Goal: Task Accomplishment & Management: Manage account settings

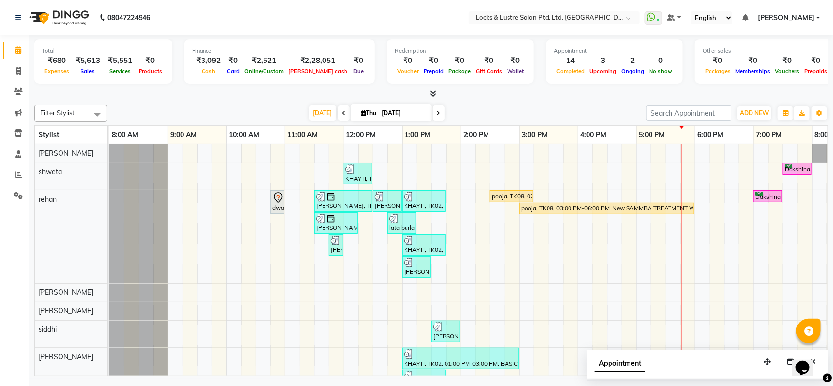
scroll to position [0, 227]
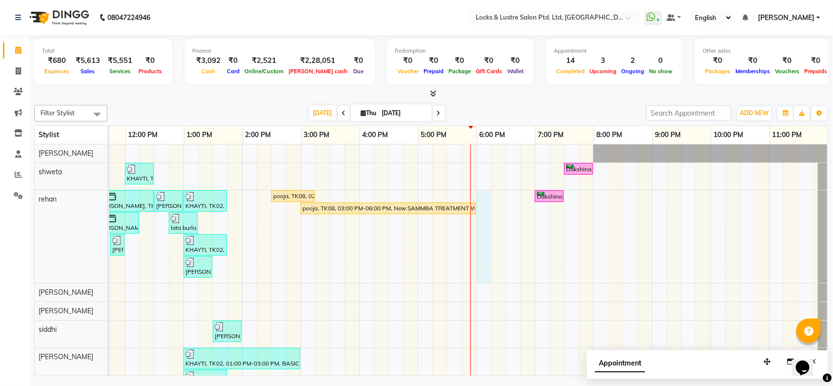
click at [474, 195] on div "KHAYTI, TK02, 12:00 PM-12:30 PM, PROMO 199 - Gel Polish Dakshina, TK07, 07:30 P…" at bounding box center [359, 307] width 937 height 326
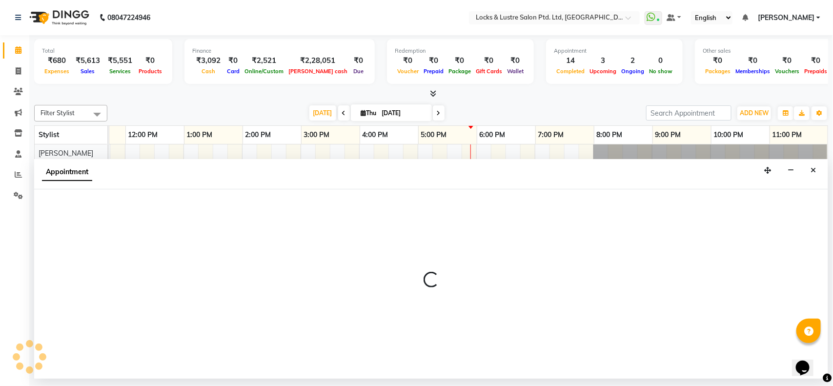
select select "62982"
select select "1080"
select select "tentative"
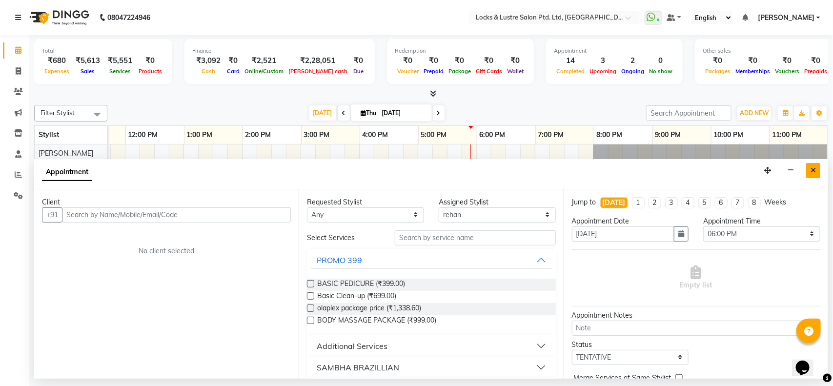
click at [814, 171] on icon "Close" at bounding box center [813, 170] width 5 height 7
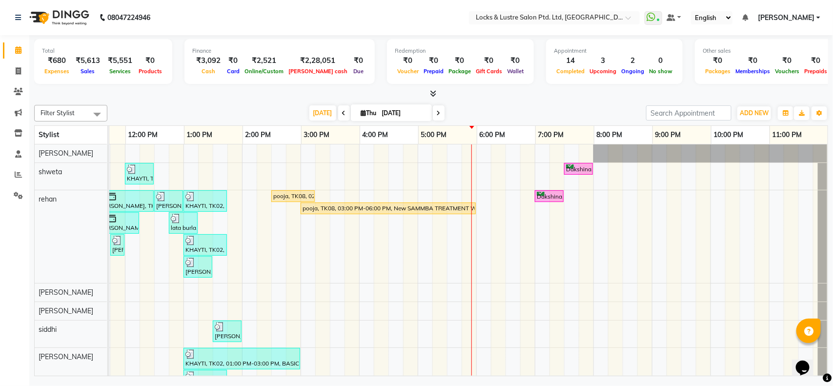
click at [409, 115] on input "[DATE]" at bounding box center [403, 113] width 49 height 15
select select "10"
select select "2025"
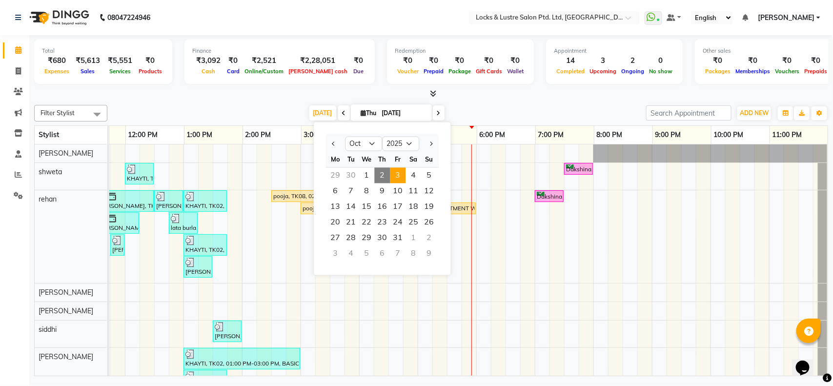
click at [396, 175] on span "3" at bounding box center [398, 176] width 16 height 16
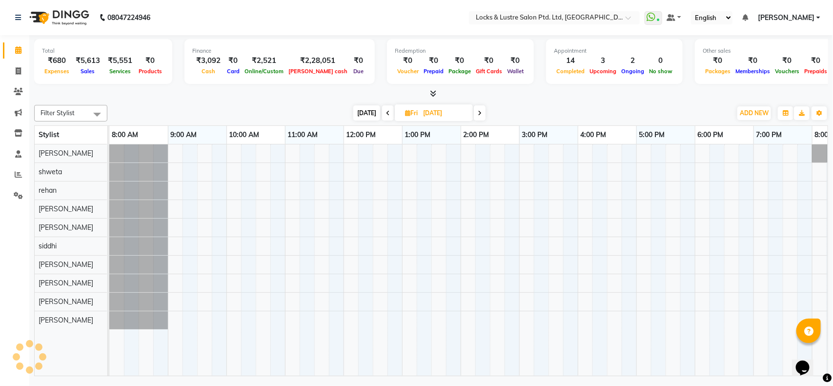
scroll to position [0, 218]
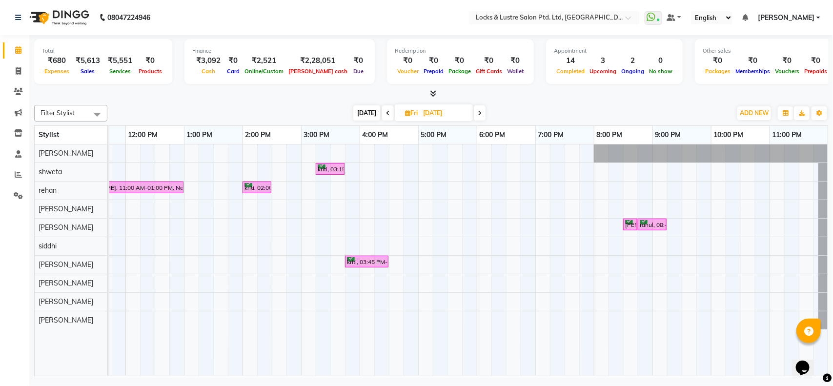
click at [387, 115] on icon at bounding box center [388, 113] width 4 height 6
type input "[DATE]"
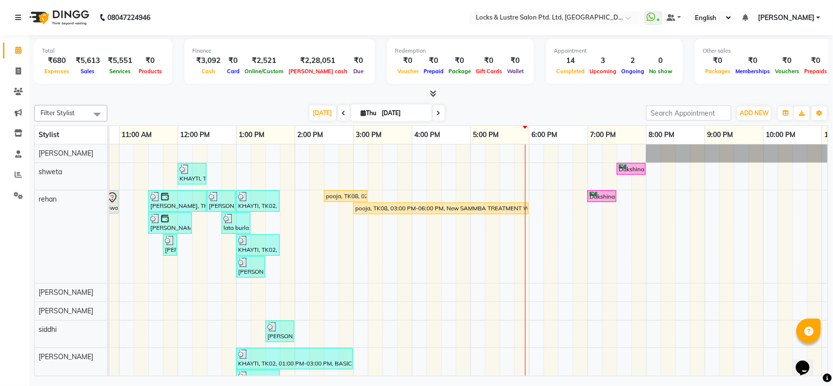
scroll to position [0, 171]
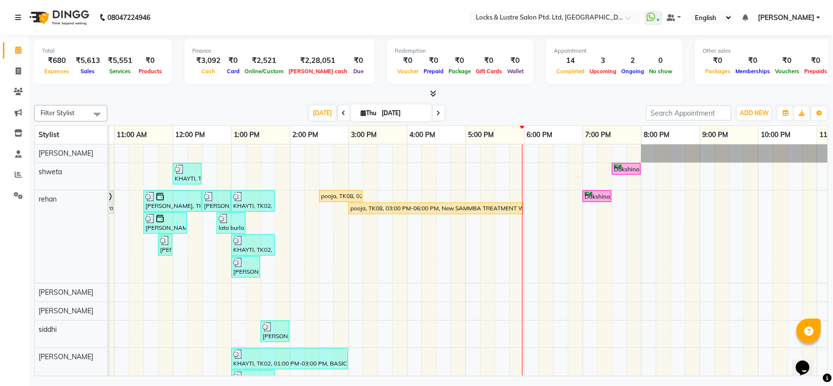
click at [445, 194] on div "KHAYTI, TK02, 12:00 PM-12:30 PM, PROMO 199 - Gel Polish Dakshina, TK07, 07:30 P…" at bounding box center [406, 307] width 937 height 326
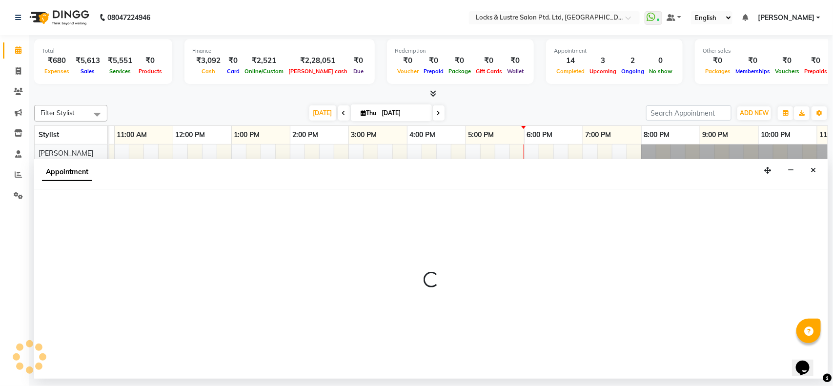
select select "62982"
select select "990"
select select "tentative"
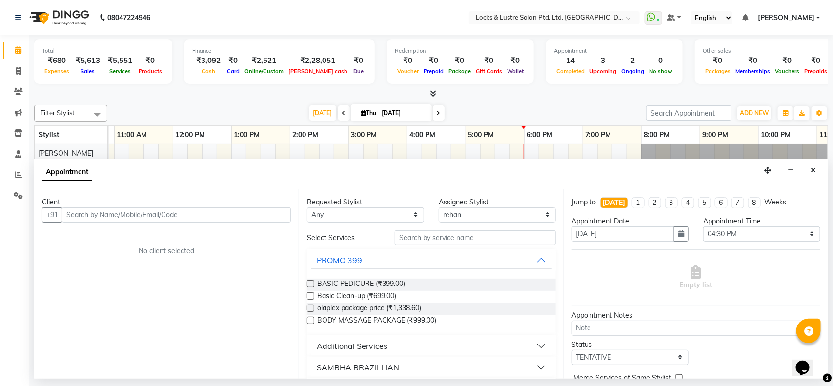
click at [158, 213] on input "text" at bounding box center [176, 214] width 229 height 15
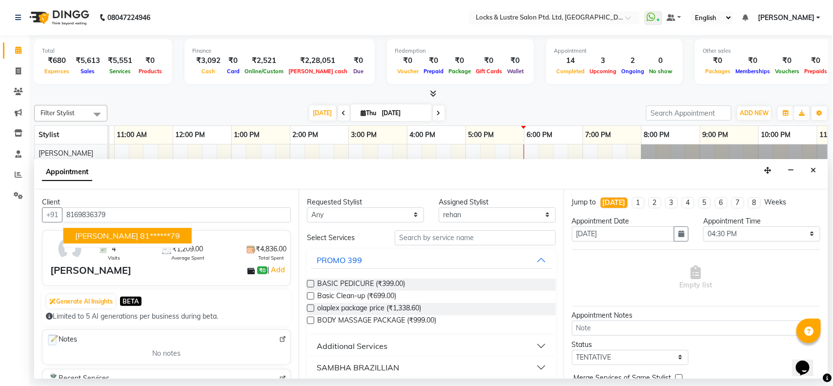
type input "8169836379"
click at [449, 233] on input "text" at bounding box center [475, 237] width 161 height 15
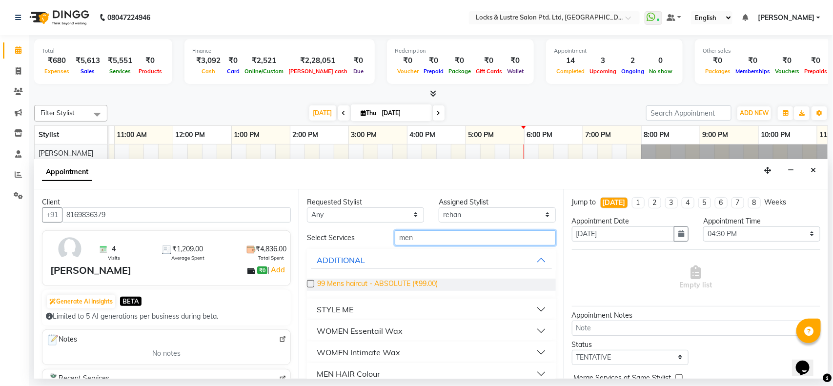
type input "men"
click at [409, 286] on span "99 Mens haircut - ABSOLUTE (₹99.00)" at bounding box center [377, 285] width 121 height 12
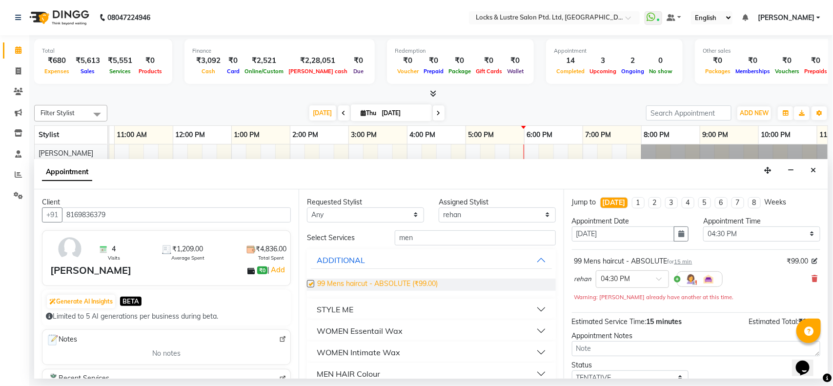
checkbox input "false"
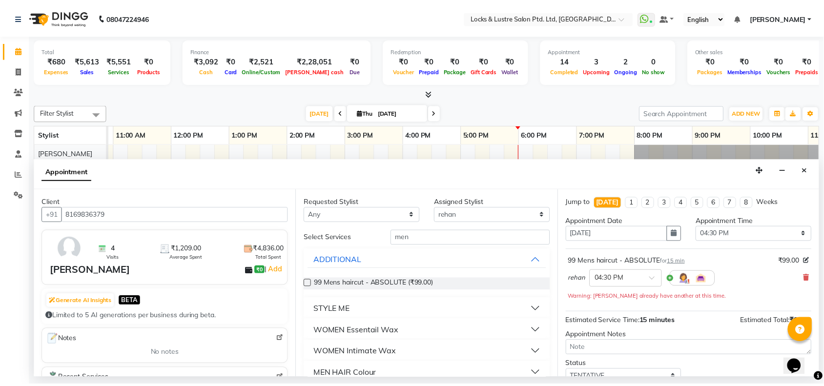
scroll to position [69, 0]
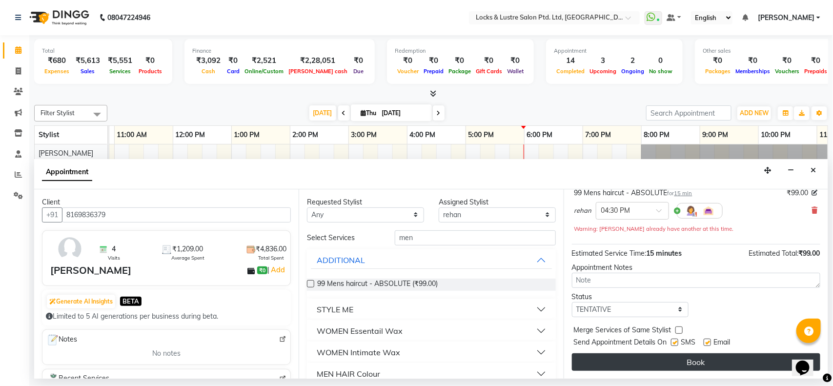
click at [692, 360] on button "Book" at bounding box center [696, 362] width 248 height 18
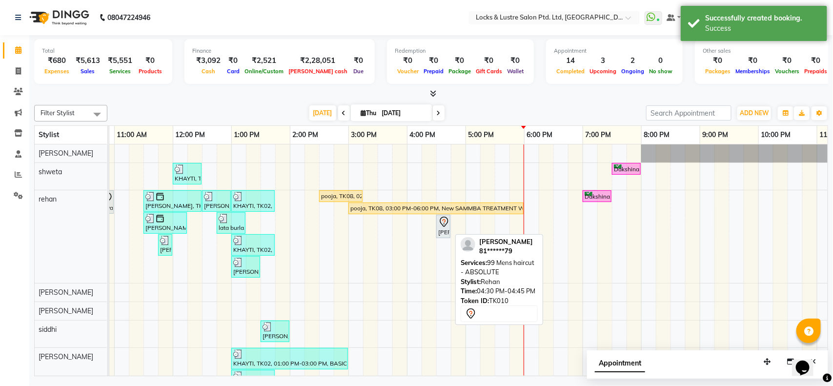
click at [443, 227] on icon at bounding box center [444, 222] width 8 height 10
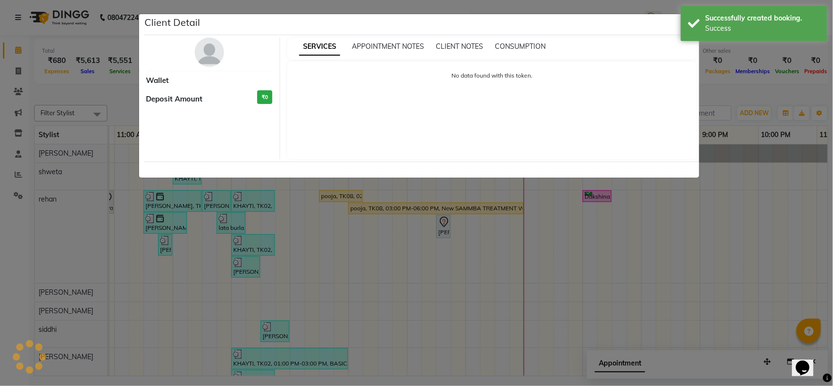
select select "7"
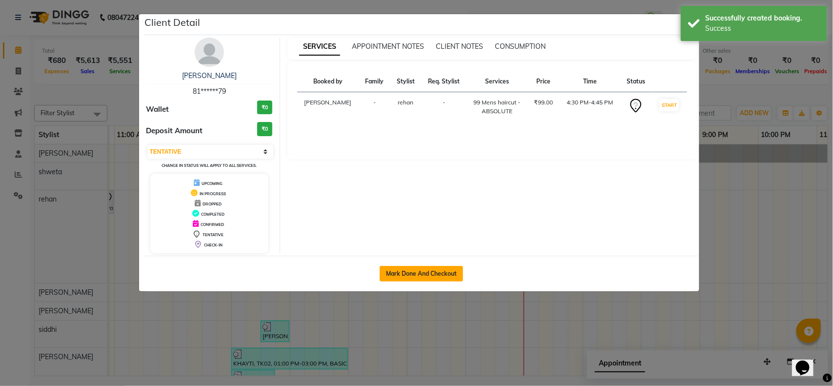
click at [442, 267] on button "Mark Done And Checkout" at bounding box center [421, 274] width 83 height 16
select select "service"
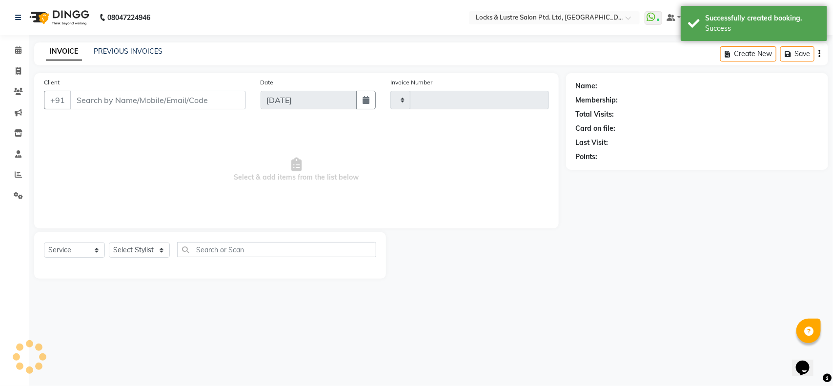
type input "2172"
select select "5928"
type input "81******79"
select select "62982"
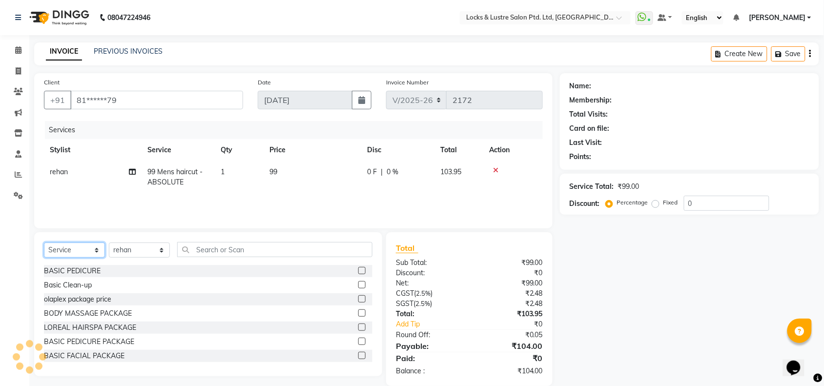
click at [85, 252] on select "Select Service Product Membership Package Voucher Prepaid Gift Card" at bounding box center [74, 250] width 61 height 15
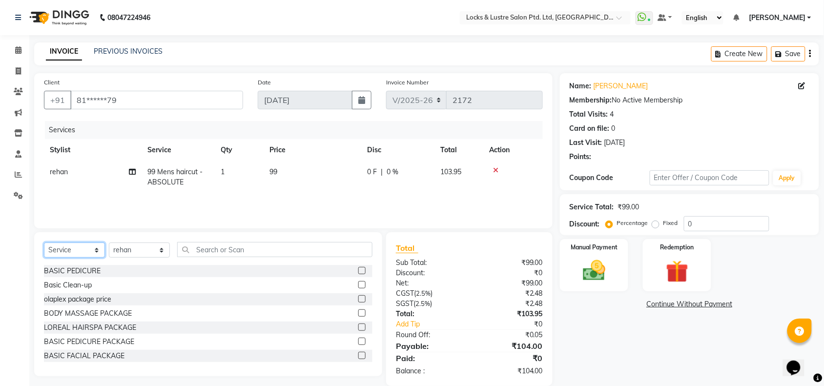
select select "product"
click at [44, 243] on select "Select Service Product Membership Package Voucher Prepaid Gift Card" at bounding box center [74, 250] width 61 height 15
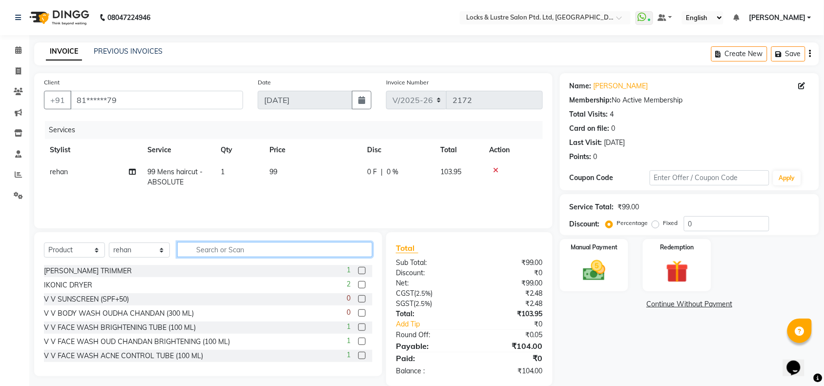
click at [239, 253] on input "text" at bounding box center [274, 249] width 195 height 15
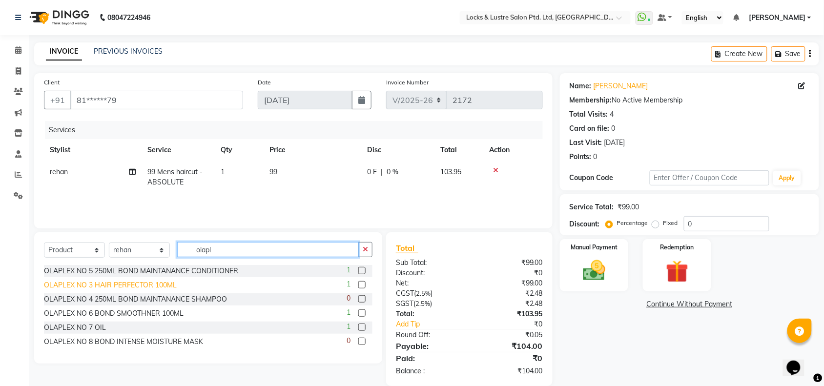
type input "olapl"
click at [135, 286] on div "OLAPLEX NO 3 HAIR PERFECTOR 100ML" at bounding box center [110, 285] width 133 height 10
checkbox input "false"
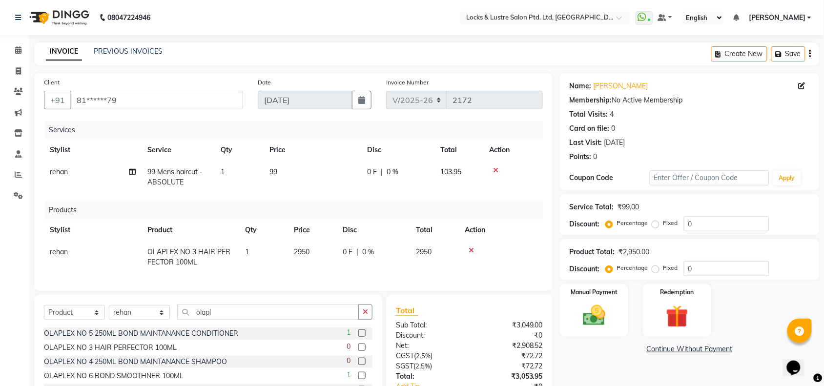
click at [316, 251] on td "2950" at bounding box center [312, 257] width 49 height 32
select select "62982"
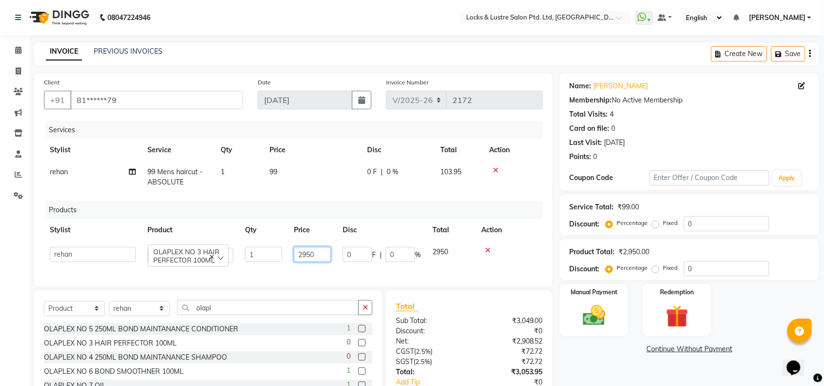
click at [316, 251] on input "2950" at bounding box center [312, 254] width 37 height 15
type input "2"
type input "2950"
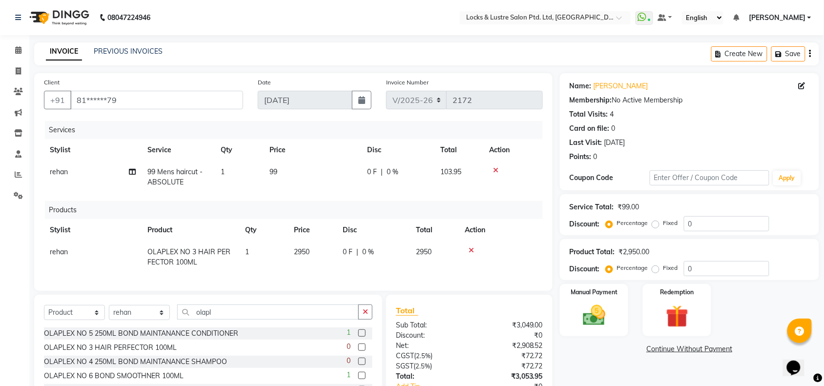
click at [323, 215] on div "Products" at bounding box center [297, 210] width 505 height 18
click at [313, 250] on td "2950" at bounding box center [312, 257] width 49 height 32
select select "62982"
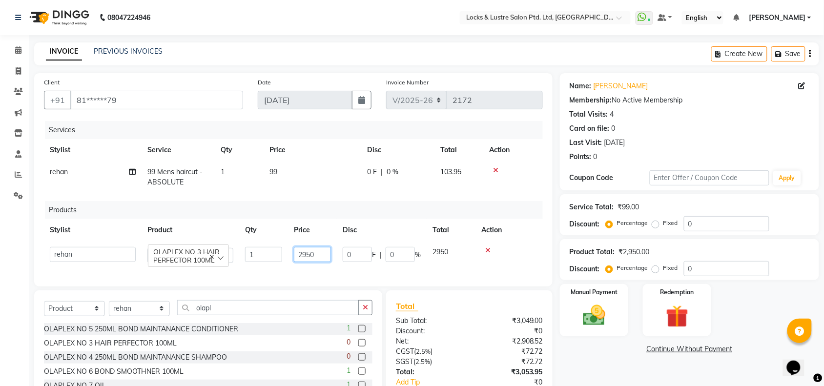
click at [321, 250] on input "2950" at bounding box center [312, 254] width 37 height 15
click at [319, 250] on input "2800" at bounding box center [312, 254] width 37 height 15
type input "2"
type input "2600"
click at [319, 250] on input "2600" at bounding box center [312, 254] width 37 height 15
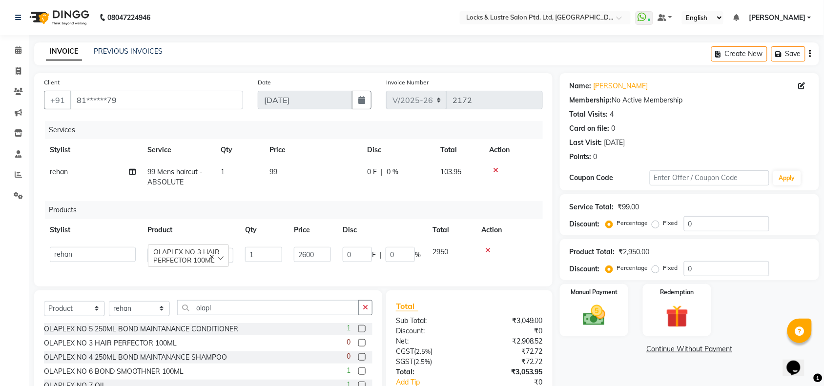
click at [318, 199] on div "Services Stylist Service Qty Price Disc Total Action rehan 99 Mens haircut - AB…" at bounding box center [293, 199] width 499 height 156
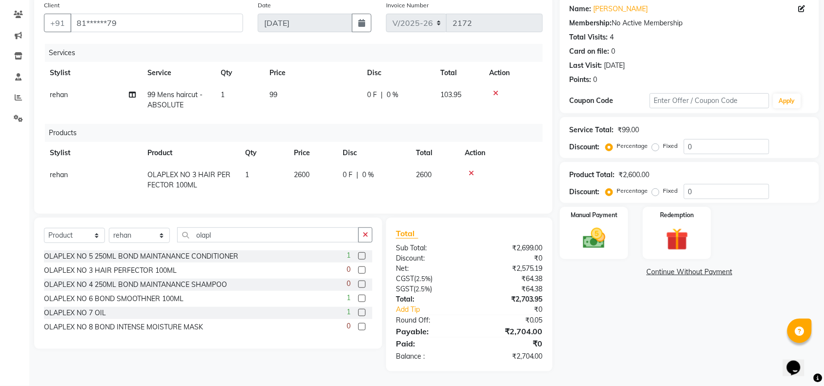
scroll to position [86, 0]
click at [317, 164] on td "2600" at bounding box center [312, 180] width 49 height 32
select select "62982"
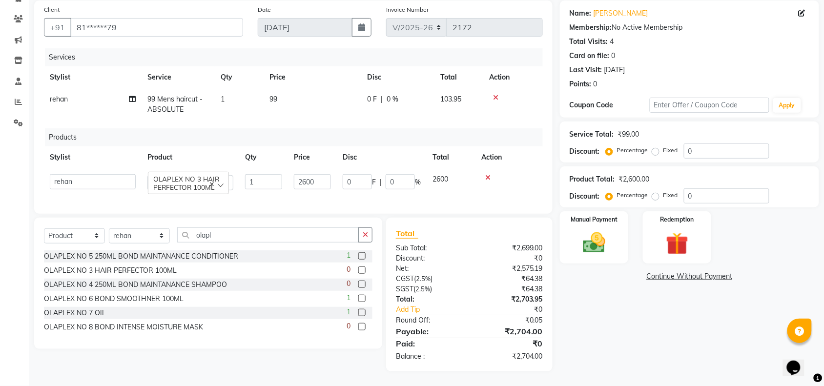
click at [317, 168] on td "2600" at bounding box center [312, 182] width 49 height 28
click at [317, 174] on input "2600" at bounding box center [312, 181] width 37 height 15
type input "2599"
click at [328, 184] on td "2599" at bounding box center [312, 182] width 49 height 28
select select "62982"
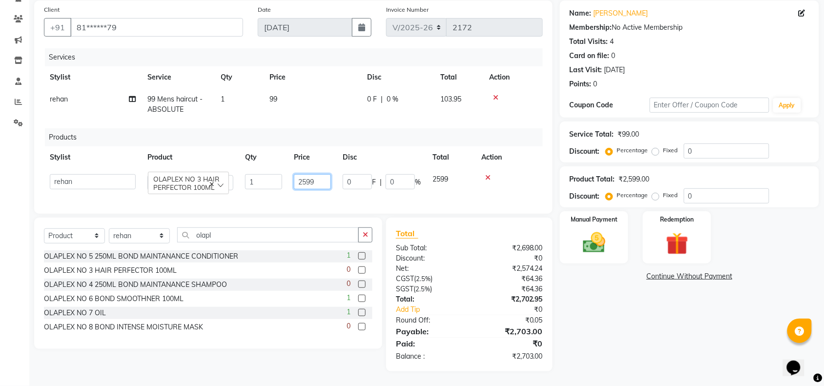
click at [325, 174] on input "2599" at bounding box center [312, 181] width 37 height 15
type input "2597"
click at [326, 176] on input "2597" at bounding box center [312, 181] width 37 height 15
click at [328, 186] on td "2597" at bounding box center [312, 182] width 49 height 28
select select "62982"
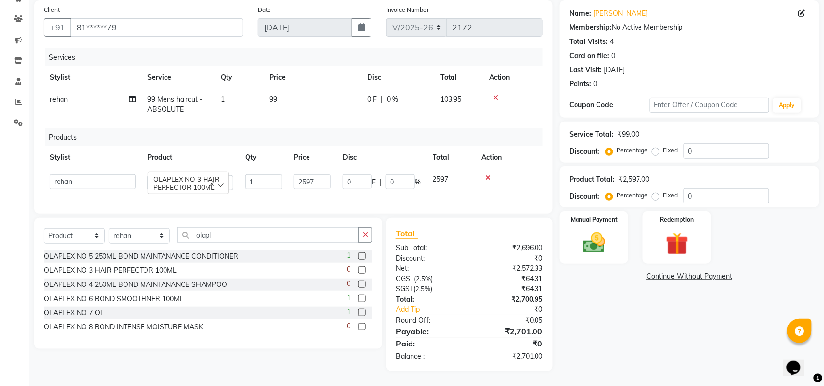
click at [324, 168] on td "2597" at bounding box center [312, 182] width 49 height 28
click at [320, 174] on input "2597" at bounding box center [312, 181] width 37 height 15
type input "2596"
click at [321, 178] on input "2596" at bounding box center [312, 181] width 37 height 15
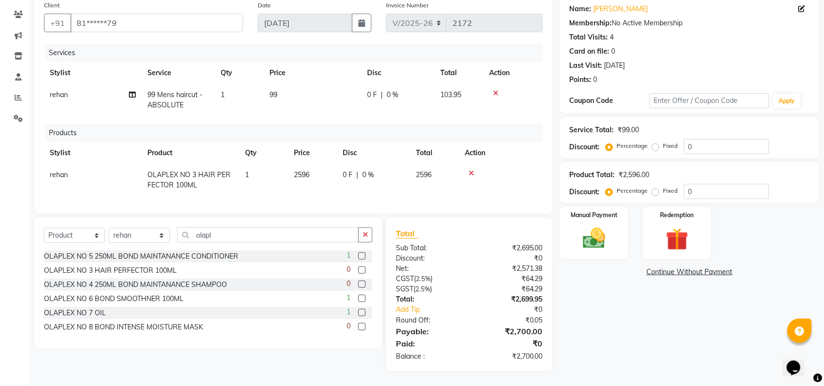
click at [325, 181] on td "2596" at bounding box center [312, 180] width 49 height 32
select select "62982"
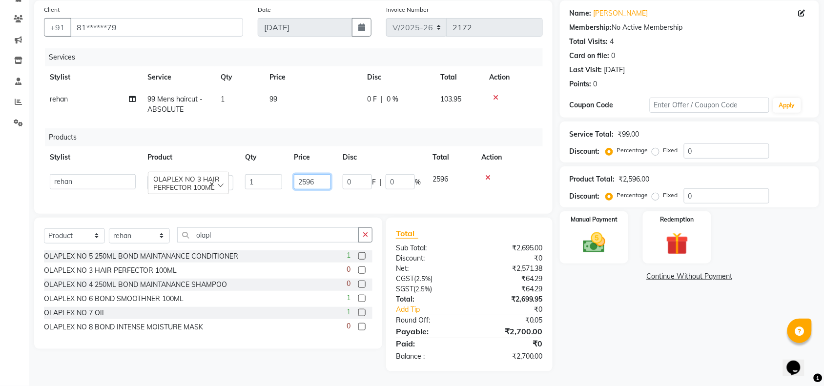
click at [329, 174] on input "2596" at bounding box center [312, 181] width 37 height 15
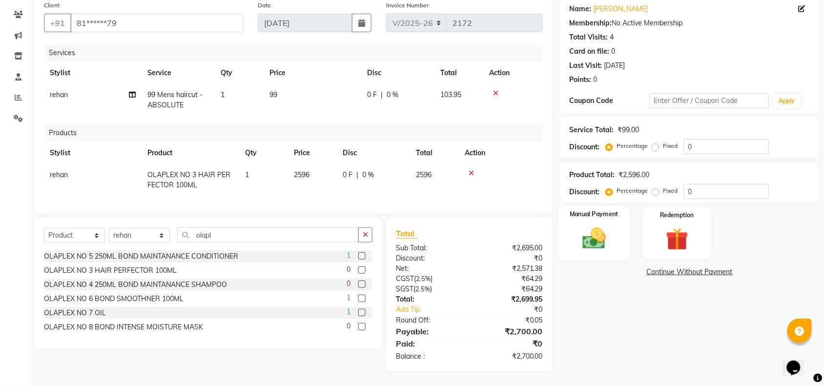
click at [594, 242] on img at bounding box center [594, 238] width 38 height 27
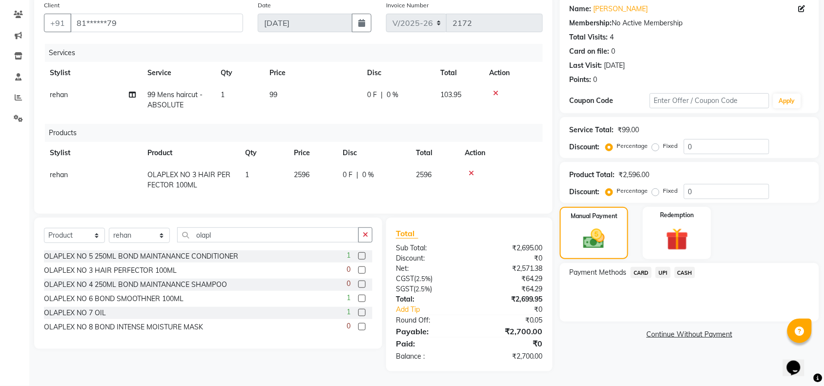
click at [668, 269] on span "UPI" at bounding box center [663, 272] width 15 height 11
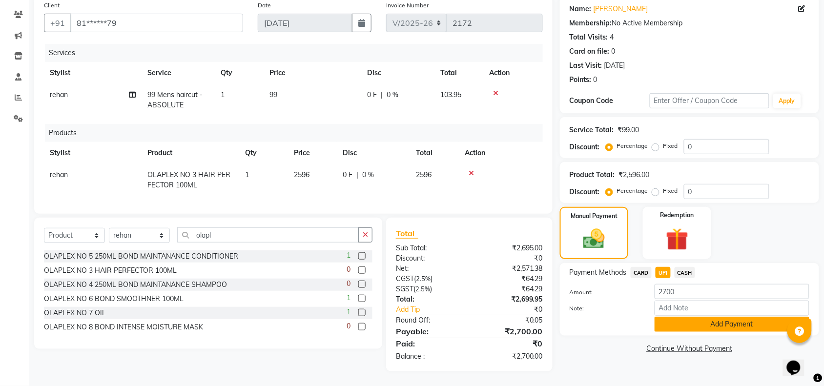
click at [683, 318] on button "Add Payment" at bounding box center [732, 324] width 155 height 15
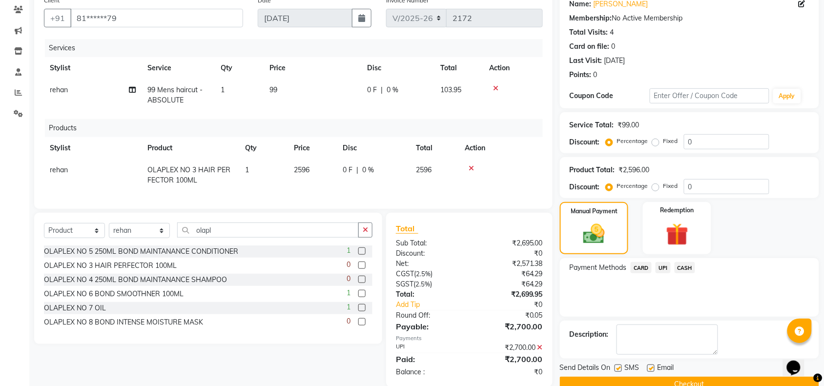
scroll to position [106, 0]
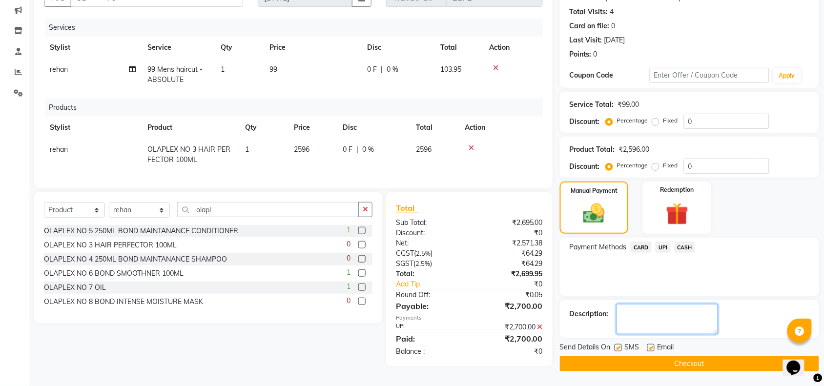
click at [683, 318] on textarea at bounding box center [667, 319] width 102 height 30
type textarea "527566020113"
click at [692, 358] on button "Checkout" at bounding box center [689, 363] width 259 height 15
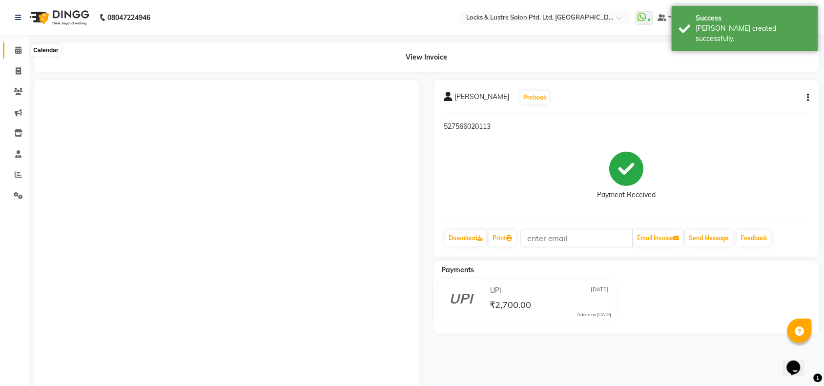
click at [21, 52] on span at bounding box center [18, 50] width 17 height 11
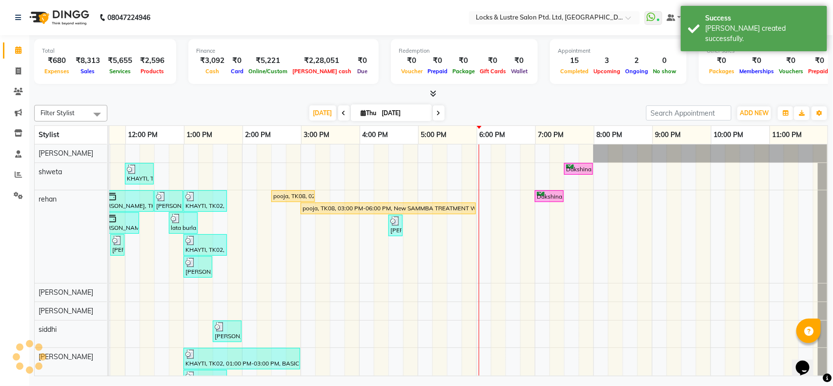
scroll to position [0, 227]
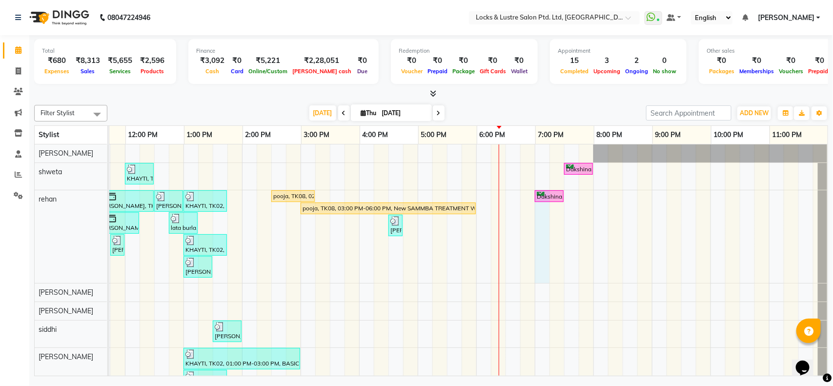
click at [534, 220] on div "KHAYTI, TK02, 12:00 PM-12:30 PM, PROMO 199 - Gel Polish Dakshina, TK07, 07:30 P…" at bounding box center [359, 307] width 937 height 326
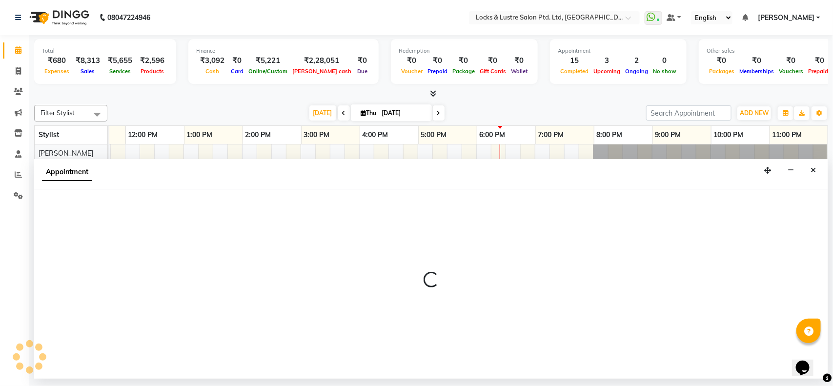
select select "62982"
select select "tentative"
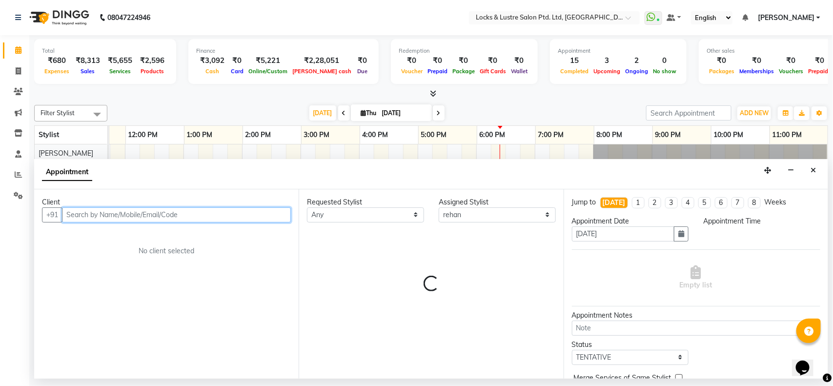
select select "1140"
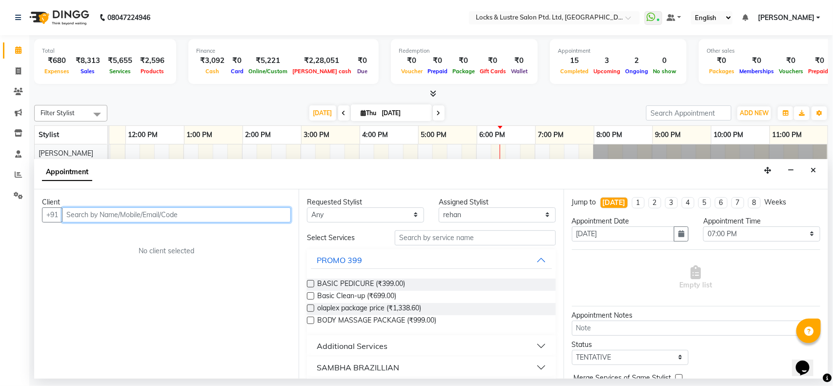
click at [96, 221] on input "text" at bounding box center [176, 214] width 229 height 15
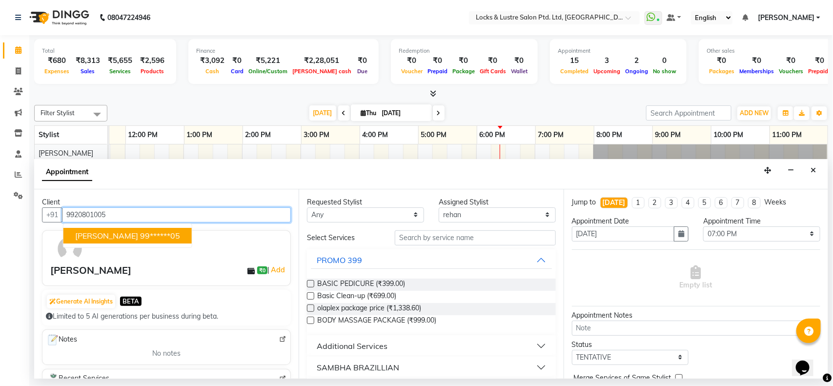
click at [140, 237] on ngb-highlight "99******05" at bounding box center [160, 236] width 40 height 10
type input "99******05"
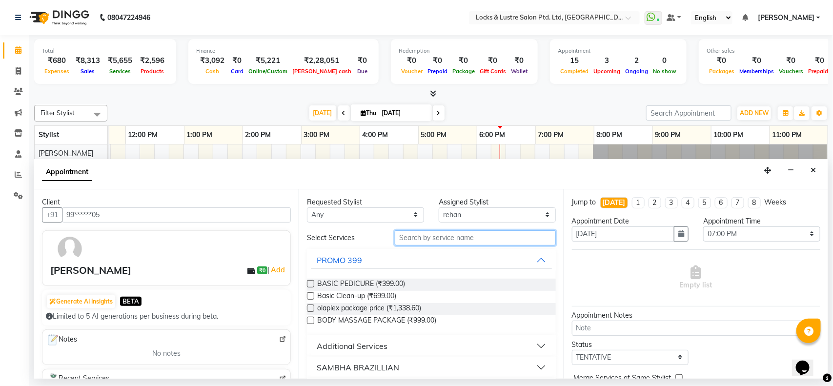
click at [418, 238] on input "text" at bounding box center [475, 237] width 161 height 15
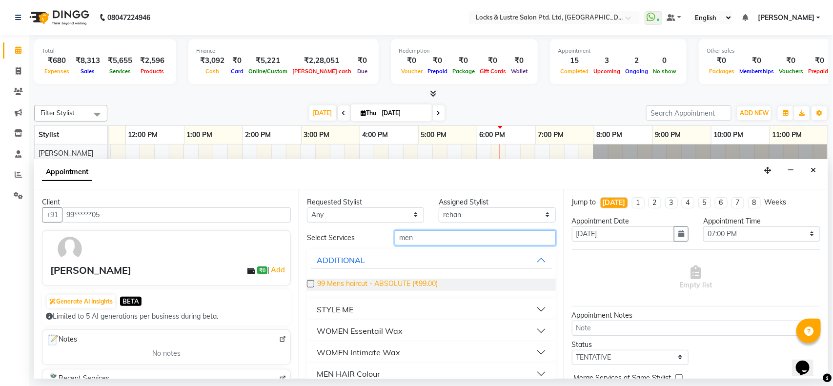
type input "men"
click at [354, 283] on span "99 Mens haircut - ABSOLUTE (₹99.00)" at bounding box center [377, 285] width 121 height 12
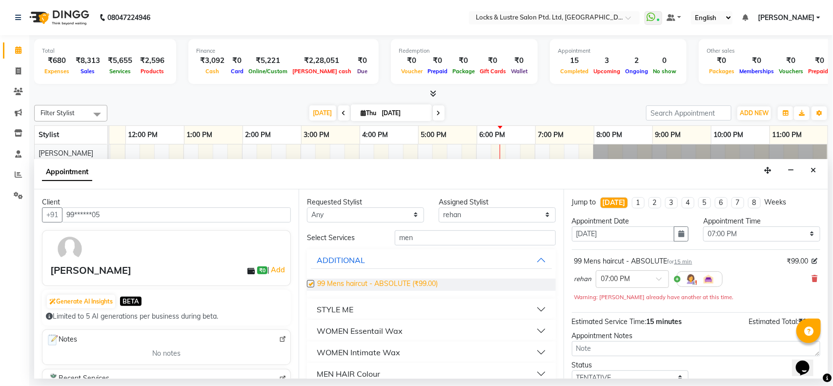
checkbox input "false"
click at [464, 238] on input "men" at bounding box center [475, 237] width 161 height 15
type input "m"
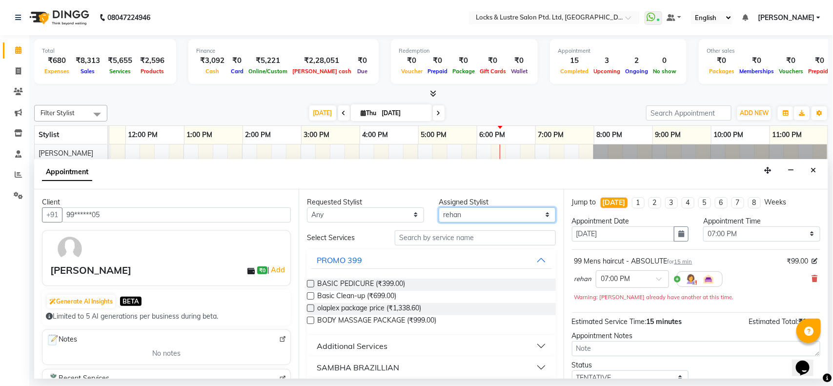
click at [504, 218] on select "Select [PERSON_NAME] [PERSON_NAME] [PERSON_NAME] [PERSON_NAME] [PERSON_NAME] [P…" at bounding box center [497, 214] width 117 height 15
select select "89165"
click at [439, 207] on select "Select [PERSON_NAME] [PERSON_NAME] [PERSON_NAME] [PERSON_NAME] [PERSON_NAME] [P…" at bounding box center [497, 214] width 117 height 15
click at [486, 234] on input "text" at bounding box center [475, 237] width 161 height 15
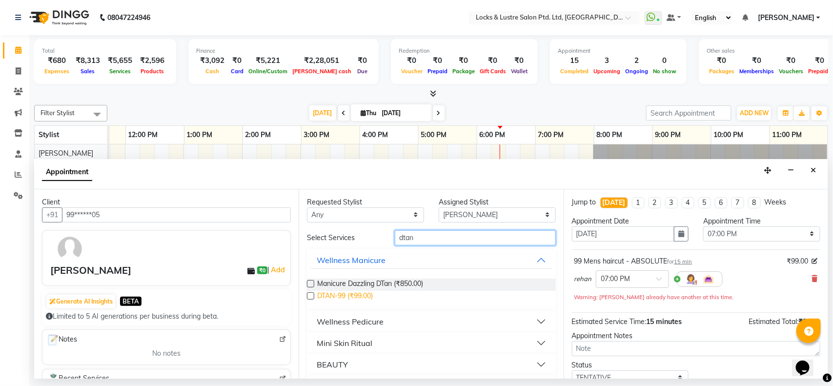
type input "dtan"
click at [373, 294] on span "DTAN-99 (₹99.00)" at bounding box center [345, 297] width 56 height 12
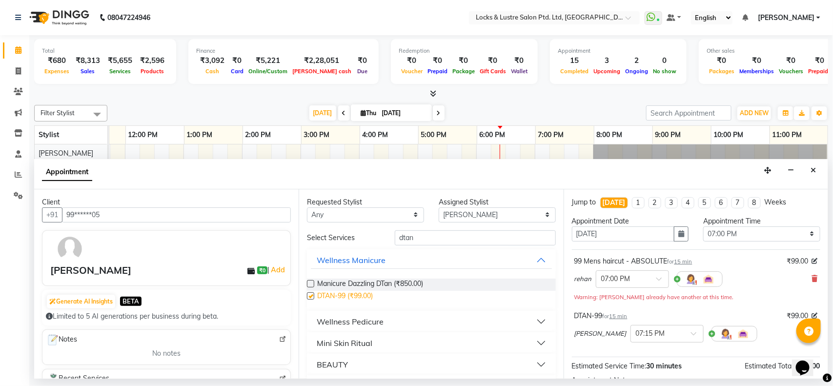
checkbox input "false"
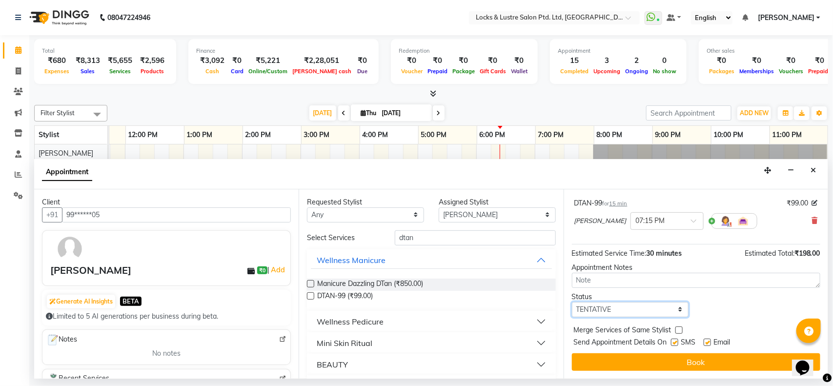
click at [625, 311] on select "Select TENTATIVE CONFIRM CHECK-IN UPCOMING" at bounding box center [630, 309] width 117 height 15
select select "confirm booking"
click at [572, 302] on select "Select TENTATIVE CONFIRM CHECK-IN UPCOMING" at bounding box center [630, 309] width 117 height 15
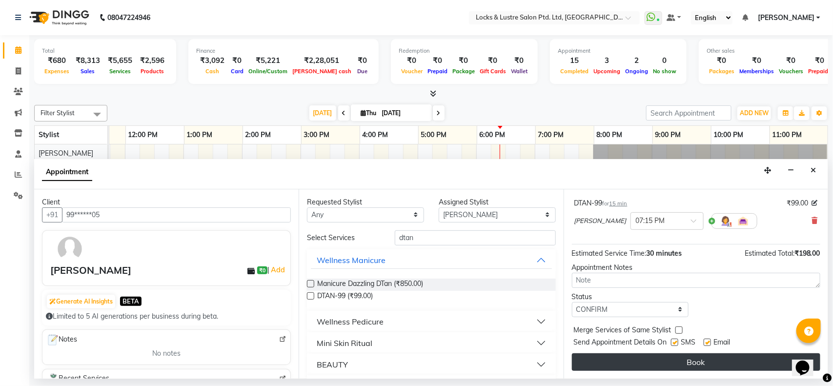
click at [634, 354] on button "Book" at bounding box center [696, 362] width 248 height 18
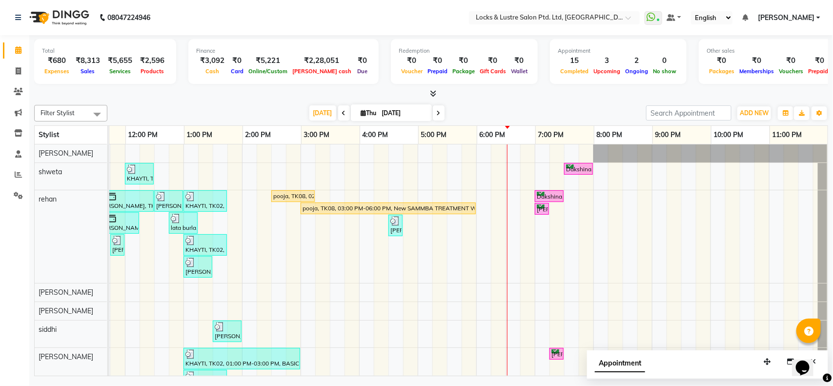
click at [433, 115] on span at bounding box center [439, 112] width 12 height 15
type input "[DATE]"
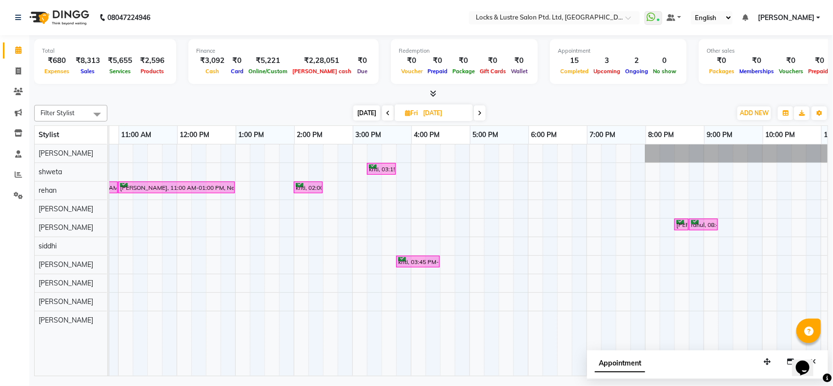
scroll to position [0, 167]
click at [752, 111] on span "ADD NEW" at bounding box center [754, 112] width 29 height 7
click at [736, 129] on button "Add Appointment" at bounding box center [732, 131] width 77 height 13
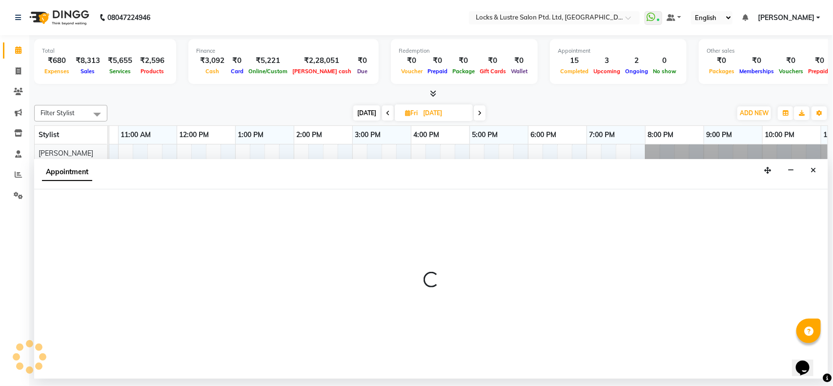
select select "tentative"
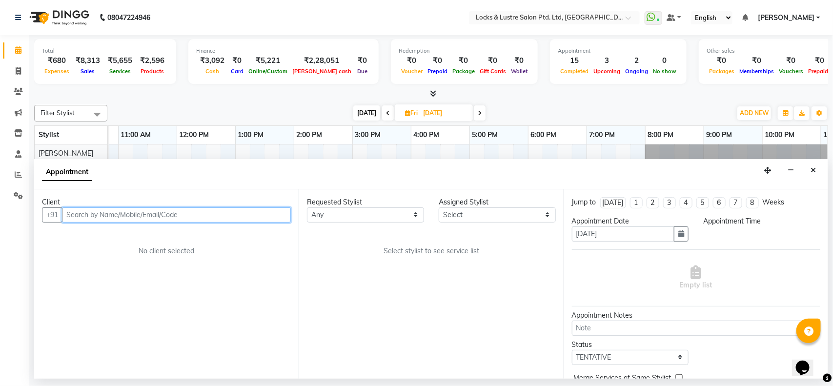
select select "540"
click at [116, 212] on input "text" at bounding box center [176, 214] width 229 height 15
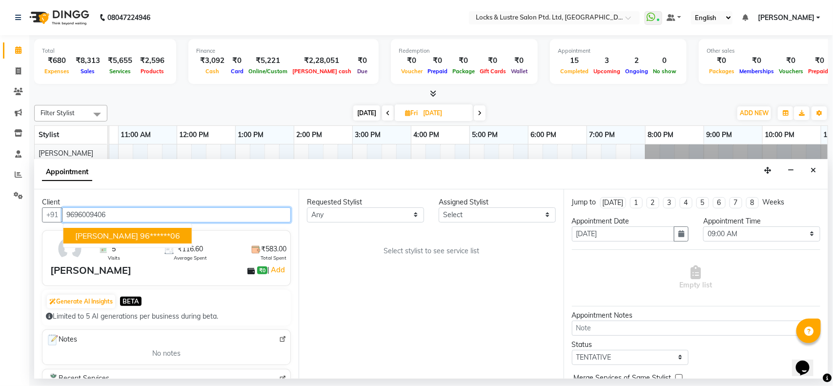
click at [140, 239] on ngb-highlight "96******06" at bounding box center [160, 236] width 40 height 10
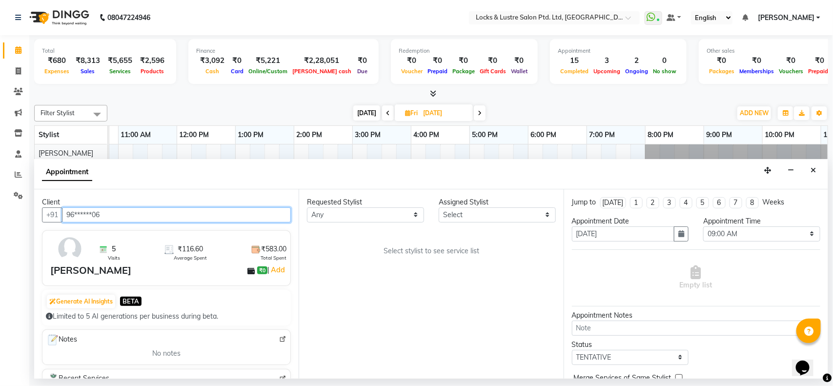
type input "96******06"
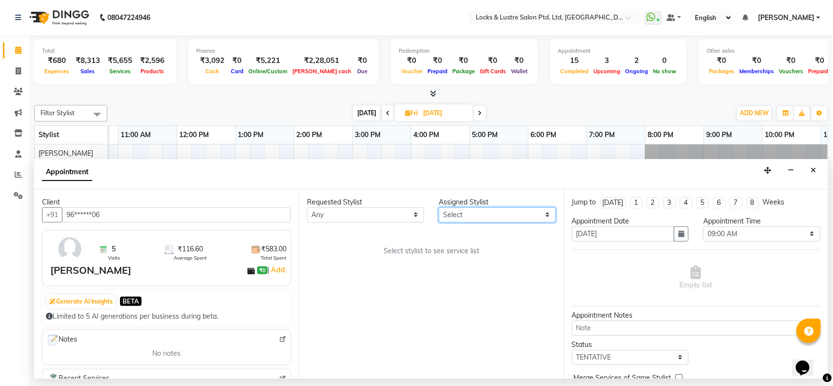
click at [508, 210] on select "Select [PERSON_NAME] [PERSON_NAME] [PERSON_NAME] [PERSON_NAME] [PERSON_NAME] [P…" at bounding box center [497, 214] width 117 height 15
select select "62982"
click at [439, 207] on select "Select [PERSON_NAME] [PERSON_NAME] [PERSON_NAME] [PERSON_NAME] [PERSON_NAME] [P…" at bounding box center [497, 214] width 117 height 15
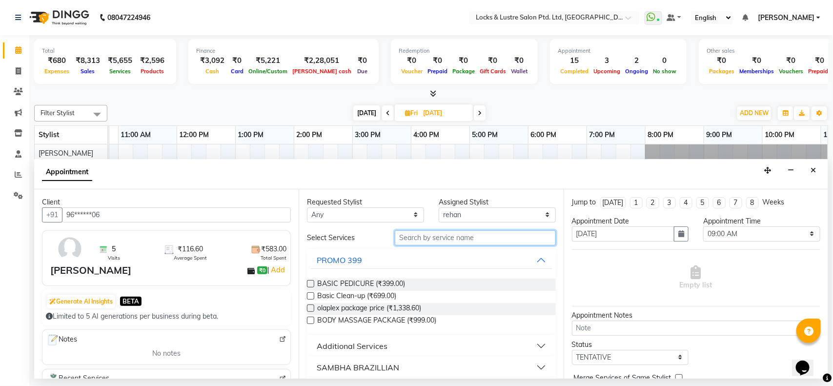
click at [450, 237] on input "text" at bounding box center [475, 237] width 161 height 15
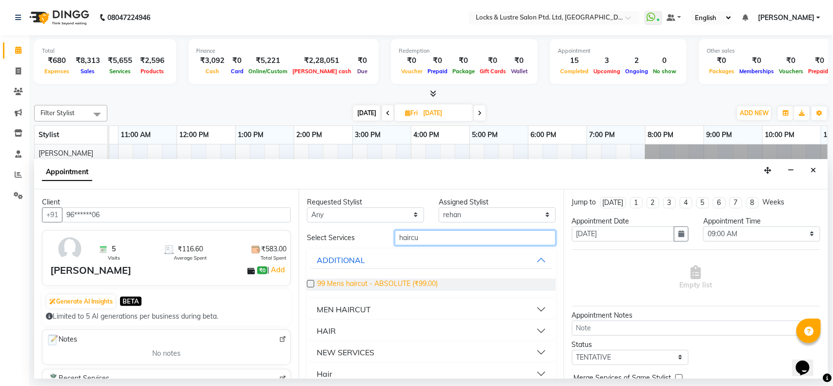
type input "haircu"
click at [382, 280] on span "99 Mens haircut - ABSOLUTE (₹99.00)" at bounding box center [377, 285] width 121 height 12
checkbox input "false"
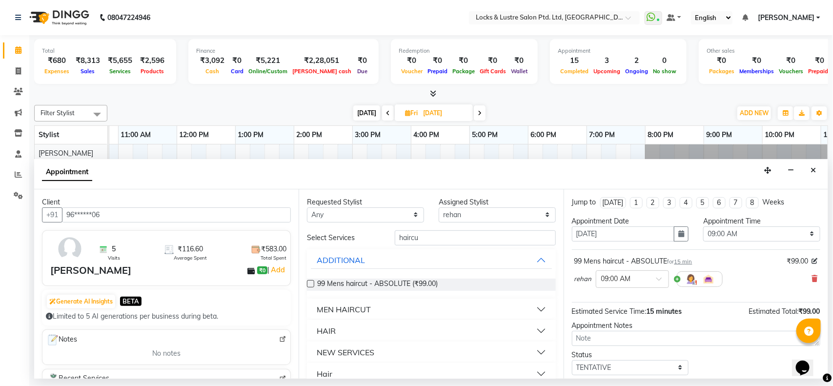
scroll to position [59, 0]
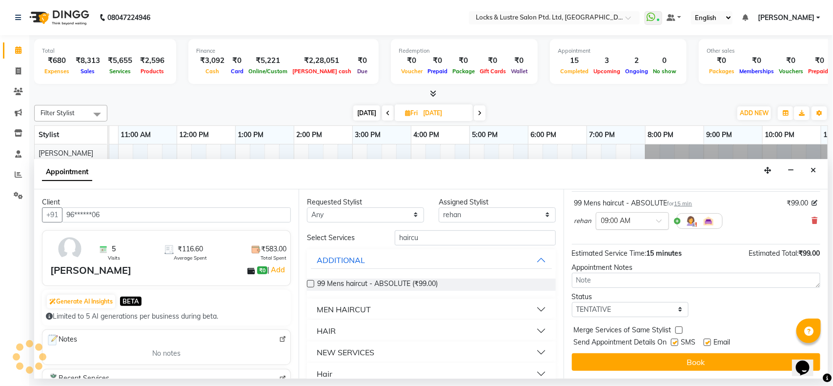
click at [638, 220] on input "text" at bounding box center [622, 220] width 43 height 10
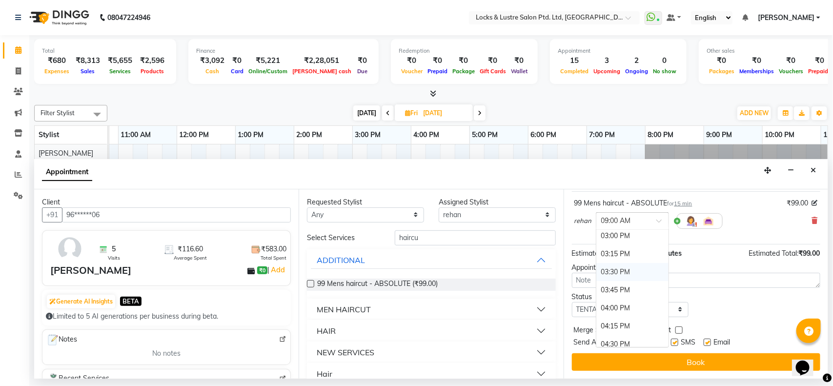
scroll to position [451, 0]
click at [613, 308] on div "04:00 PM" at bounding box center [632, 307] width 72 height 18
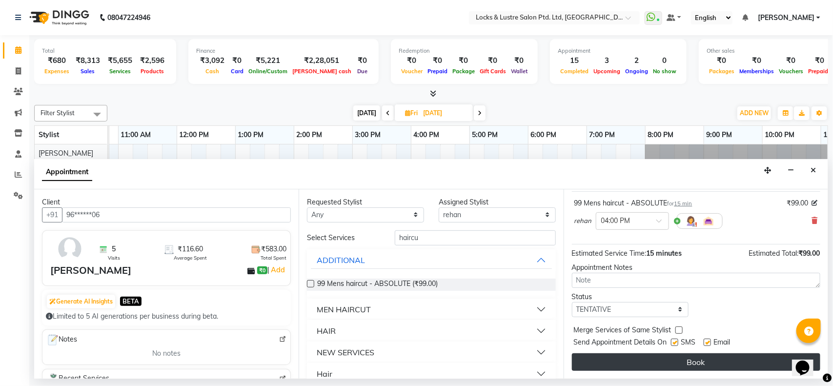
click at [676, 357] on button "Book" at bounding box center [696, 362] width 248 height 18
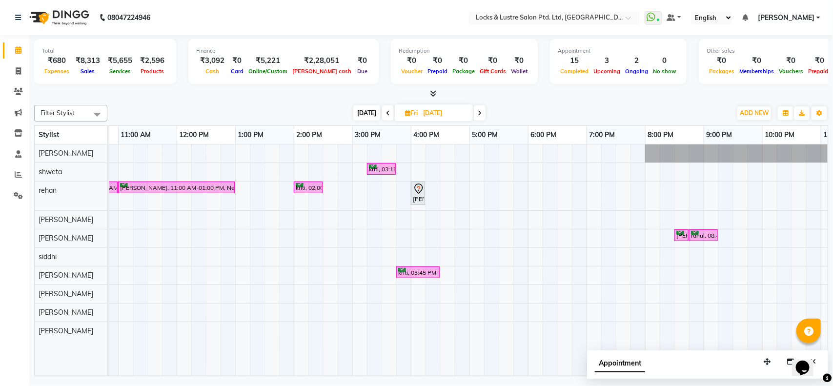
click at [387, 114] on icon at bounding box center [388, 113] width 4 height 6
type input "[DATE]"
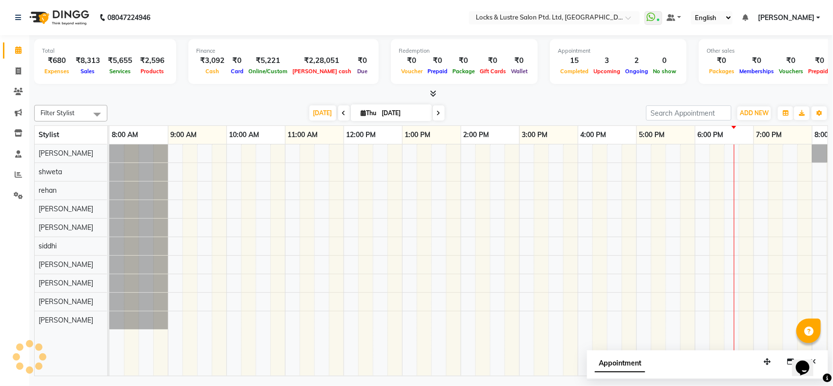
scroll to position [0, 218]
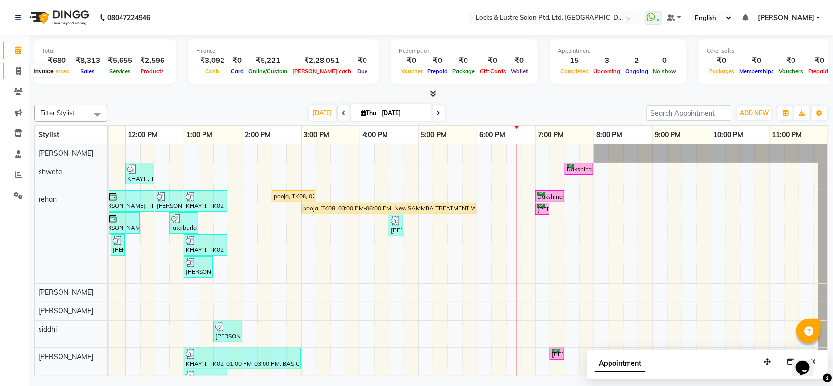
click at [15, 69] on span at bounding box center [18, 71] width 17 height 11
select select "service"
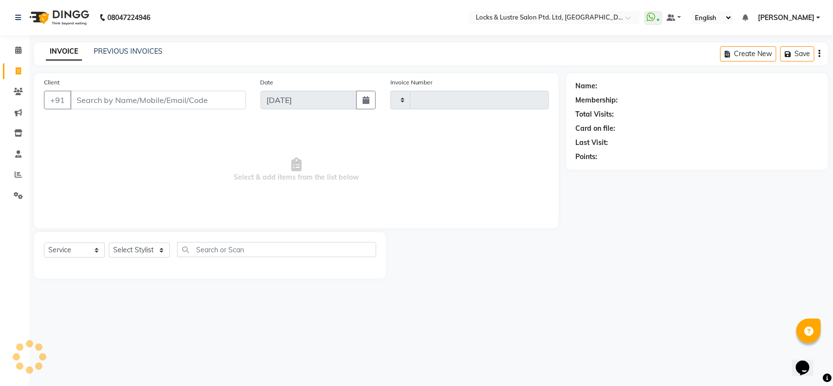
type input "2173"
select select "5928"
click at [118, 50] on link "PREVIOUS INVOICES" at bounding box center [128, 51] width 69 height 9
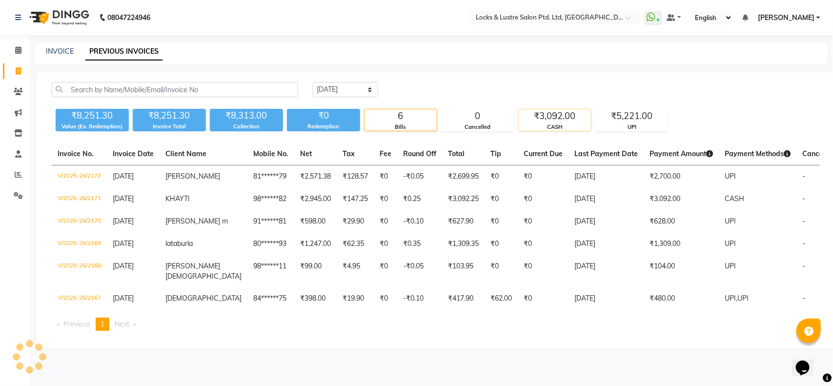
click at [550, 113] on div "₹3,092.00" at bounding box center [555, 116] width 72 height 14
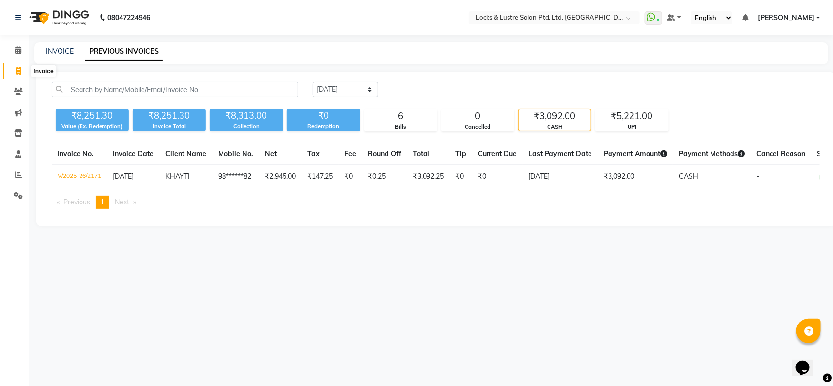
click at [22, 73] on span at bounding box center [18, 71] width 17 height 11
select select "service"
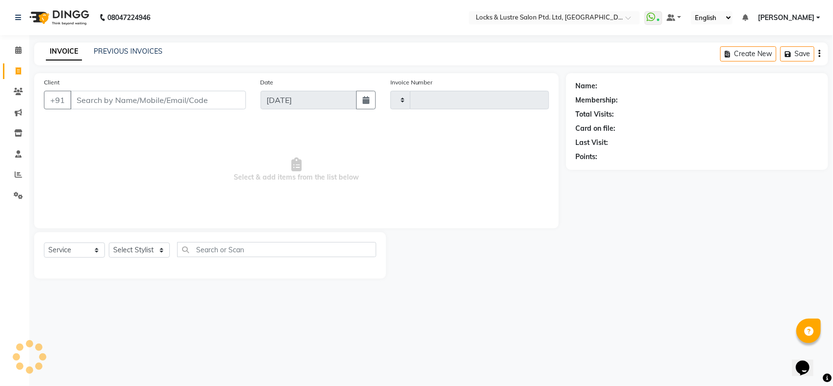
type input "2173"
select select "5928"
click at [22, 73] on span at bounding box center [18, 71] width 17 height 11
select select "service"
type input "2173"
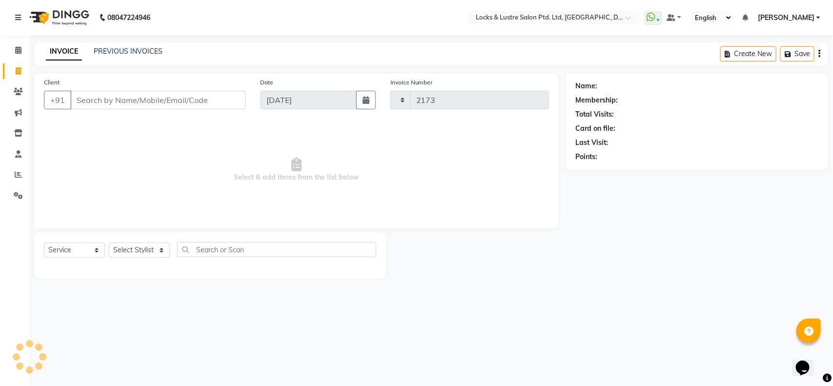
select select "5928"
click at [17, 53] on icon at bounding box center [18, 49] width 6 height 7
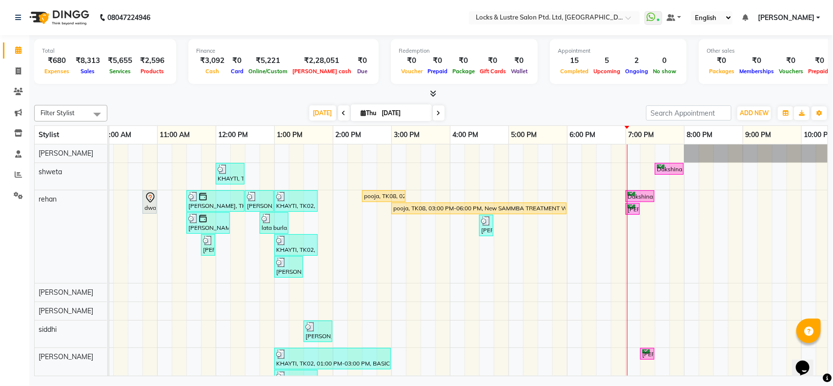
scroll to position [0, 133]
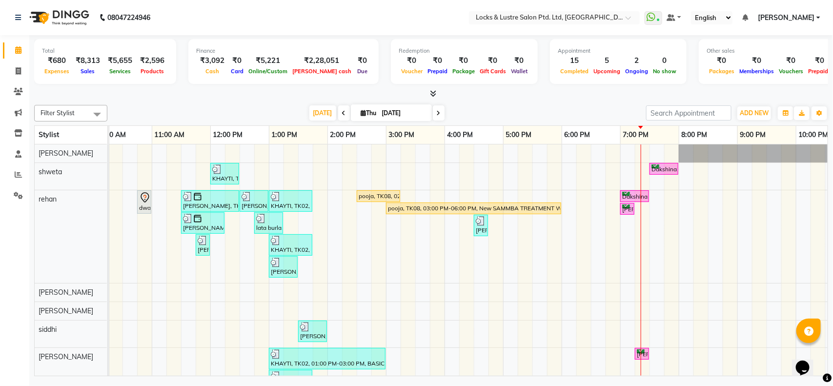
click at [637, 234] on div "KHAYTI, TK02, 12:00 PM-12:30 PM, PROMO 199 - Gel Polish Dakshina, TK07, 07:30 P…" at bounding box center [444, 307] width 937 height 326
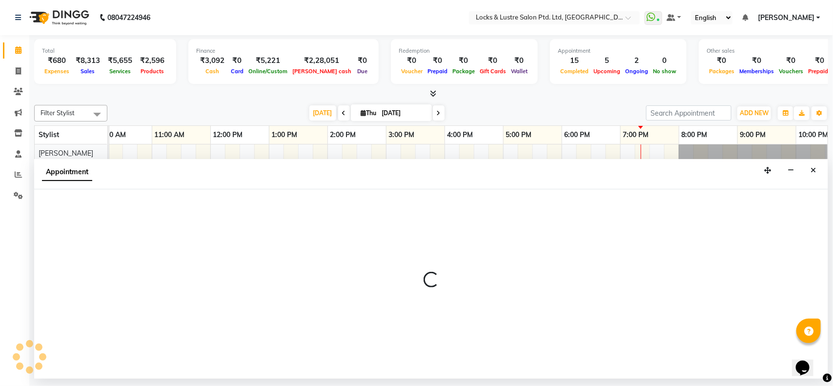
select select "62982"
select select "1155"
select select "tentative"
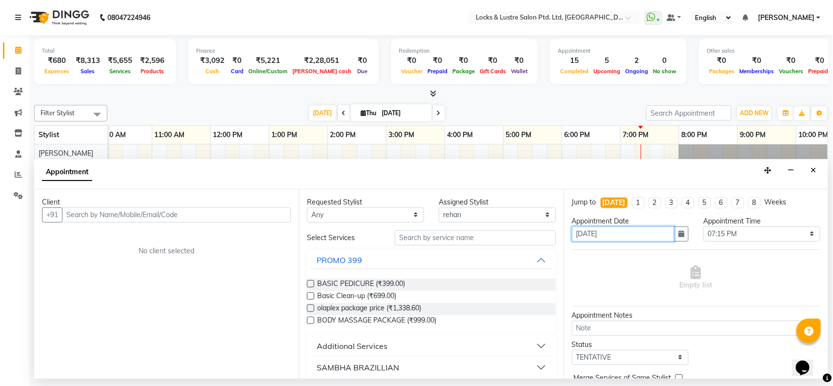
click at [637, 234] on input "[DATE]" at bounding box center [623, 233] width 103 height 15
click at [586, 11] on div "Select Location × Locks & Lustre Salon Ptd. Ltd, Lower Parel" at bounding box center [554, 17] width 171 height 13
click at [811, 174] on button "Close" at bounding box center [813, 170] width 14 height 15
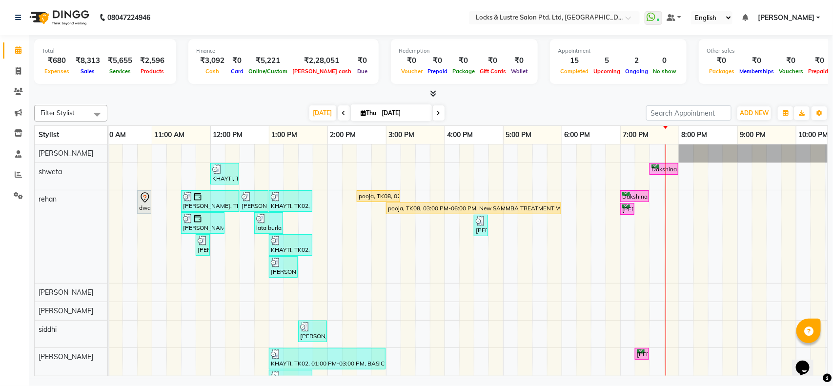
click at [440, 113] on span at bounding box center [439, 112] width 12 height 15
type input "[DATE]"
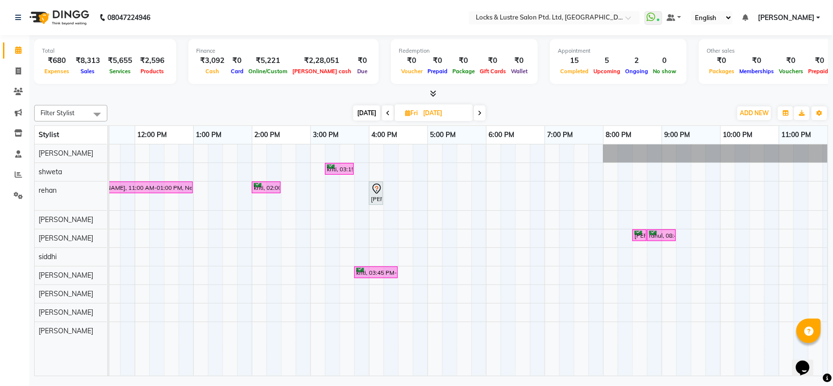
scroll to position [0, 218]
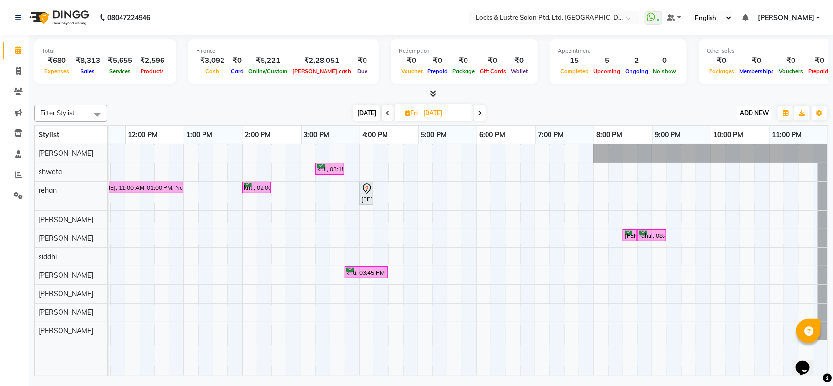
click at [752, 109] on span "ADD NEW" at bounding box center [754, 112] width 29 height 7
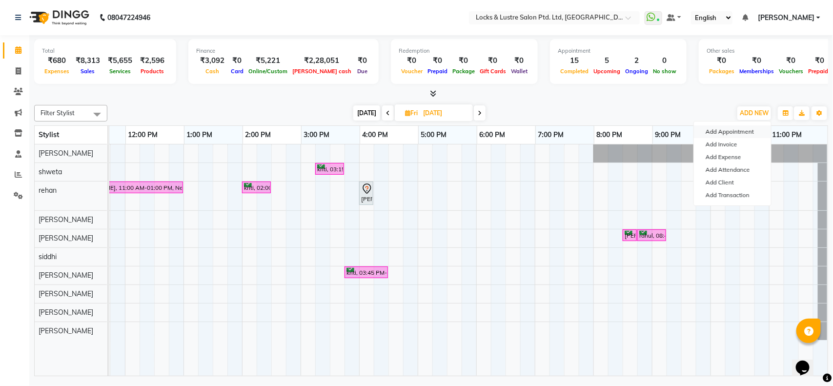
click at [715, 132] on button "Add Appointment" at bounding box center [732, 131] width 77 height 13
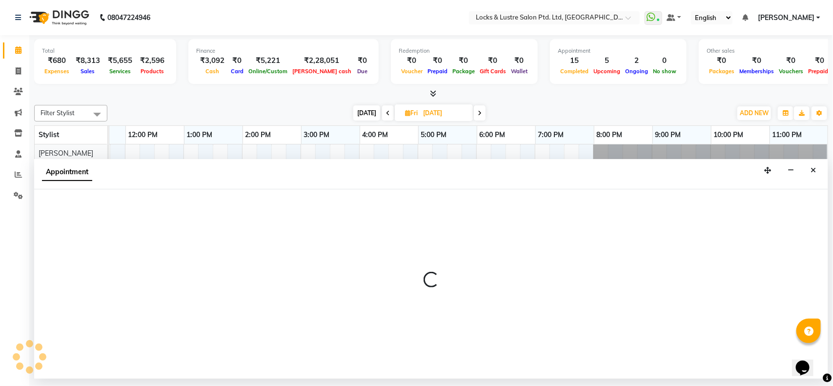
select select "tentative"
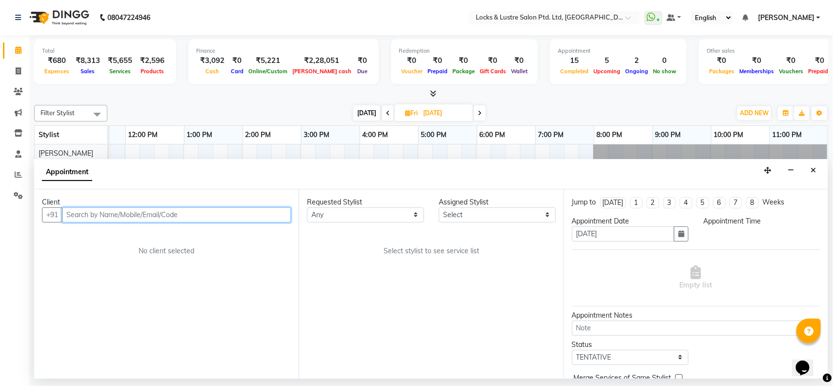
select select "540"
click at [143, 210] on input "text" at bounding box center [176, 214] width 229 height 15
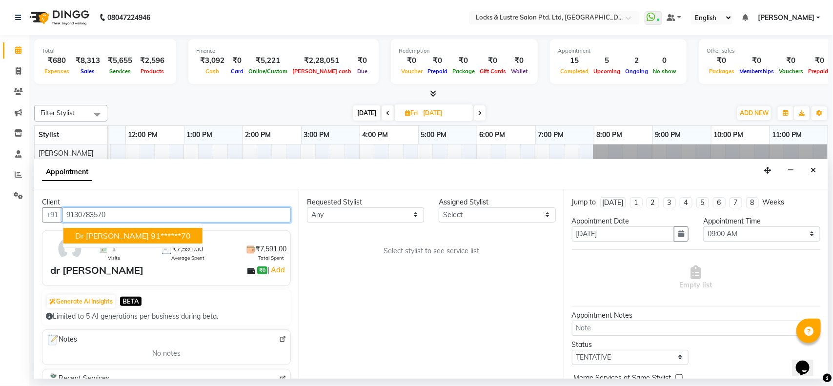
click at [125, 239] on span "dr yugandhara" at bounding box center [112, 236] width 74 height 10
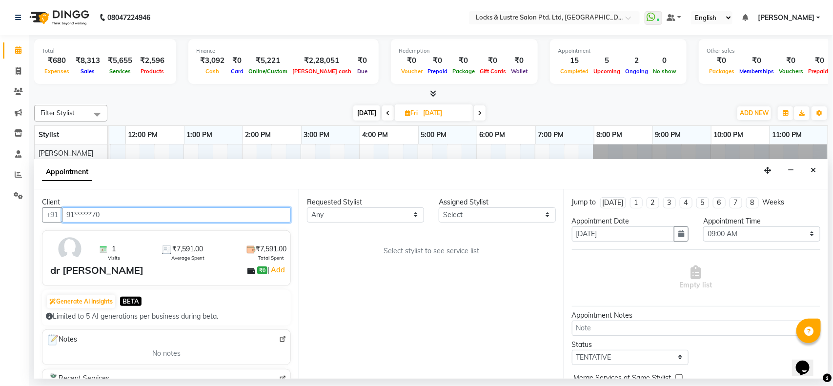
type input "91******70"
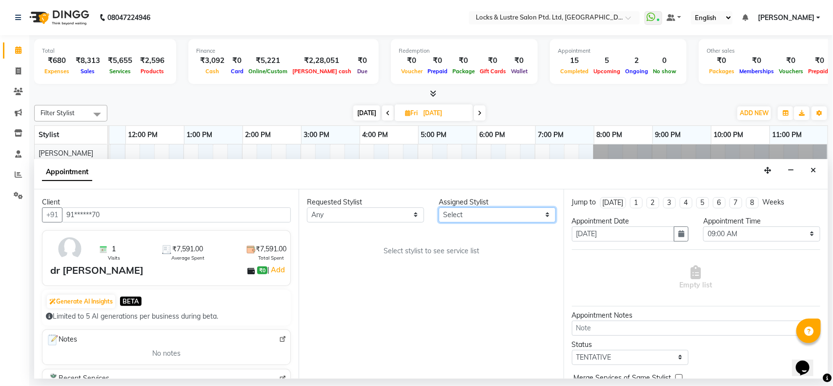
click at [482, 216] on select "Select [PERSON_NAME] [PERSON_NAME] [PERSON_NAME] [PERSON_NAME] [PERSON_NAME] [P…" at bounding box center [497, 214] width 117 height 15
select select "62982"
click at [439, 207] on select "Select [PERSON_NAME] [PERSON_NAME] [PERSON_NAME] [PERSON_NAME] [PERSON_NAME] [P…" at bounding box center [497, 214] width 117 height 15
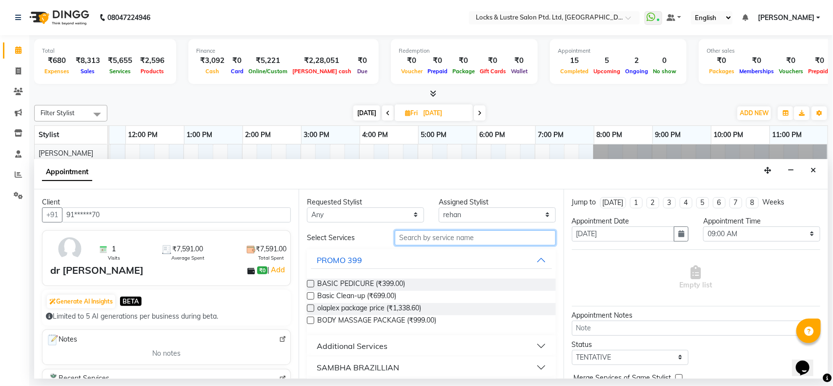
click at [424, 238] on input "text" at bounding box center [475, 237] width 161 height 15
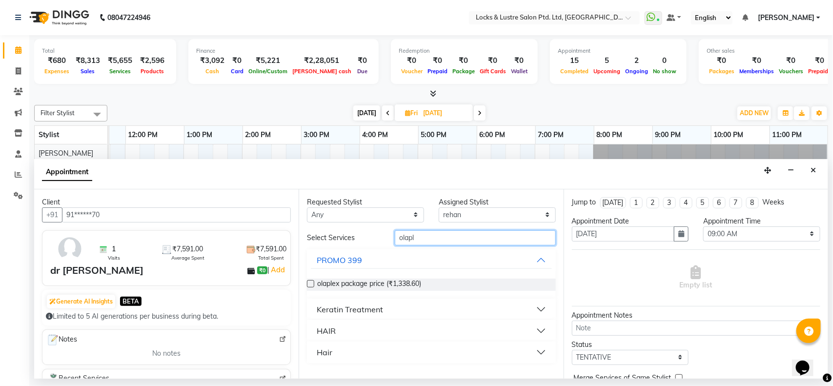
type input "olapl"
click at [311, 284] on label at bounding box center [310, 283] width 7 height 7
click at [311, 284] on input "checkbox" at bounding box center [310, 285] width 6 height 6
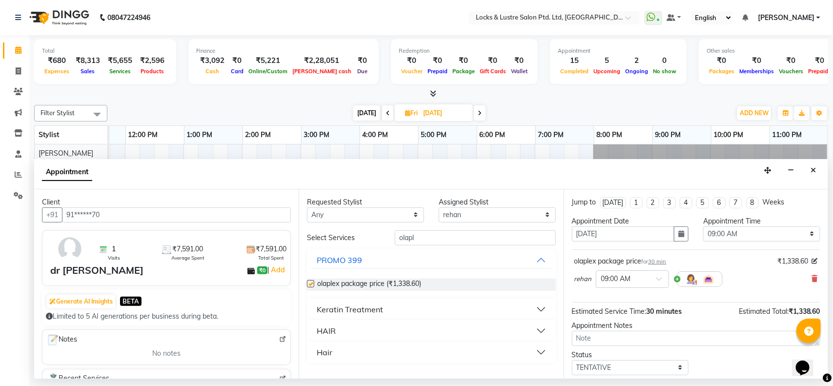
checkbox input "false"
click at [643, 281] on div at bounding box center [632, 278] width 72 height 10
click at [623, 298] on div "04:00 PM (Booked)" at bounding box center [632, 296] width 72 height 19
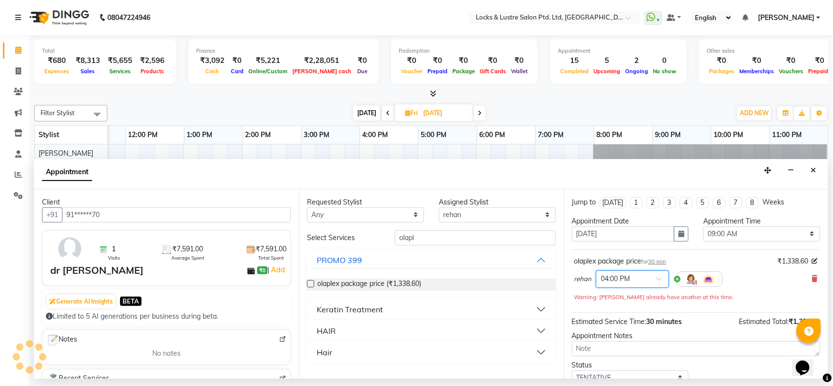
scroll to position [69, 0]
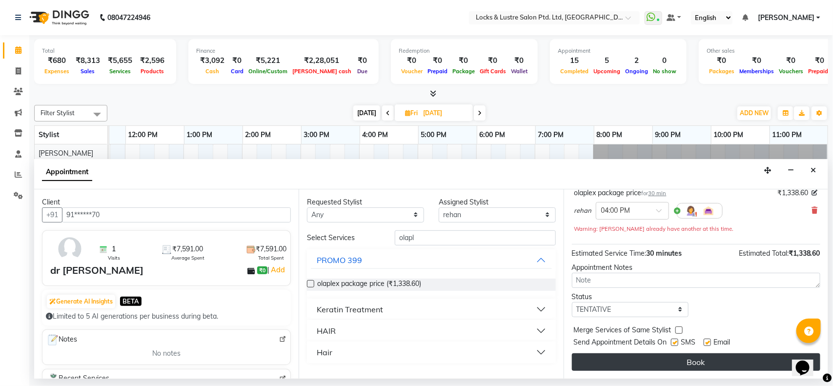
click at [660, 361] on button "Book" at bounding box center [696, 362] width 248 height 18
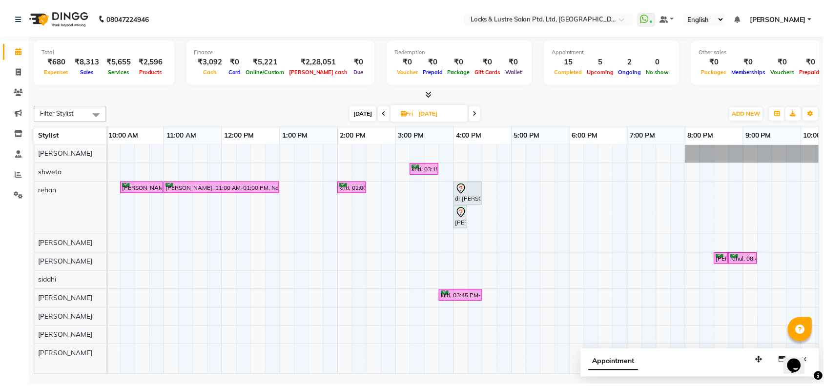
scroll to position [0, 0]
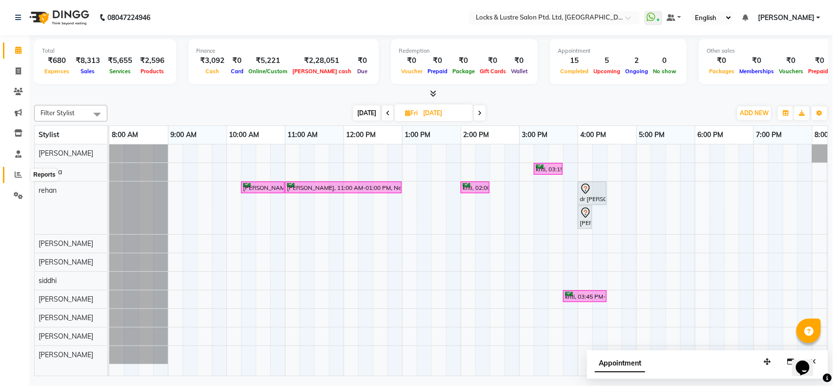
click at [10, 175] on span at bounding box center [18, 174] width 17 height 11
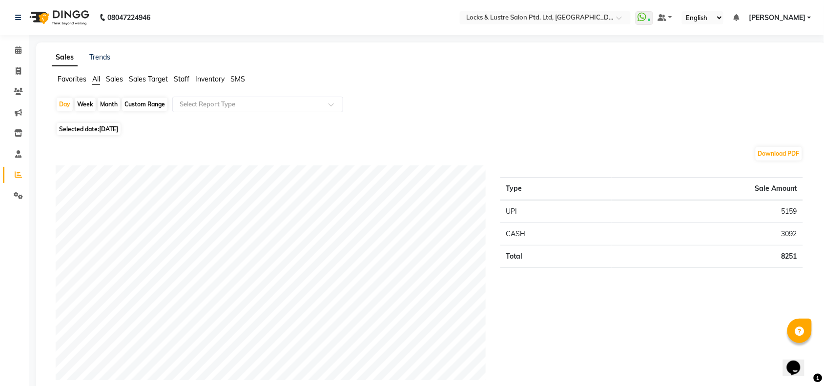
click at [179, 78] on span "Staff" at bounding box center [182, 79] width 16 height 9
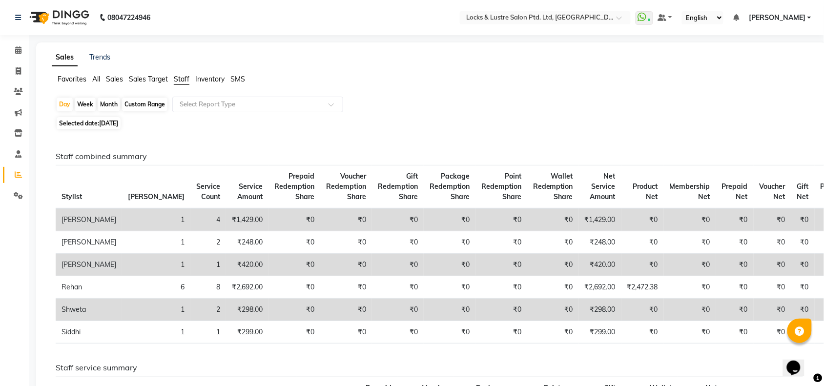
click at [143, 103] on div "Custom Range" at bounding box center [144, 105] width 45 height 14
select select "10"
select select "2025"
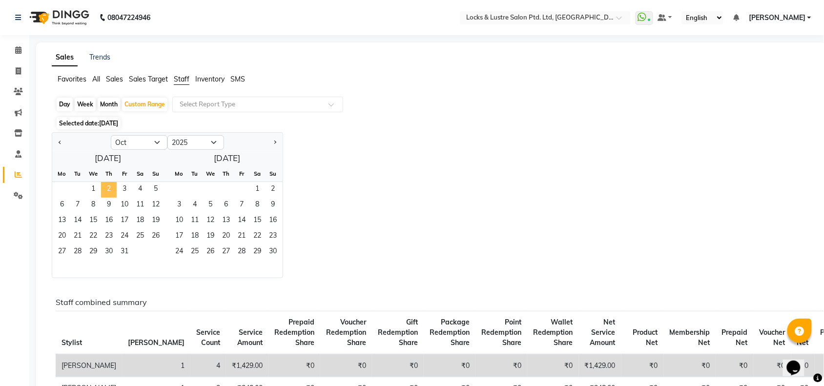
click at [108, 188] on span "2" at bounding box center [109, 190] width 16 height 16
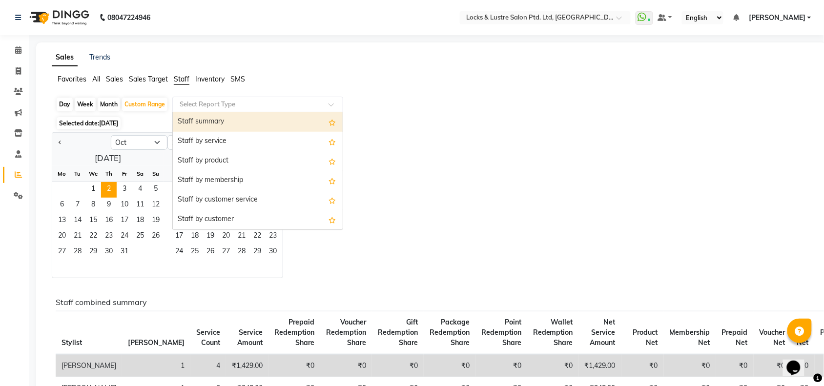
click at [236, 111] on div "Select Report Type" at bounding box center [257, 105] width 171 height 16
click at [225, 120] on div "Staff summary" at bounding box center [258, 122] width 170 height 20
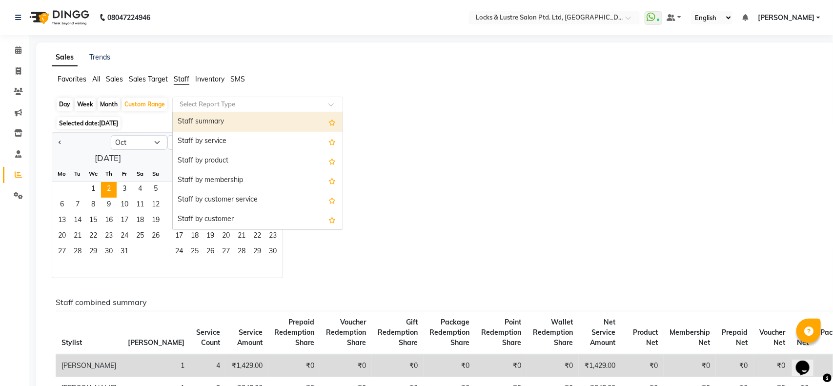
select select "full_report"
select select "csv"
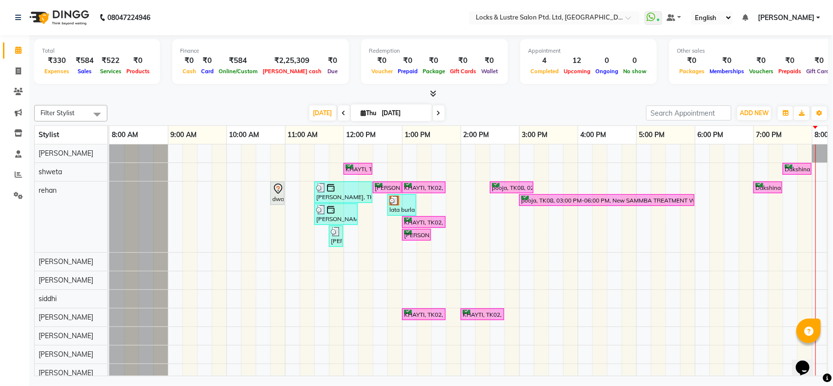
scroll to position [0, 62]
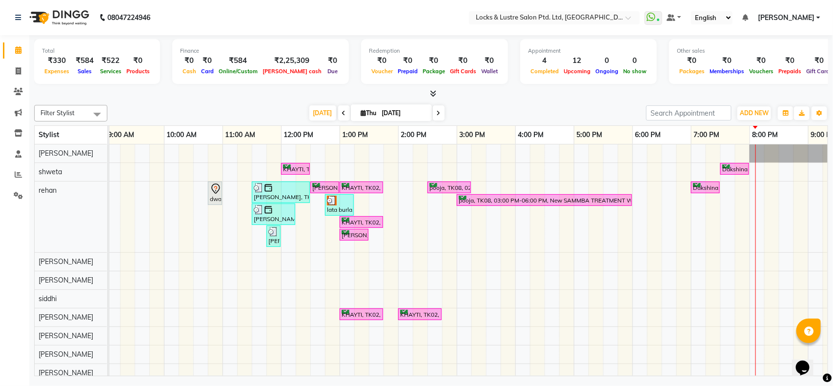
click at [399, 111] on input "[DATE]" at bounding box center [403, 113] width 49 height 15
select select "10"
select select "2025"
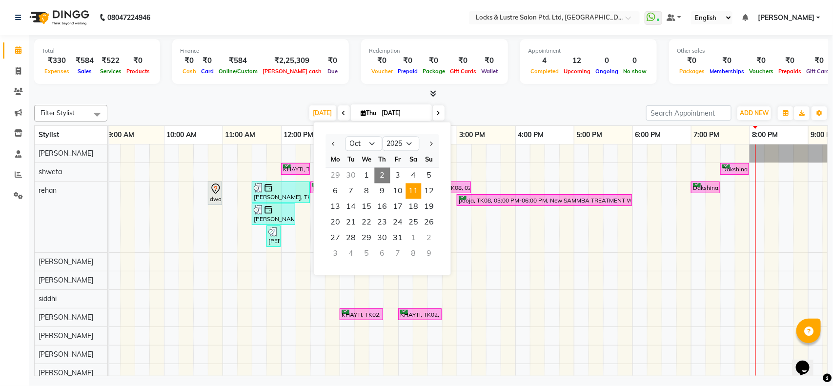
click at [415, 190] on span "11" at bounding box center [414, 192] width 16 height 16
type input "[DATE]"
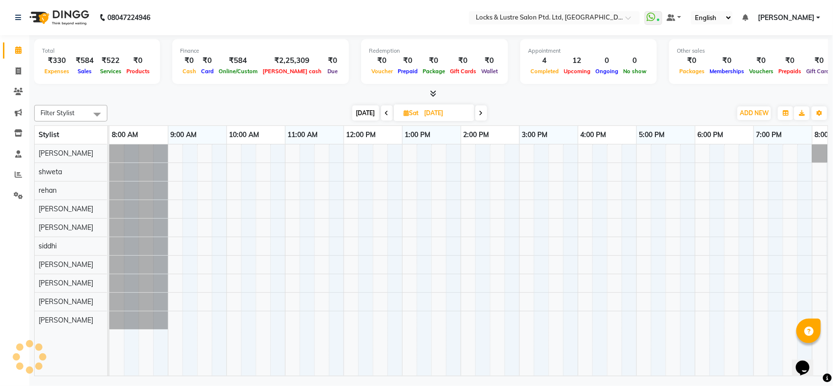
scroll to position [0, 218]
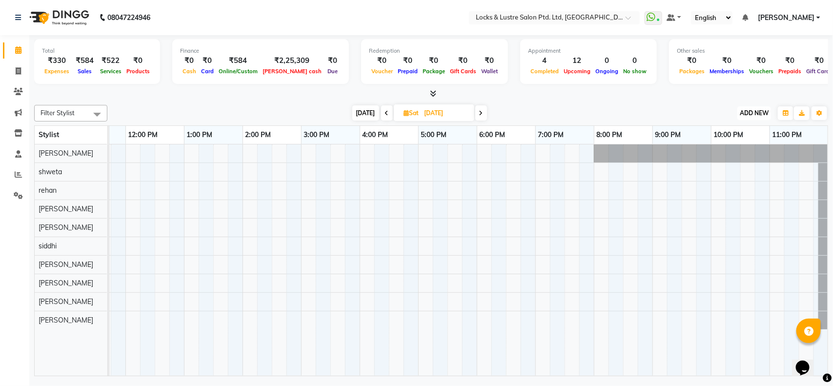
click at [753, 112] on span "ADD NEW" at bounding box center [754, 112] width 29 height 7
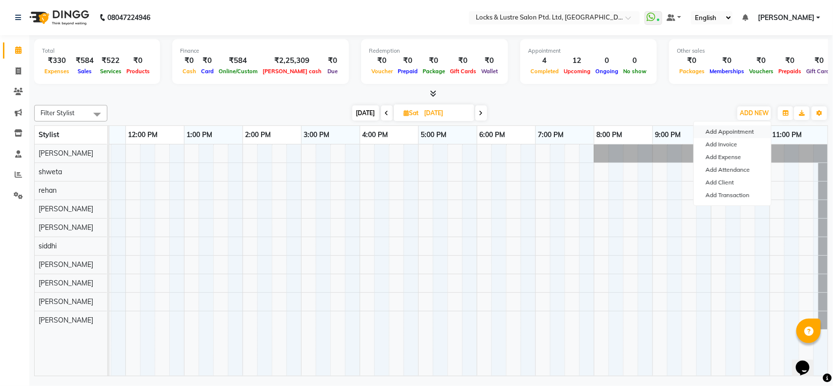
click at [736, 132] on button "Add Appointment" at bounding box center [732, 131] width 77 height 13
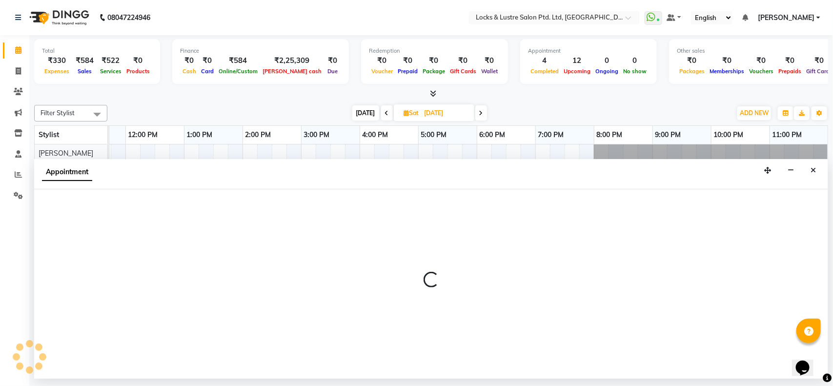
select select "540"
select select "tentative"
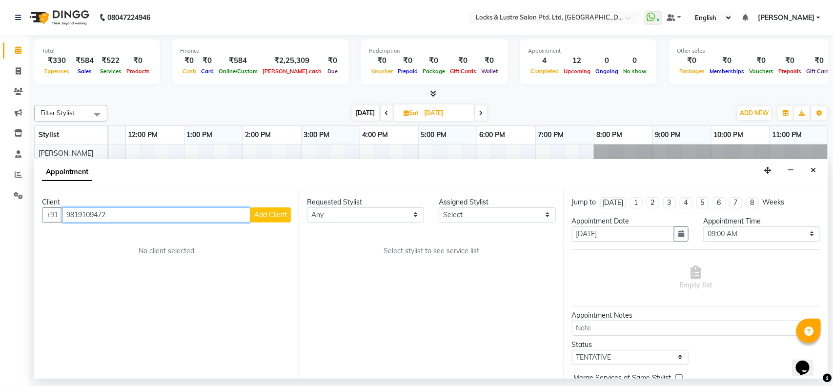
type input "9819109472"
click at [266, 215] on span "Add Client" at bounding box center [270, 214] width 33 height 9
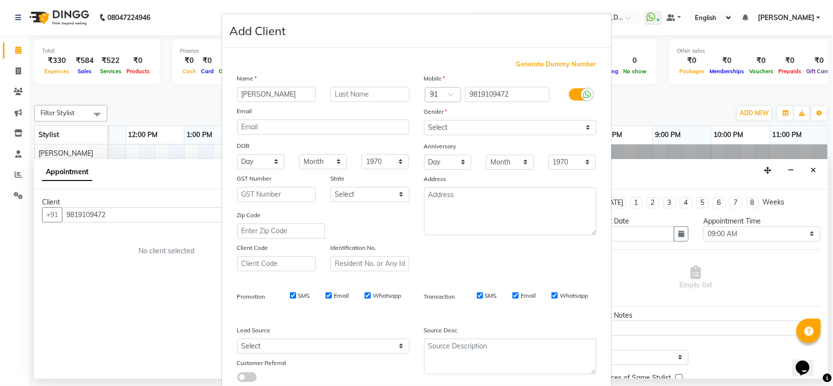
type input "[PERSON_NAME]"
click at [433, 127] on select "Select [DEMOGRAPHIC_DATA] [DEMOGRAPHIC_DATA] Other Prefer Not To Say" at bounding box center [510, 127] width 172 height 15
click at [424, 120] on select "Select [DEMOGRAPHIC_DATA] [DEMOGRAPHIC_DATA] Other Prefer Not To Say" at bounding box center [510, 127] width 172 height 15
click at [457, 129] on select "Select [DEMOGRAPHIC_DATA] [DEMOGRAPHIC_DATA] Other Prefer Not To Say" at bounding box center [510, 127] width 172 height 15
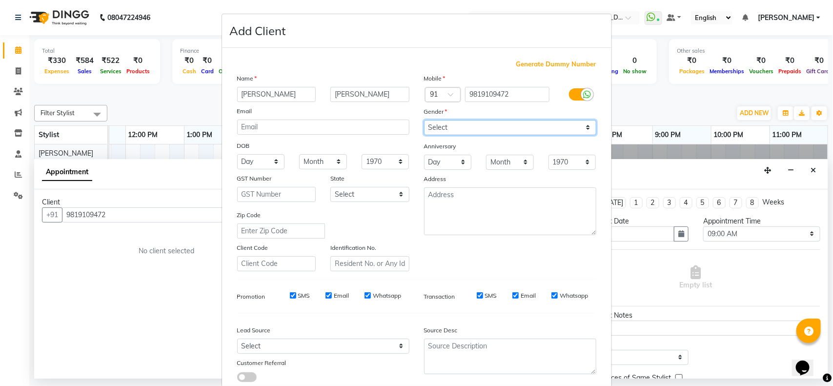
select select "[DEMOGRAPHIC_DATA]"
click at [424, 120] on select "Select [DEMOGRAPHIC_DATA] [DEMOGRAPHIC_DATA] Other Prefer Not To Say" at bounding box center [510, 127] width 172 height 15
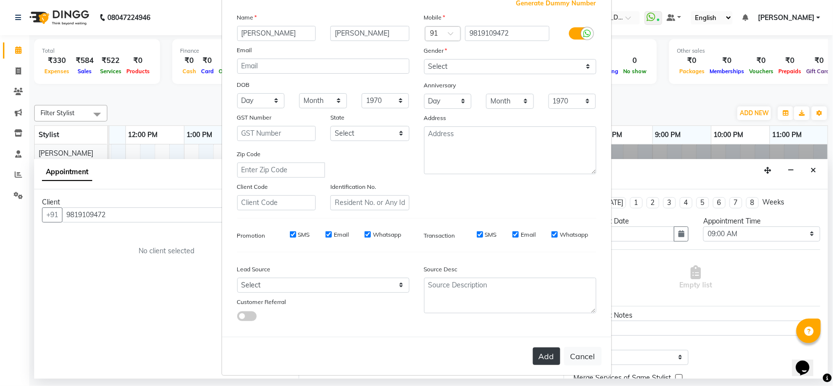
click at [537, 352] on button "Add" at bounding box center [546, 357] width 27 height 18
type input "98******72"
select select
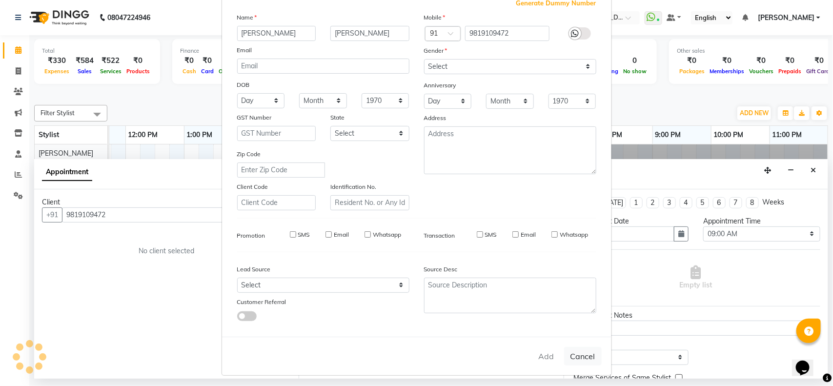
select select
checkbox input "false"
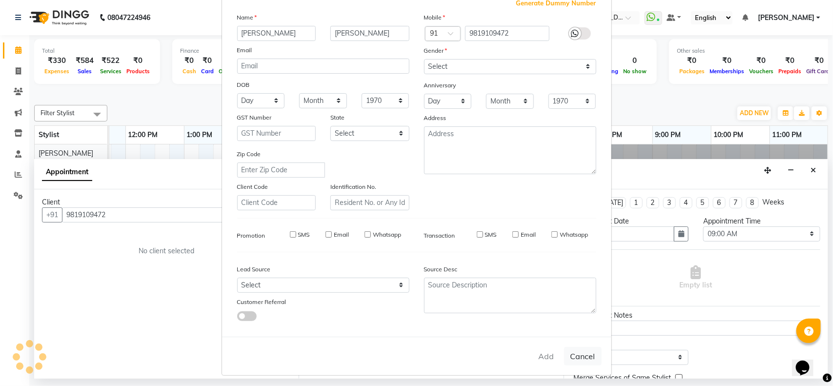
checkbox input "false"
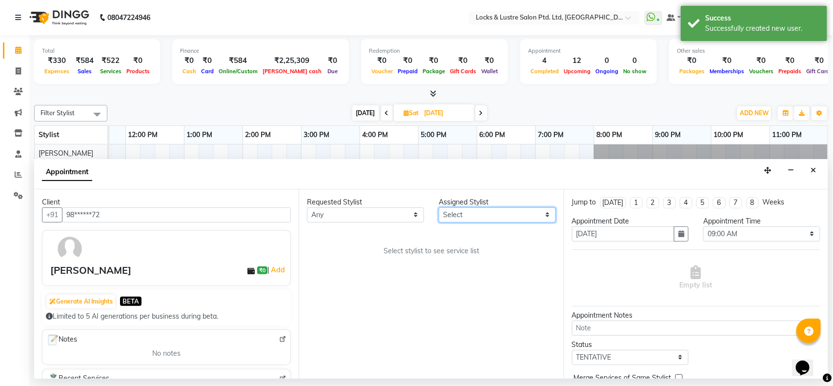
click at [472, 215] on select "Select [PERSON_NAME] [PERSON_NAME] [PERSON_NAME] [PERSON_NAME] [PERSON_NAME] [P…" at bounding box center [497, 214] width 117 height 15
select select "62982"
click at [439, 207] on select "Select [PERSON_NAME] [PERSON_NAME] [PERSON_NAME] [PERSON_NAME] [PERSON_NAME] [P…" at bounding box center [497, 214] width 117 height 15
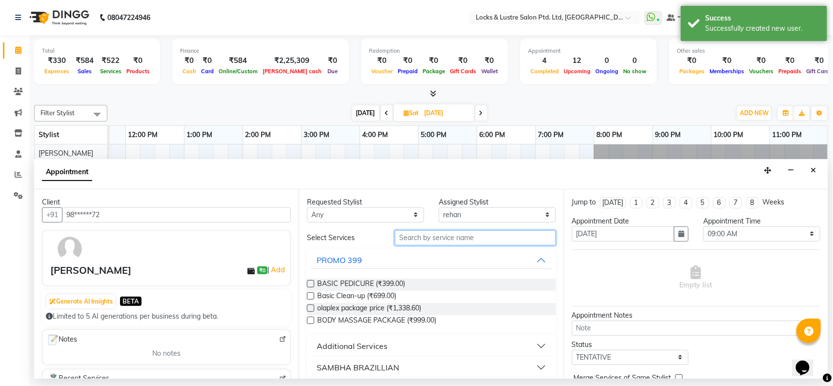
click at [408, 240] on input "text" at bounding box center [475, 237] width 161 height 15
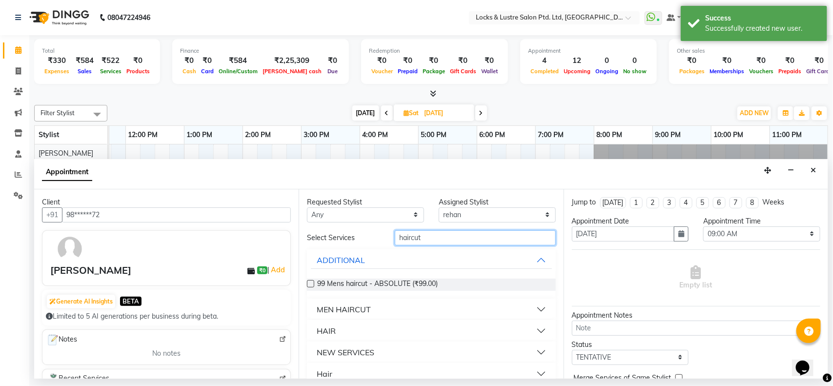
type input "haircut"
click at [310, 282] on label at bounding box center [310, 283] width 7 height 7
click at [310, 282] on input "checkbox" at bounding box center [310, 285] width 6 height 6
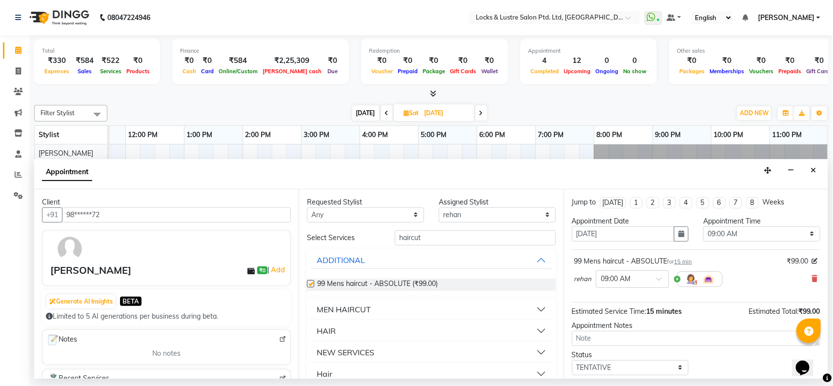
checkbox input "false"
click at [635, 284] on input "text" at bounding box center [622, 278] width 43 height 10
click at [626, 324] on div "12:00 PM" at bounding box center [632, 325] width 72 height 18
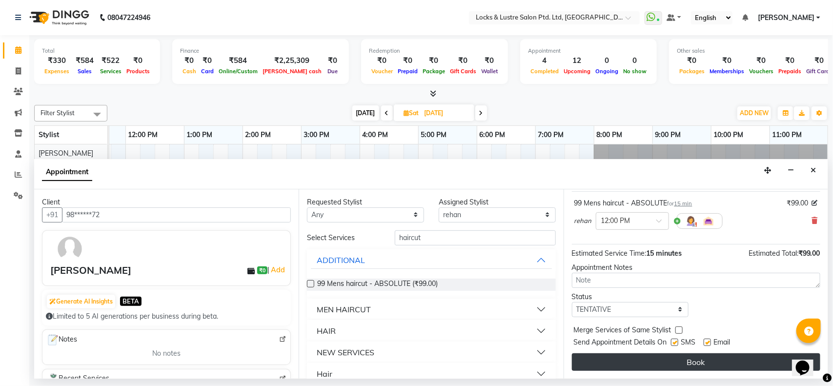
click at [662, 355] on button "Book" at bounding box center [696, 362] width 248 height 18
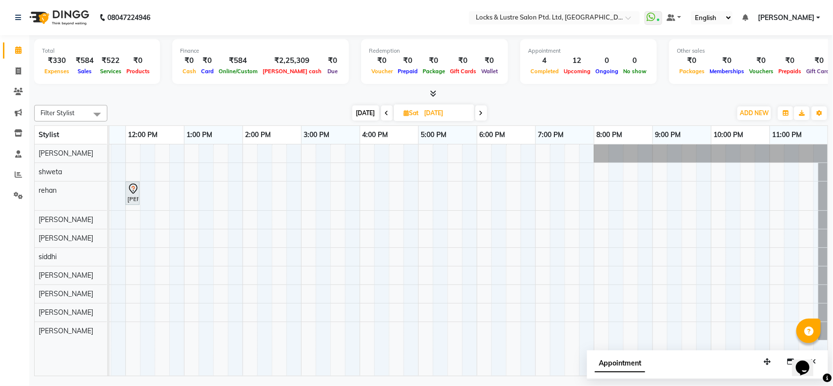
scroll to position [0, 0]
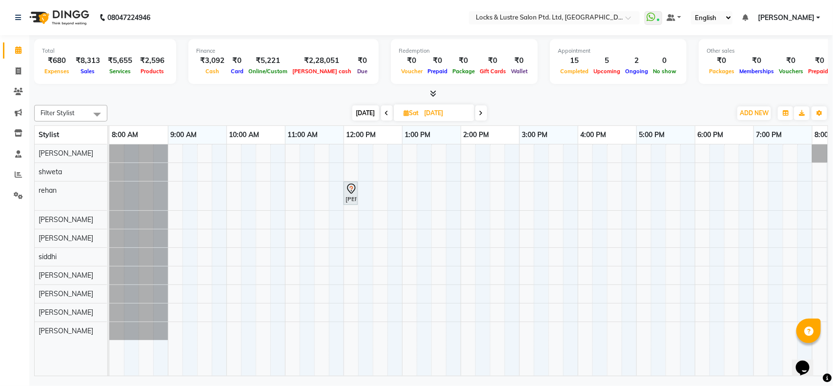
click at [385, 111] on icon at bounding box center [387, 113] width 4 height 6
click at [390, 115] on span at bounding box center [388, 112] width 12 height 15
type input "[DATE]"
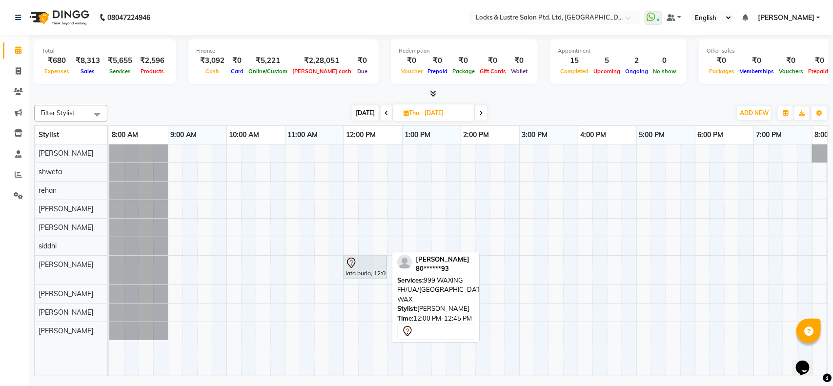
click at [364, 279] on link "lata burla, 12:00 PM-12:45 PM, 999 WAXING FH/UA/[GEOGRAPHIC_DATA] WAX" at bounding box center [365, 267] width 43 height 23
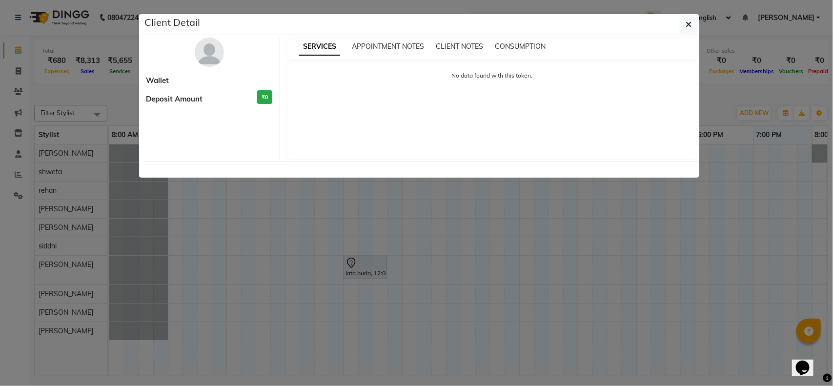
select select "7"
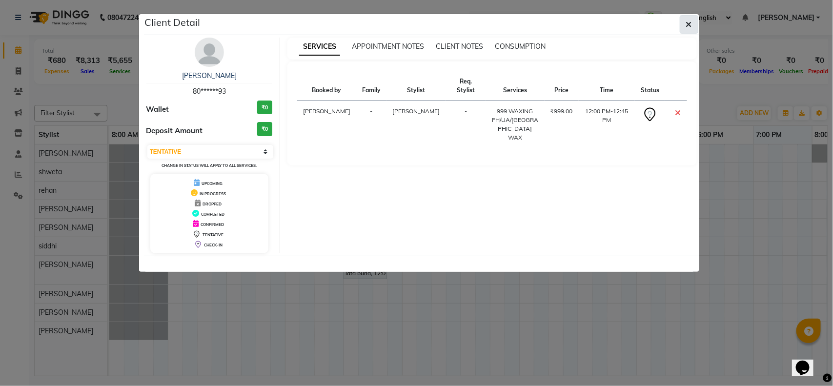
click at [687, 22] on icon "button" at bounding box center [689, 25] width 6 height 8
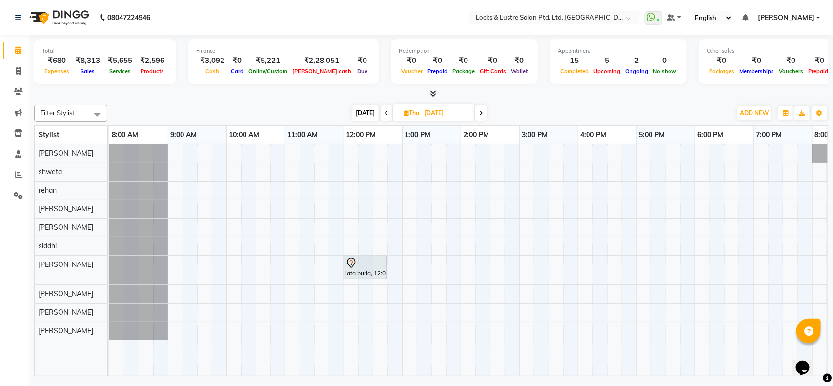
click at [385, 110] on icon at bounding box center [387, 113] width 4 height 6
click at [386, 115] on span at bounding box center [386, 112] width 12 height 15
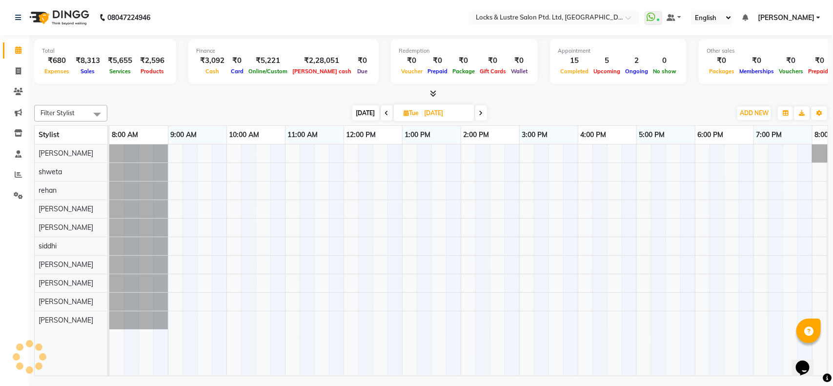
scroll to position [0, 218]
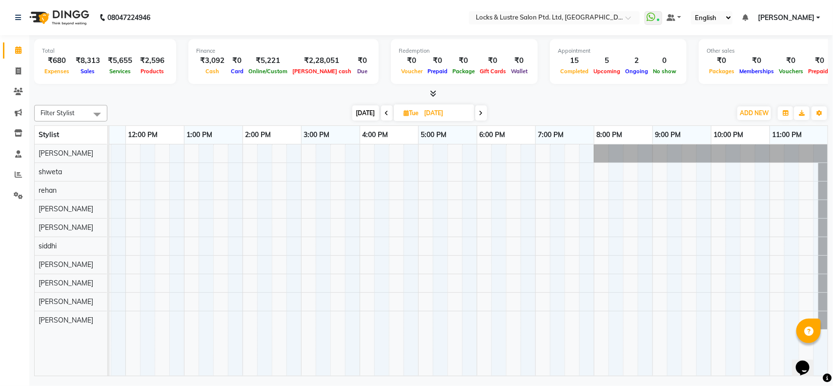
click at [386, 115] on icon at bounding box center [387, 113] width 4 height 6
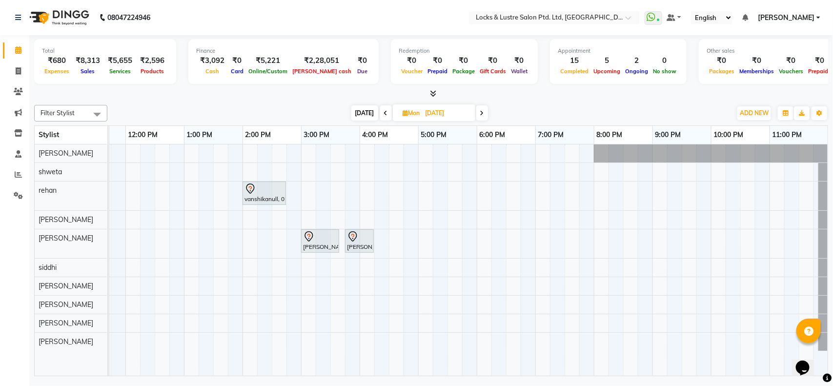
click at [381, 109] on span at bounding box center [386, 112] width 12 height 15
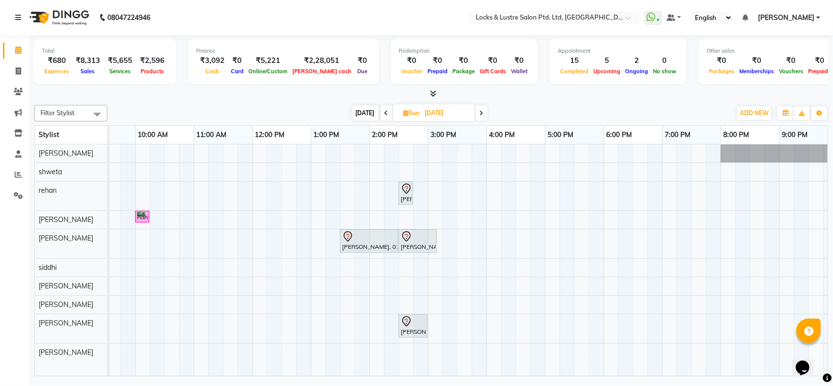
scroll to position [0, 0]
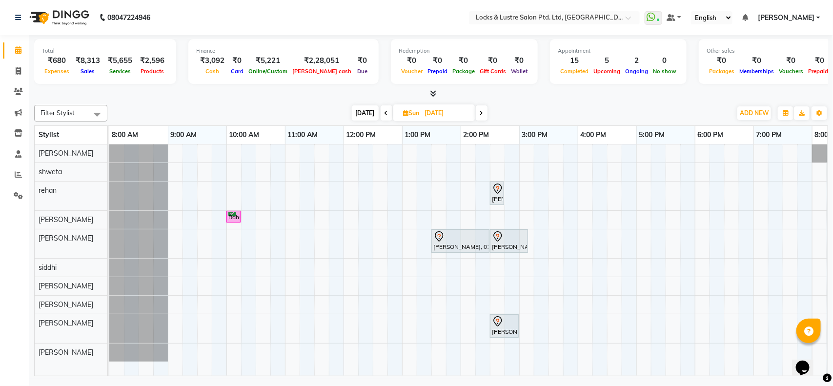
click at [381, 113] on span at bounding box center [387, 112] width 12 height 15
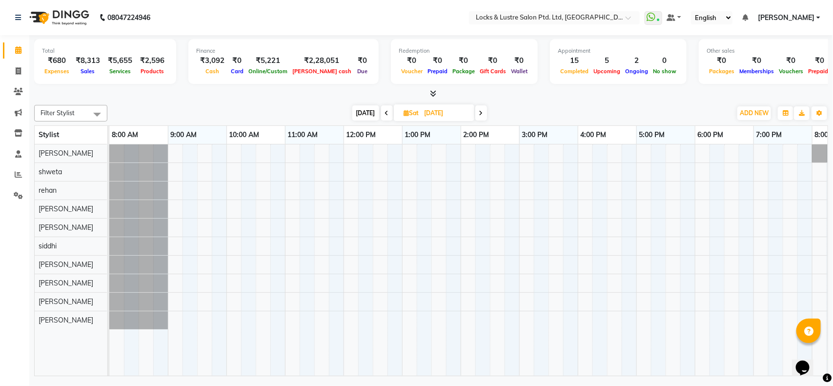
click at [386, 117] on span at bounding box center [387, 112] width 12 height 15
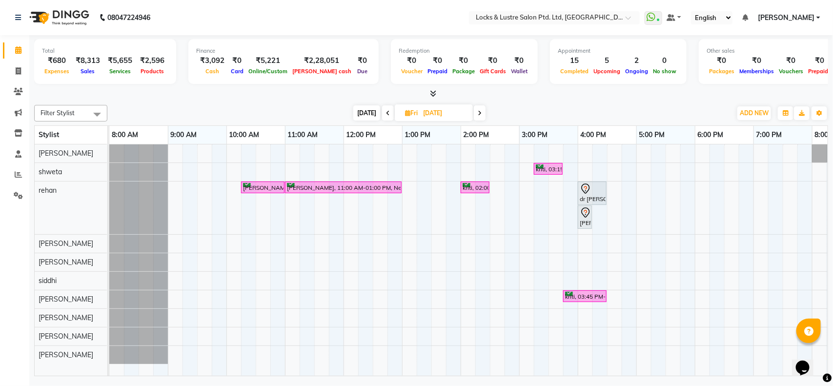
click at [386, 115] on icon at bounding box center [388, 113] width 4 height 6
type input "[DATE]"
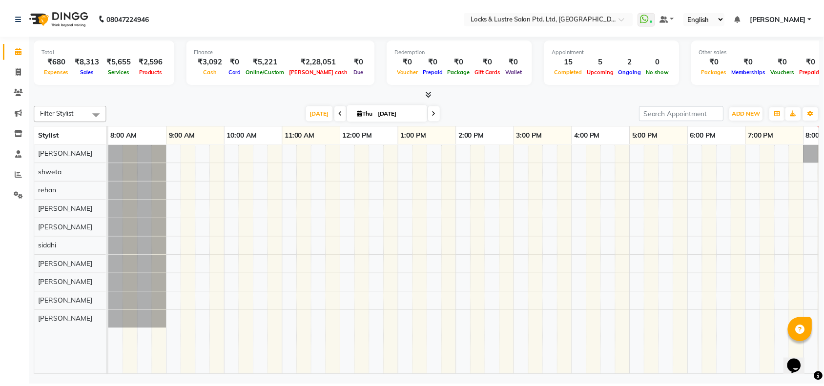
scroll to position [0, 218]
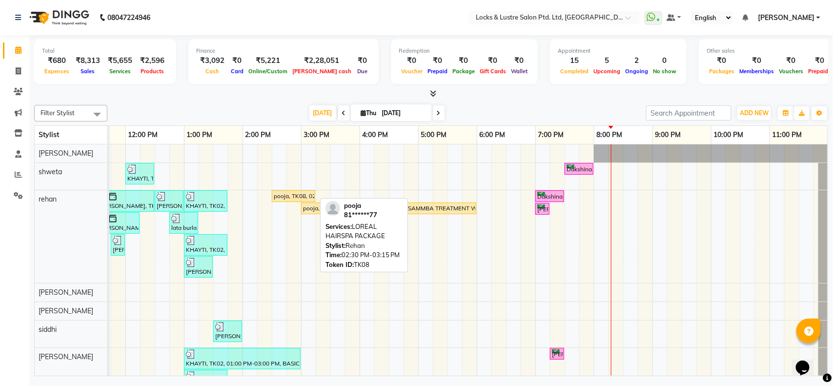
click at [287, 194] on div "pooja, TK08, 02:30 PM-03:15 PM, LOREAL HAIRSPA PACKAGE" at bounding box center [293, 196] width 41 height 9
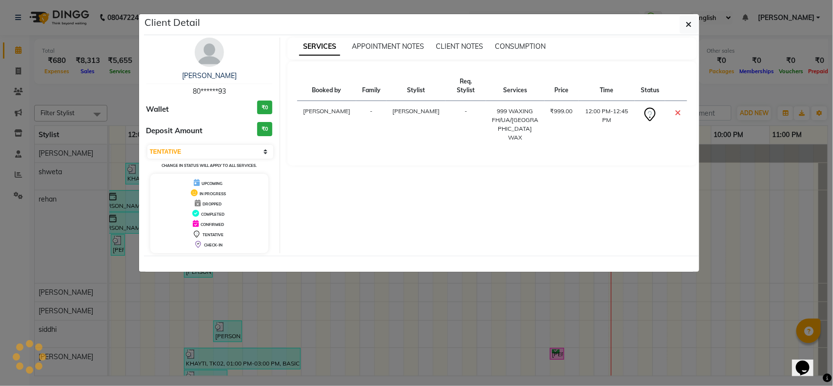
select select "1"
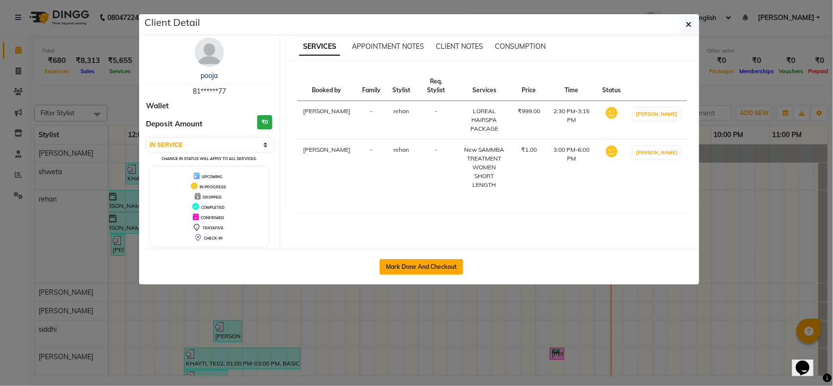
click at [408, 270] on button "Mark Done And Checkout" at bounding box center [421, 267] width 83 height 16
select select "service"
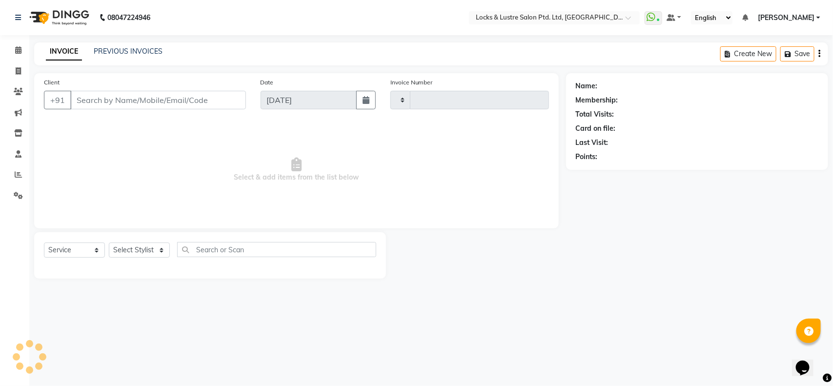
type input "2173"
select select "5928"
type input "81******77"
select select "62982"
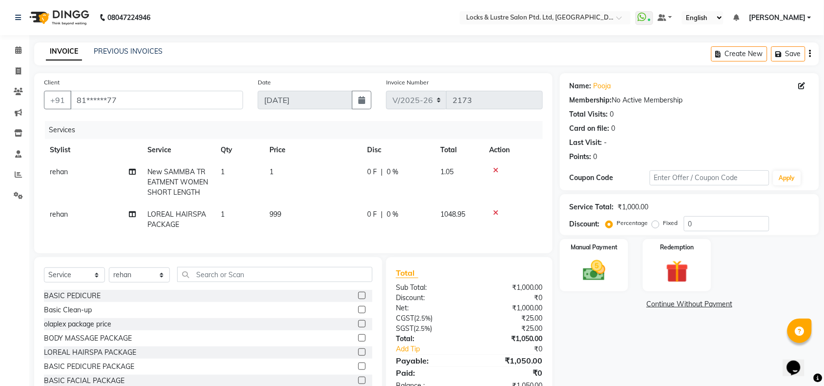
click at [275, 171] on td "1" at bounding box center [313, 182] width 98 height 42
select select "62982"
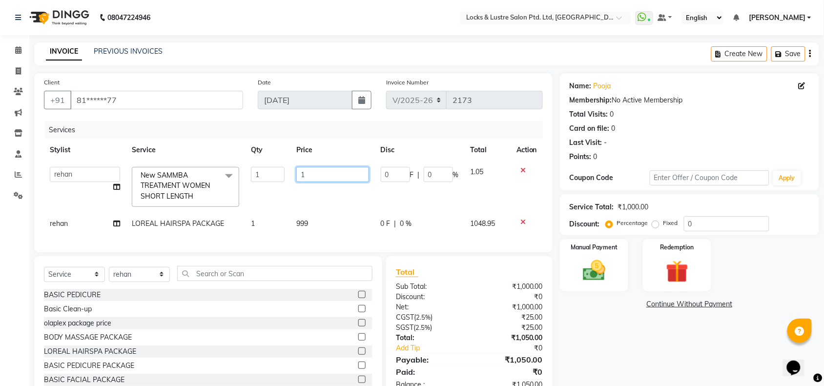
click at [328, 177] on input "1" at bounding box center [332, 174] width 73 height 15
type input "5999"
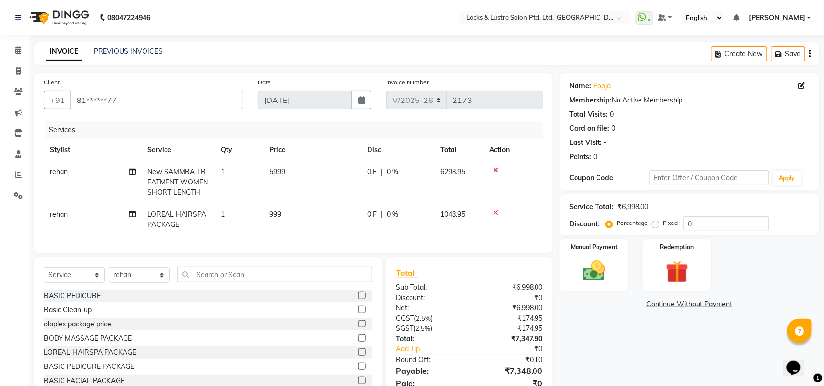
click at [187, 221] on td "LOREAL HAIRSPA PACKAGE" at bounding box center [178, 220] width 73 height 32
select select "62982"
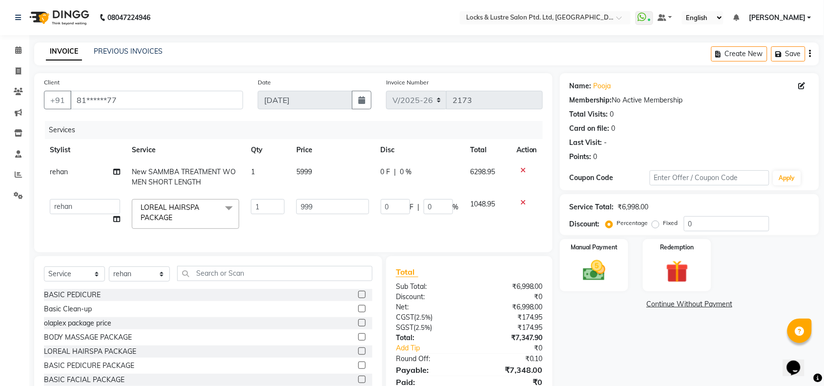
click at [182, 217] on span "LOREAL HAIRSPA PACKAGE x" at bounding box center [181, 213] width 86 height 21
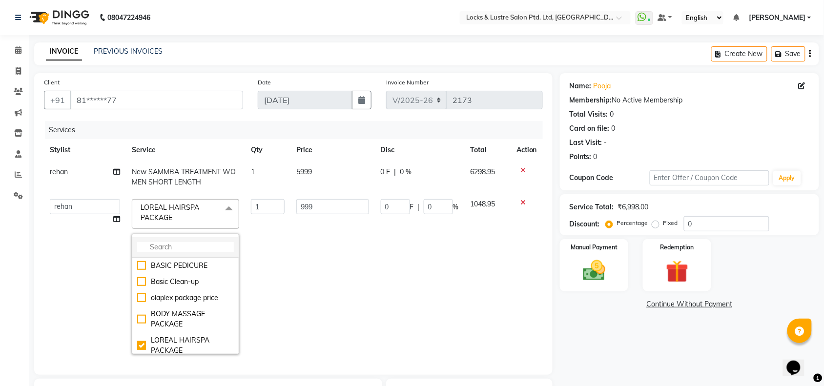
click at [171, 245] on input "multiselect-search" at bounding box center [185, 247] width 97 height 10
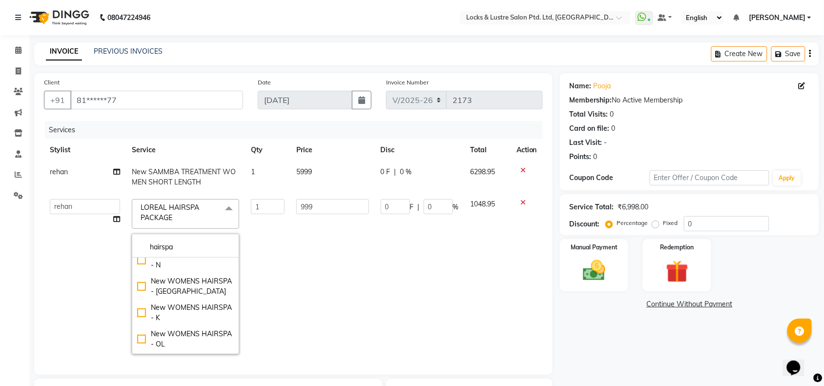
scroll to position [166, 0]
type input "hairspa"
click at [169, 295] on div "New WOMENS HAIRSPA - [GEOGRAPHIC_DATA]" at bounding box center [185, 285] width 97 height 21
checkbox input "false"
checkbox input "true"
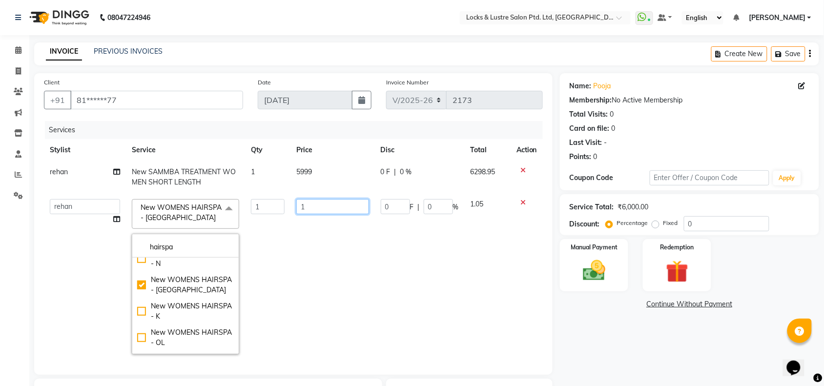
click at [330, 206] on input "1" at bounding box center [332, 206] width 73 height 15
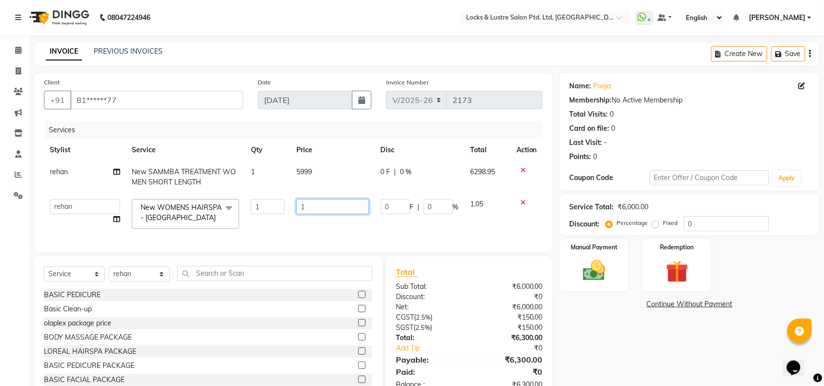
click at [330, 206] on input "1" at bounding box center [332, 206] width 73 height 15
type input "3500"
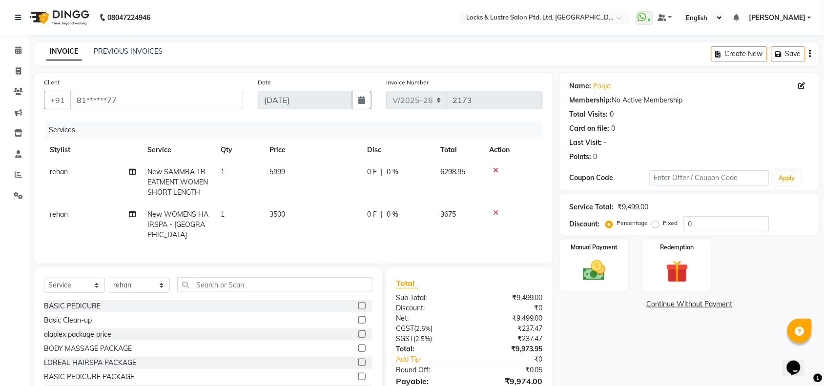
click at [393, 217] on span "0 %" at bounding box center [393, 214] width 12 height 10
select select "62982"
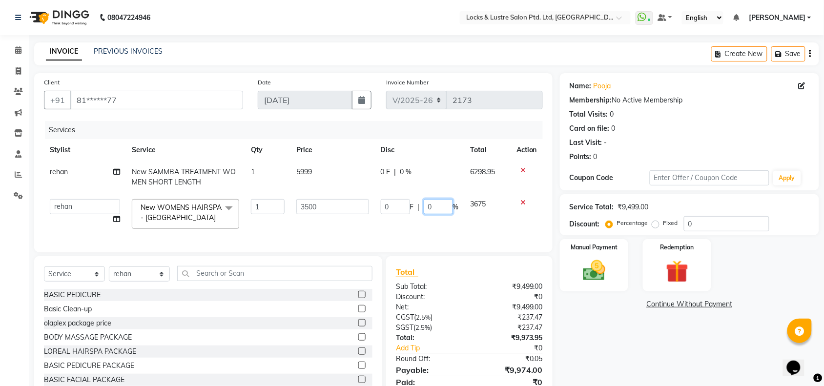
click at [427, 206] on input "0" at bounding box center [438, 206] width 29 height 15
type input "30"
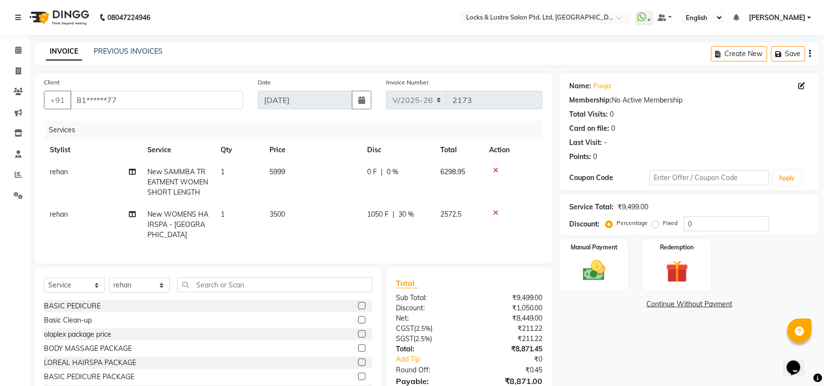
click at [410, 237] on div "Services Stylist Service Qty Price Disc Total Action rehan New SAMMBA TREATMENT…" at bounding box center [293, 187] width 499 height 133
click at [141, 282] on select "Select Stylist [PERSON_NAME] Admin [PERSON_NAME] Ana's [PERSON_NAME] [PERSON_NA…" at bounding box center [139, 285] width 61 height 15
click at [59, 211] on span "rehan" at bounding box center [59, 214] width 18 height 9
select select "62982"
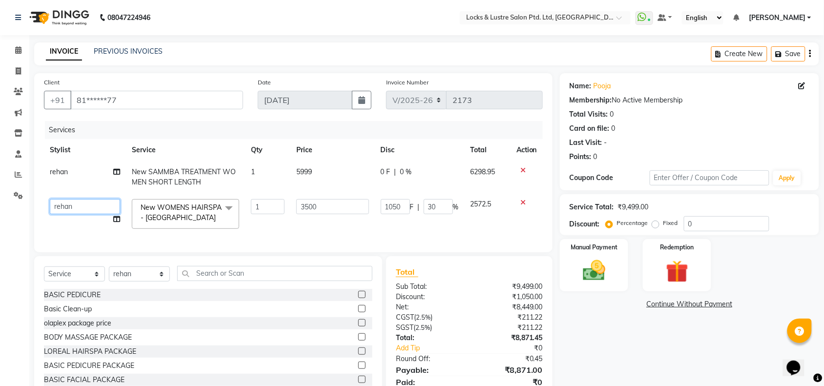
click at [69, 209] on select "[PERSON_NAME] Admin [PERSON_NAME] Ana's [PERSON_NAME] [PERSON_NAME] [PERSON_NAM…" at bounding box center [85, 206] width 70 height 15
select select "89645"
click at [128, 282] on select "Select Stylist [PERSON_NAME] Admin [PERSON_NAME] Ana's [PERSON_NAME] [PERSON_NA…" at bounding box center [139, 274] width 61 height 15
select select "89645"
click at [109, 275] on select "Select Stylist [PERSON_NAME] Admin [PERSON_NAME] Ana's [PERSON_NAME] [PERSON_NA…" at bounding box center [139, 274] width 61 height 15
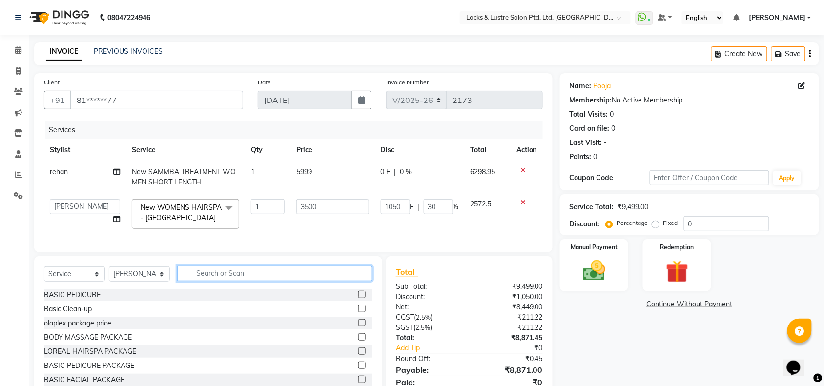
click at [238, 279] on input "text" at bounding box center [274, 273] width 195 height 15
type input "mani"
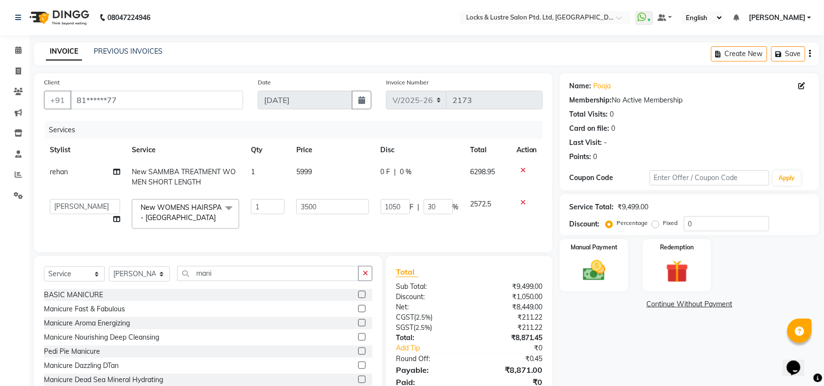
click at [358, 312] on label at bounding box center [361, 308] width 7 height 7
click at [358, 312] on input "checkbox" at bounding box center [361, 309] width 6 height 6
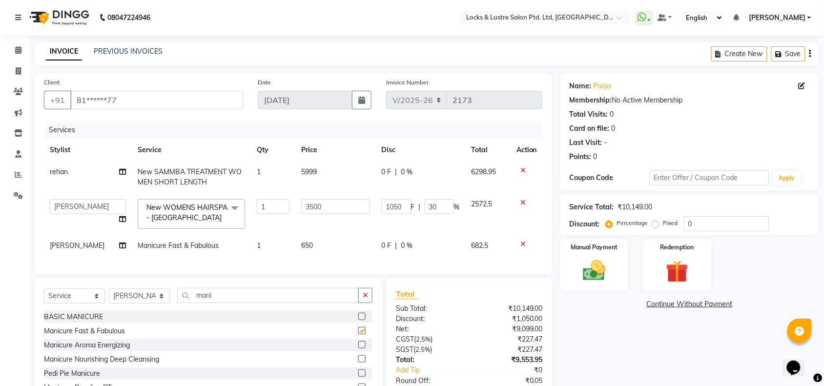
checkbox input "false"
click at [247, 303] on input "mani" at bounding box center [268, 295] width 182 height 15
type input "pedicu"
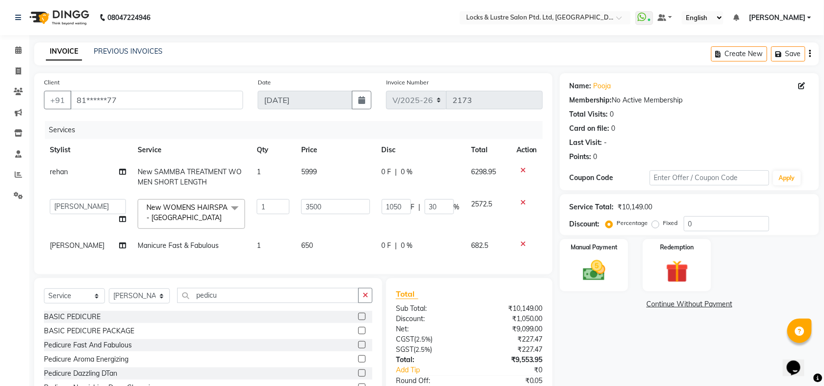
click at [358, 349] on label at bounding box center [361, 344] width 7 height 7
click at [358, 349] on input "checkbox" at bounding box center [361, 345] width 6 height 6
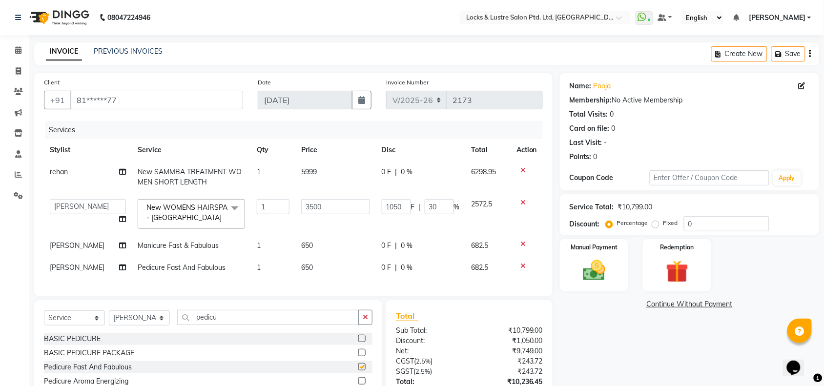
checkbox input "false"
click at [308, 243] on span "650" at bounding box center [307, 245] width 12 height 9
select select "89645"
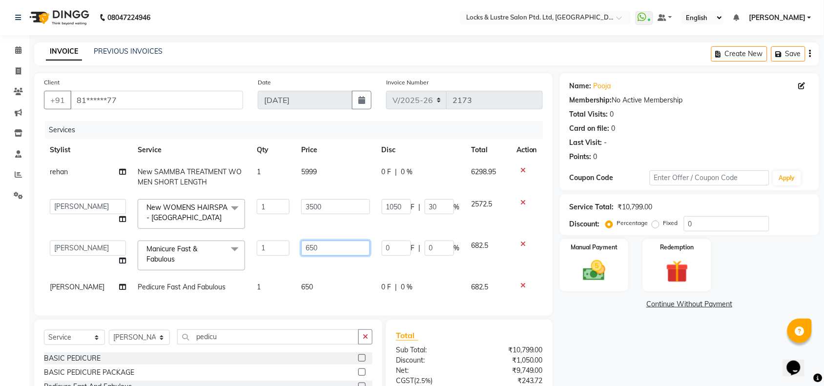
click at [348, 245] on input "650" at bounding box center [335, 248] width 69 height 15
type input "800"
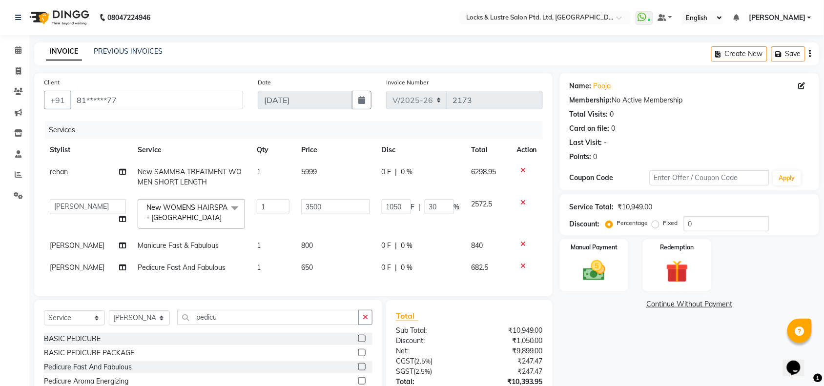
click at [312, 287] on div "Services Stylist Service Qty Price Disc Total Action rehan New SAMMBA TREATMENT…" at bounding box center [293, 203] width 499 height 165
click at [313, 266] on td "650" at bounding box center [335, 268] width 81 height 22
select select "89645"
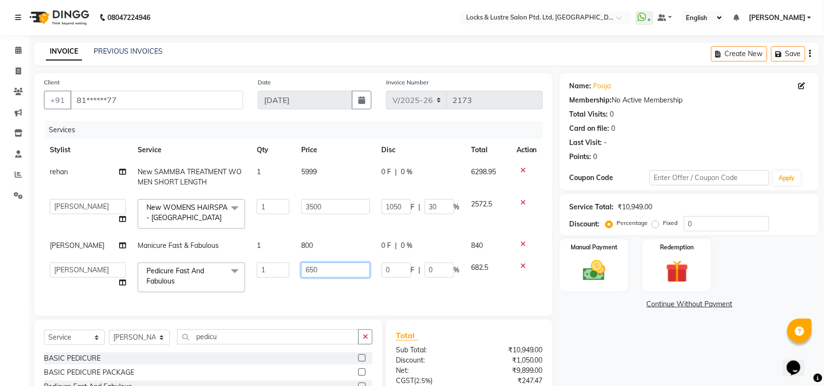
click at [321, 266] on input "650" at bounding box center [335, 270] width 69 height 15
type input "800"
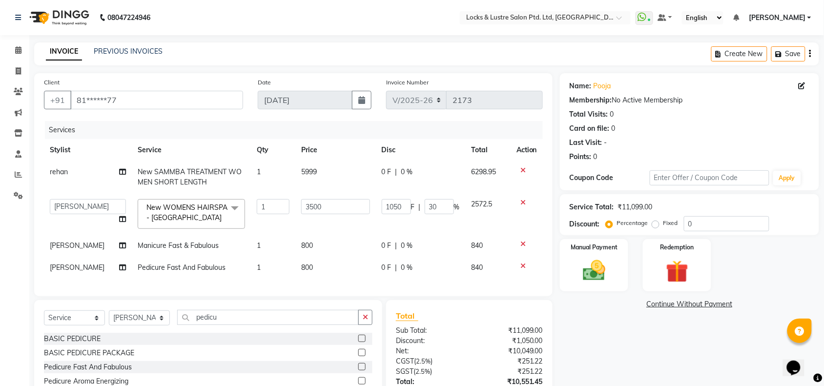
click at [323, 219] on td "3500" at bounding box center [335, 213] width 81 height 41
click at [357, 135] on div "Services" at bounding box center [297, 130] width 505 height 18
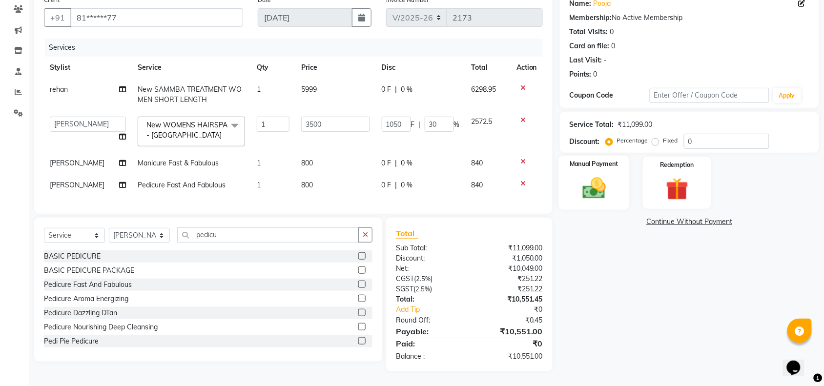
click at [606, 177] on img at bounding box center [594, 188] width 38 height 27
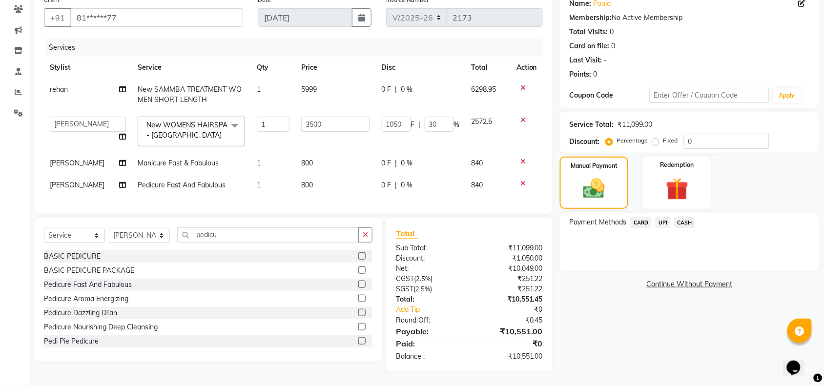
click at [668, 217] on span "UPI" at bounding box center [663, 222] width 15 height 11
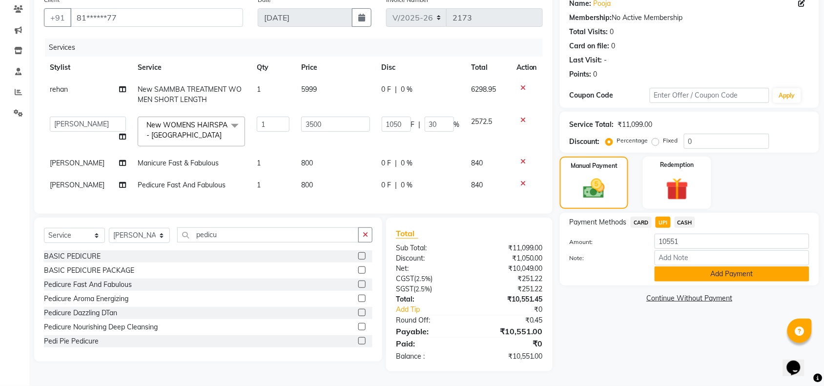
click at [691, 267] on button "Add Payment" at bounding box center [732, 274] width 155 height 15
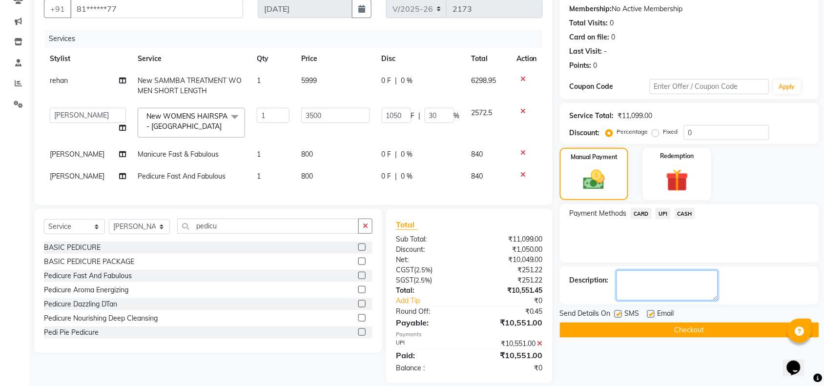
click at [670, 285] on textarea at bounding box center [667, 285] width 102 height 30
type textarea "527589258554,527574490015"
click at [663, 328] on button "Checkout" at bounding box center [689, 330] width 259 height 15
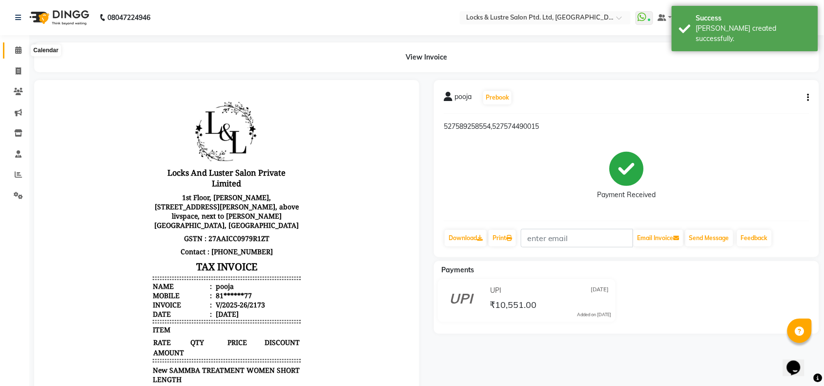
click at [20, 52] on icon at bounding box center [18, 49] width 6 height 7
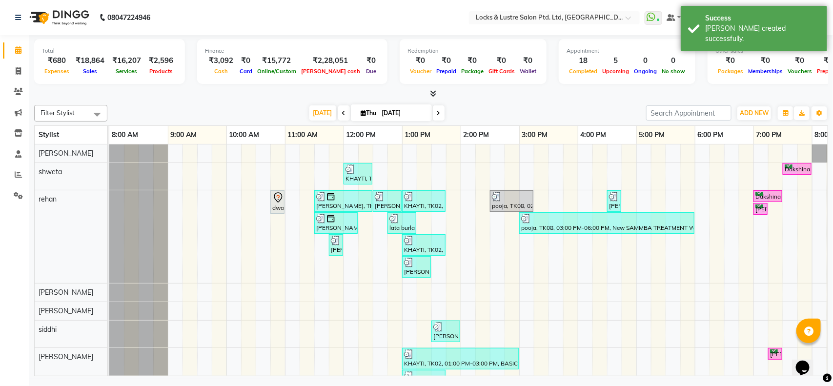
click at [433, 92] on icon at bounding box center [433, 93] width 6 height 7
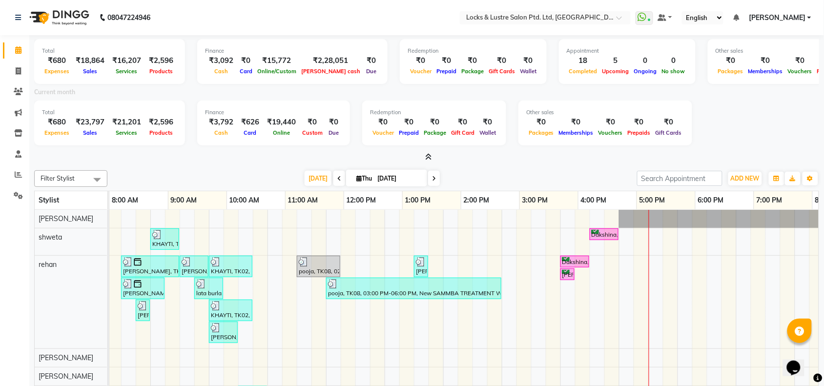
scroll to position [0, 193]
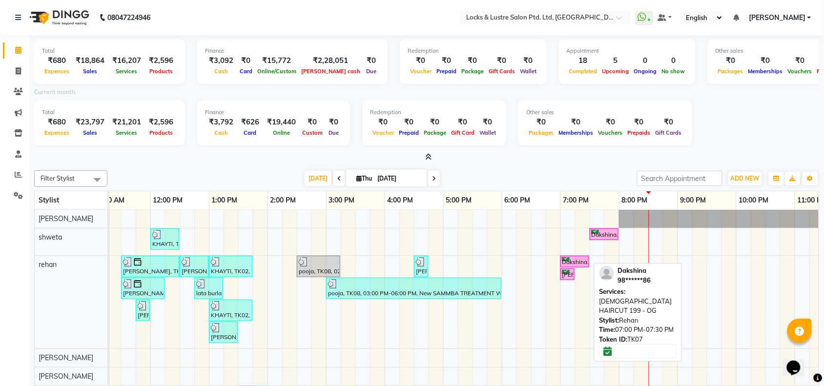
click at [576, 260] on div "Dakshina, TK07, 07:00 PM-07:30 PM, [DEMOGRAPHIC_DATA] HAIRCUT 199 - OG" at bounding box center [574, 261] width 27 height 9
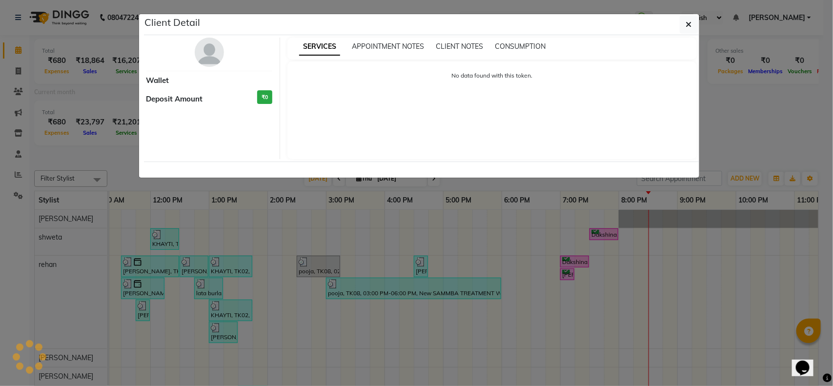
select select "6"
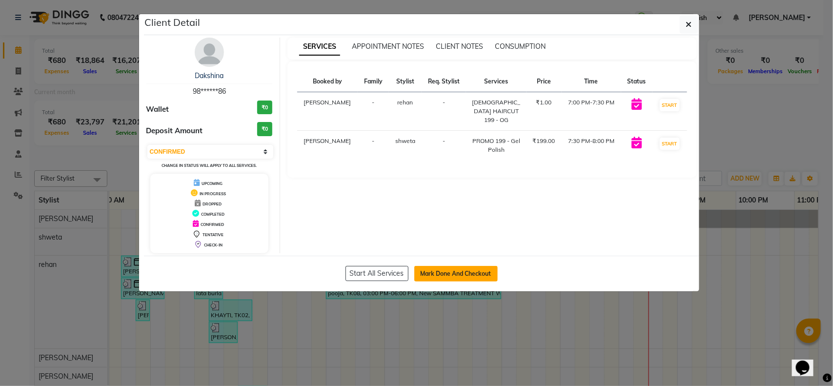
click at [435, 275] on button "Mark Done And Checkout" at bounding box center [455, 274] width 83 height 16
select select "service"
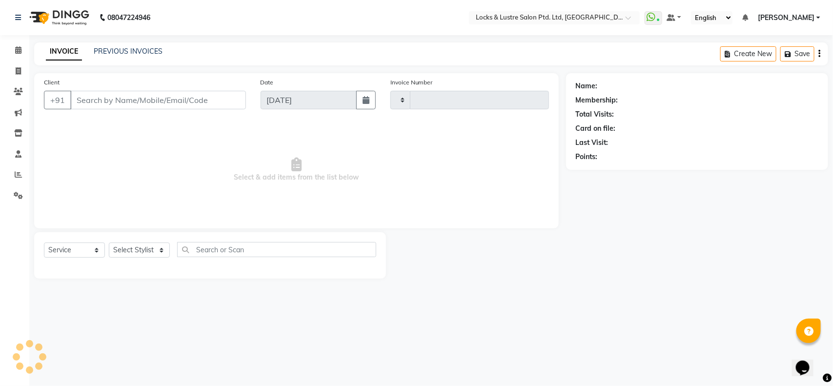
type input "2174"
select select "5928"
type input "98******86"
select select "62982"
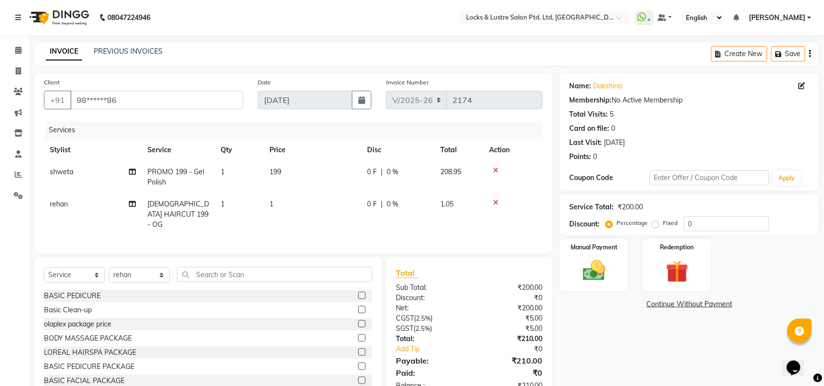
click at [59, 171] on span "shweta" at bounding box center [61, 171] width 23 height 9
select select "62976"
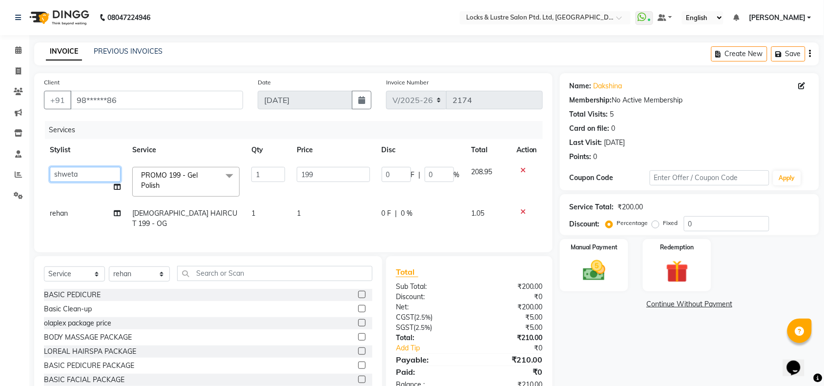
click at [66, 174] on select "[PERSON_NAME] Admin [PERSON_NAME] Ana's [PERSON_NAME] [PERSON_NAME] [PERSON_NAM…" at bounding box center [85, 174] width 71 height 15
select select "89163"
click at [325, 172] on input "199" at bounding box center [333, 174] width 73 height 15
type input "149"
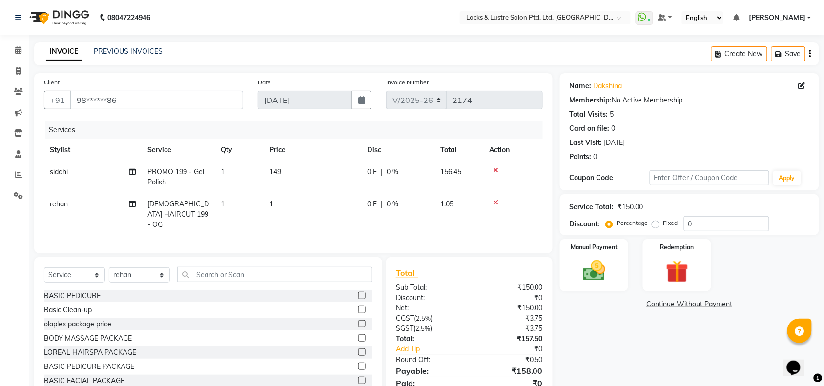
click at [319, 209] on td "1" at bounding box center [313, 214] width 98 height 42
select select "62982"
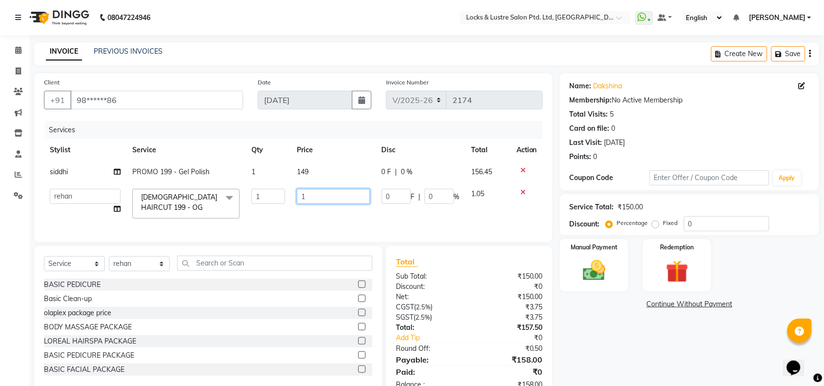
click at [319, 199] on input "1" at bounding box center [333, 196] width 73 height 15
type input "199"
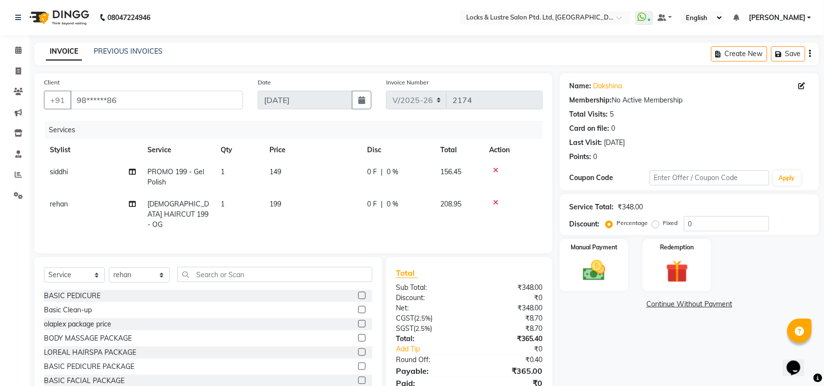
click at [332, 127] on div "Services" at bounding box center [297, 130] width 505 height 18
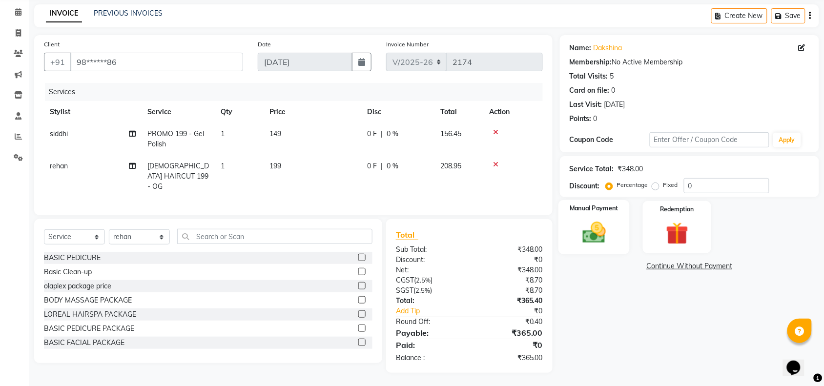
click at [575, 226] on img at bounding box center [594, 232] width 38 height 27
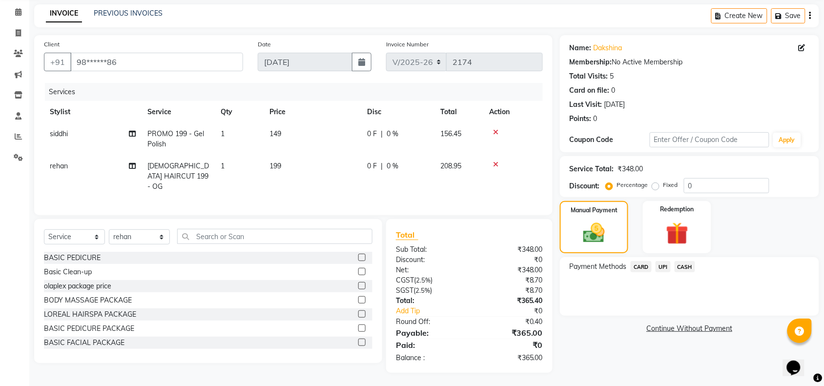
click at [659, 265] on span "UPI" at bounding box center [663, 266] width 15 height 11
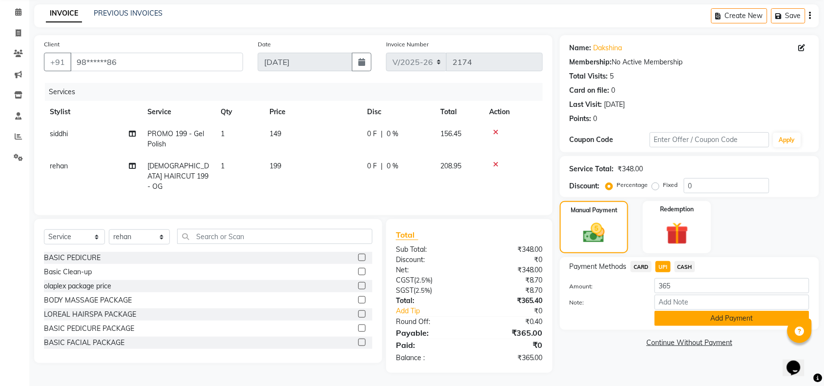
click at [717, 320] on button "Add Payment" at bounding box center [732, 318] width 155 height 15
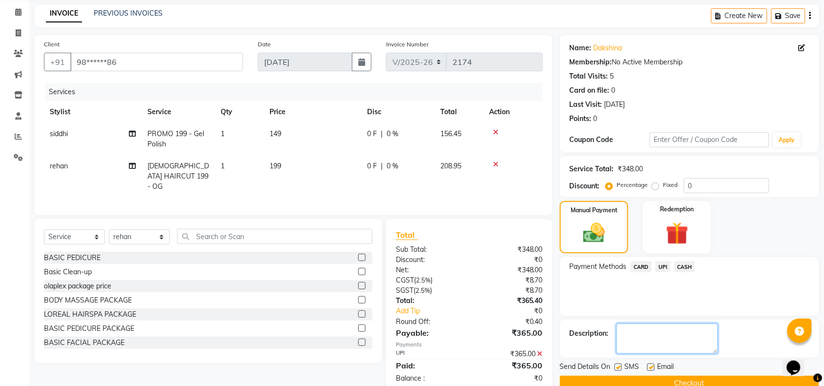
click at [656, 336] on textarea at bounding box center [667, 339] width 102 height 30
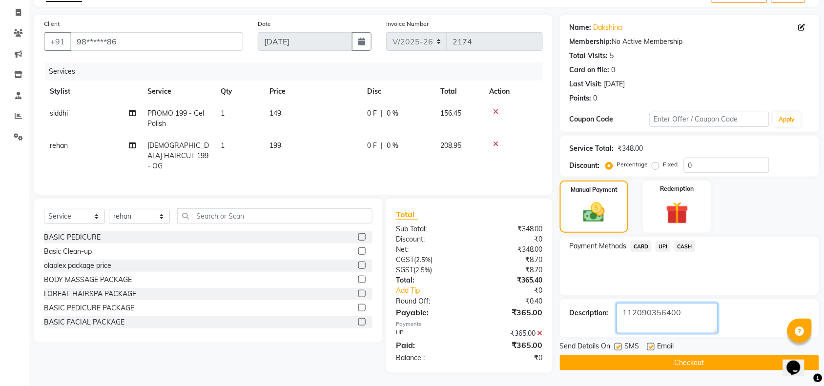
type textarea "112090356400"
click at [675, 362] on button "Checkout" at bounding box center [689, 362] width 259 height 15
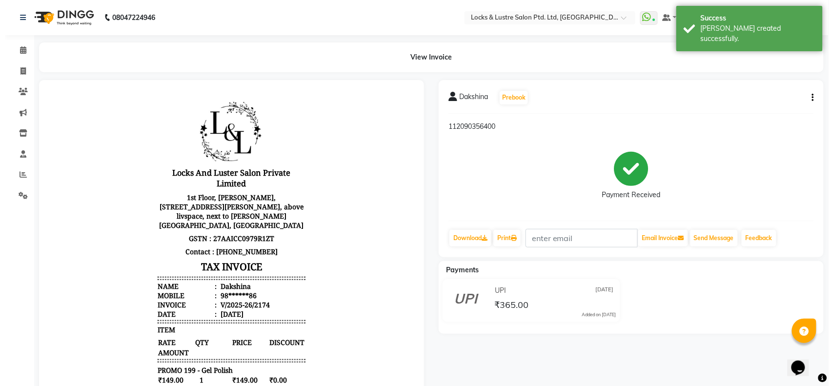
scroll to position [7, 0]
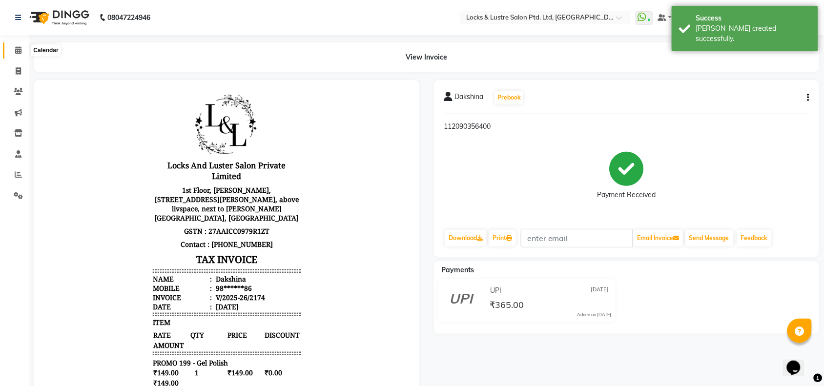
click at [11, 50] on span at bounding box center [18, 50] width 17 height 11
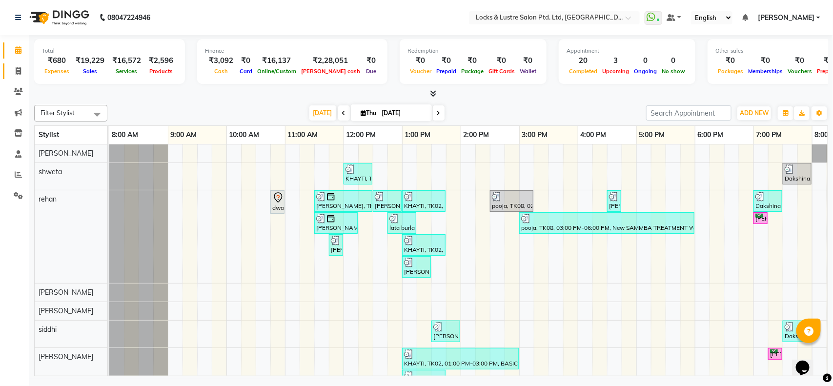
click at [6, 69] on link "Invoice" at bounding box center [14, 71] width 23 height 16
select select "service"
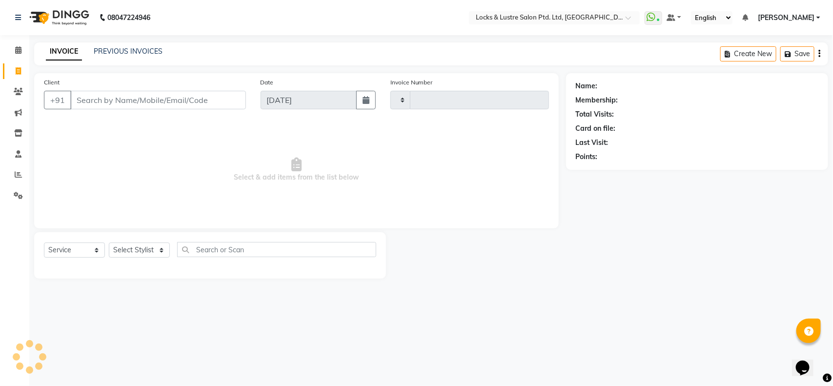
click at [150, 103] on input "Client" at bounding box center [158, 100] width 176 height 19
type input "d"
type input "2175"
type input "dh"
select select "5928"
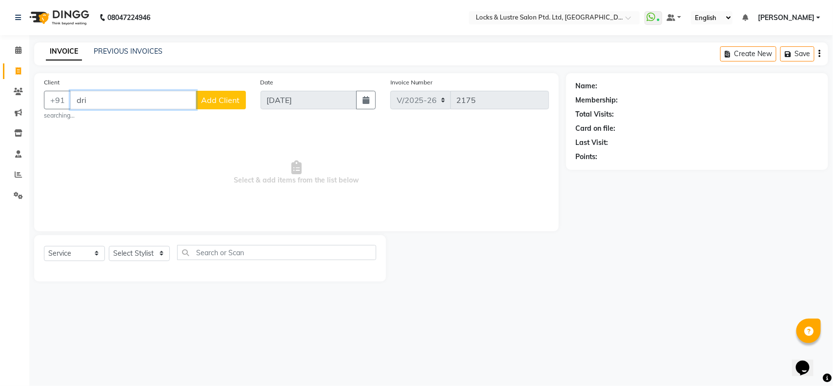
type input "dris"
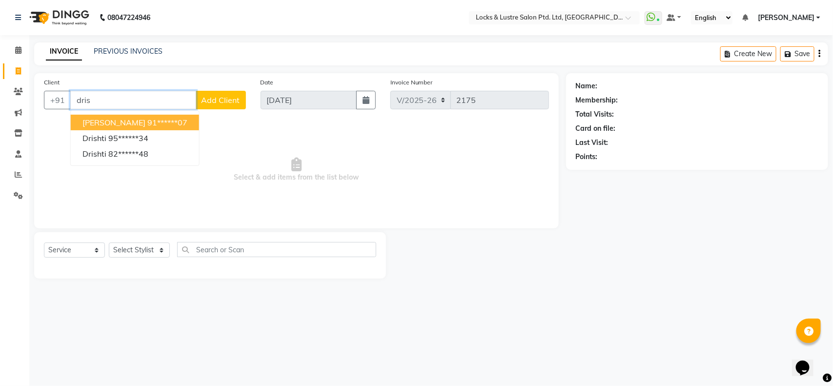
click at [142, 99] on input "dris" at bounding box center [133, 100] width 126 height 19
click at [147, 121] on ngb-highlight "99******01" at bounding box center [167, 123] width 40 height 10
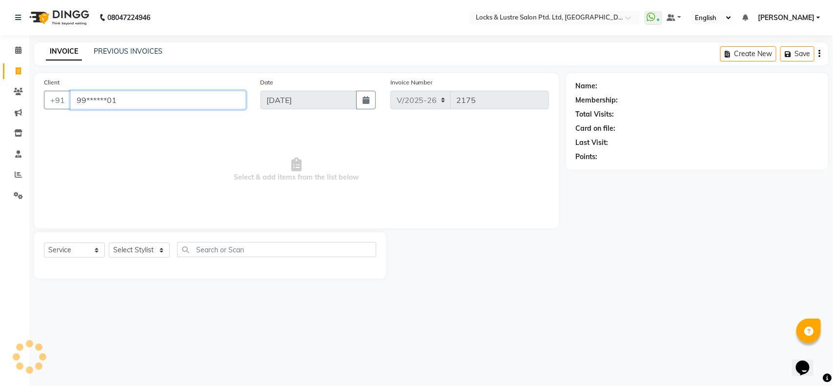
type input "99******01"
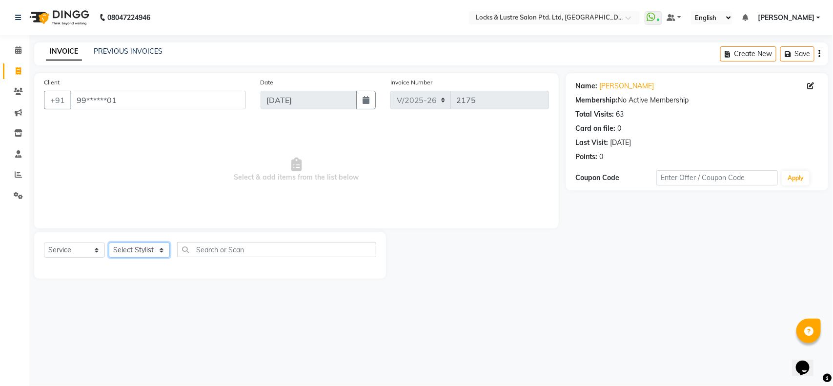
click at [142, 246] on select "Select Stylist [PERSON_NAME] Admin [PERSON_NAME] Ana's [PERSON_NAME] [PERSON_NA…" at bounding box center [139, 250] width 61 height 15
select select "62982"
click at [109, 243] on select "Select Stylist [PERSON_NAME] Admin [PERSON_NAME] Ana's [PERSON_NAME] [PERSON_NA…" at bounding box center [139, 250] width 61 height 15
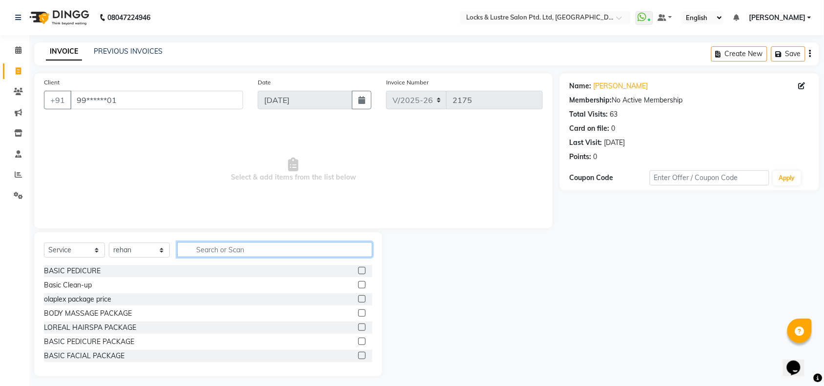
click at [252, 250] on input "text" at bounding box center [274, 249] width 195 height 15
click at [316, 257] on div "Select Service Product Membership Package Voucher Prepaid Gift Card Select Styl…" at bounding box center [208, 253] width 328 height 23
click at [308, 251] on input "text" at bounding box center [274, 249] width 195 height 15
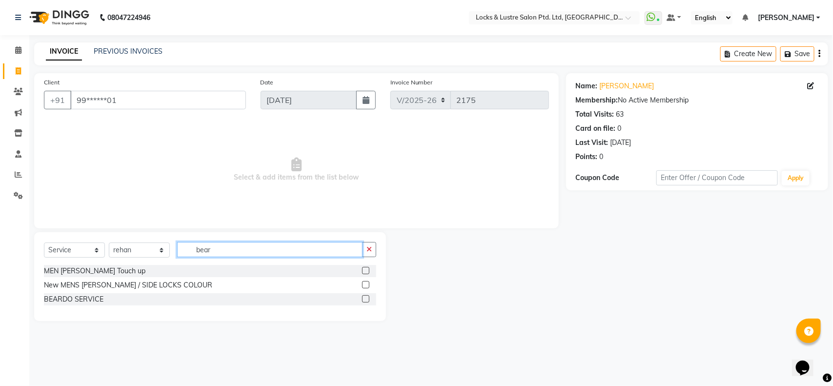
type input "bear"
click at [365, 301] on label at bounding box center [365, 298] width 7 height 7
click at [365, 301] on input "checkbox" at bounding box center [365, 299] width 6 height 6
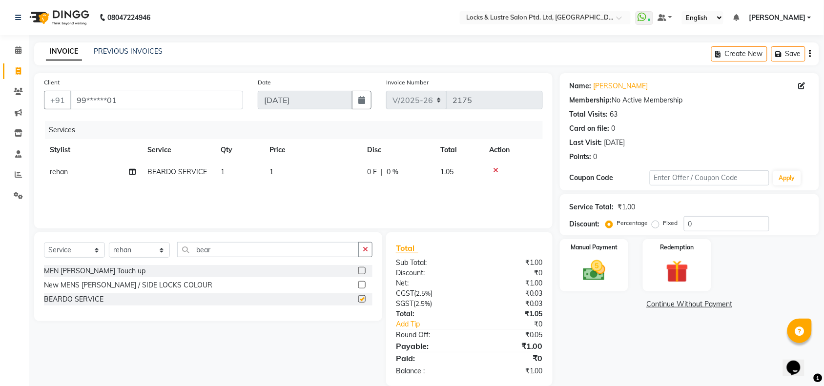
checkbox input "false"
click at [293, 166] on td "1" at bounding box center [313, 172] width 98 height 22
select select "62982"
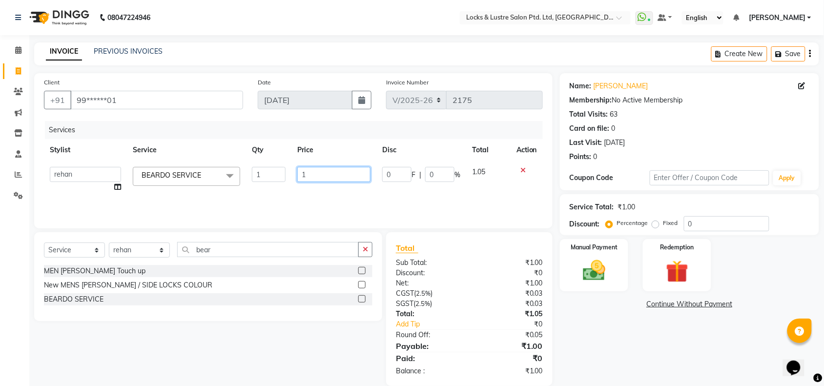
click at [328, 176] on input "1" at bounding box center [333, 174] width 73 height 15
type input "99"
click at [348, 190] on div "Services Stylist Service Qty Price Disc Total Action [PERSON_NAME] Admin [PERSO…" at bounding box center [293, 170] width 499 height 98
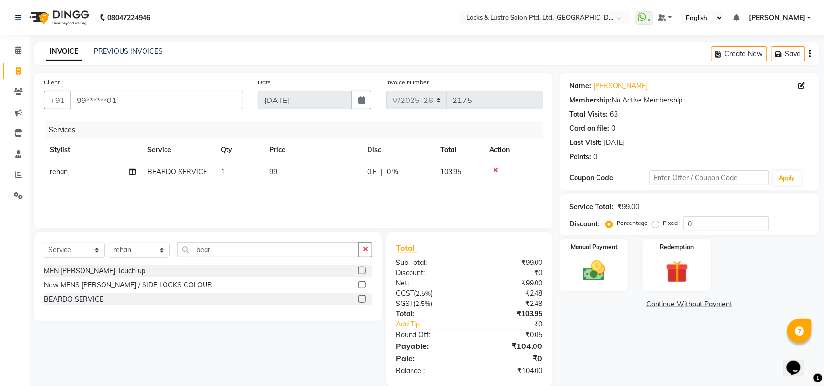
scroll to position [15, 0]
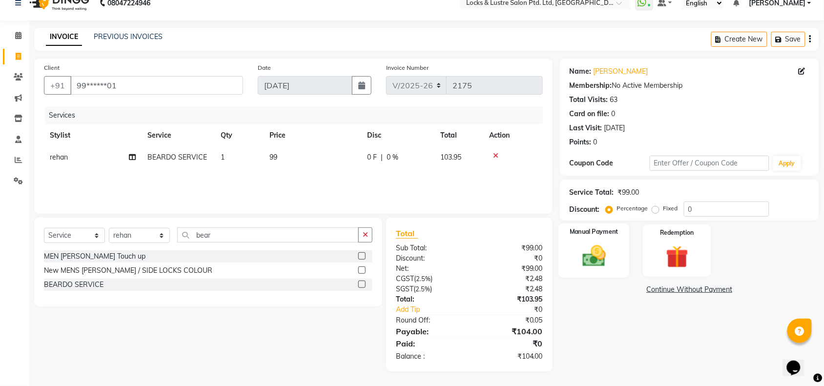
click at [609, 255] on img at bounding box center [594, 256] width 38 height 27
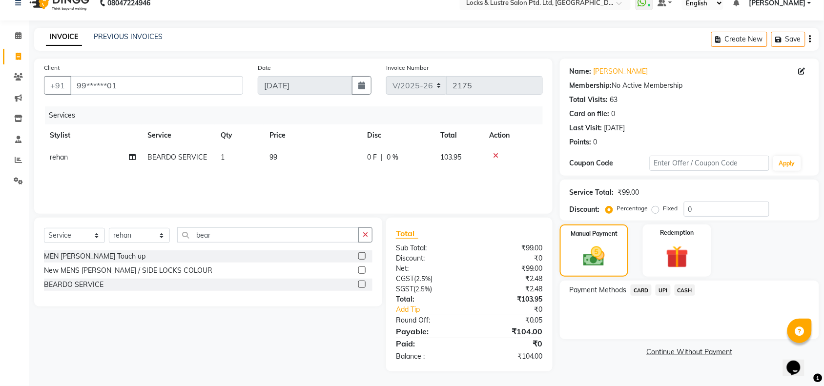
click at [659, 289] on span "UPI" at bounding box center [663, 290] width 15 height 11
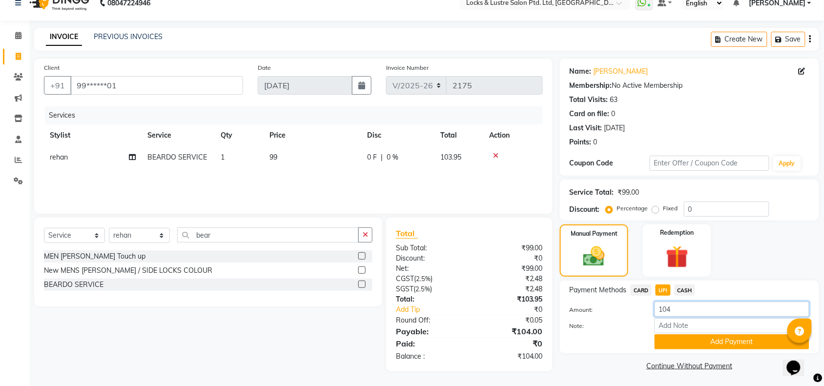
click at [680, 314] on input "104" at bounding box center [732, 309] width 155 height 15
type input "150"
click at [688, 342] on button "Add Payment" at bounding box center [732, 341] width 155 height 15
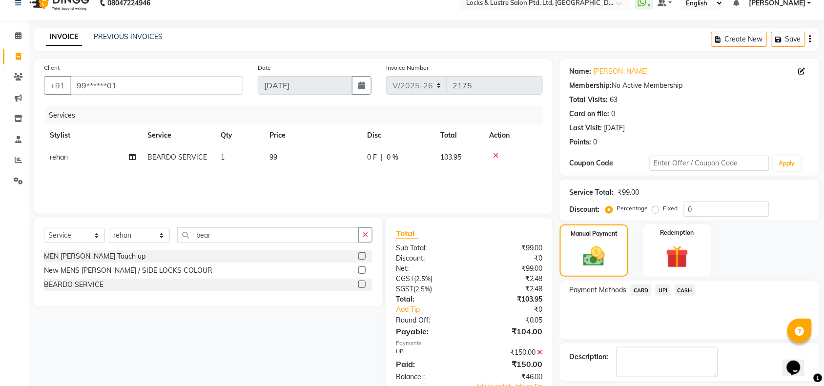
scroll to position [58, 0]
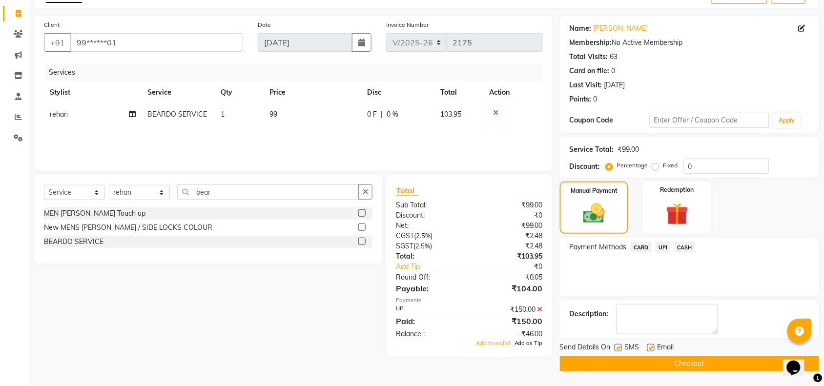
click at [527, 342] on span "Add as Tip" at bounding box center [528, 343] width 28 height 7
click at [694, 357] on button "Checkout" at bounding box center [689, 363] width 259 height 15
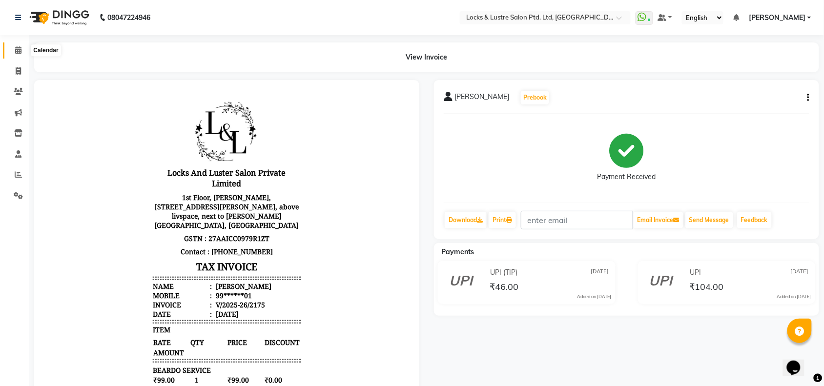
click at [14, 49] on span at bounding box center [18, 50] width 17 height 11
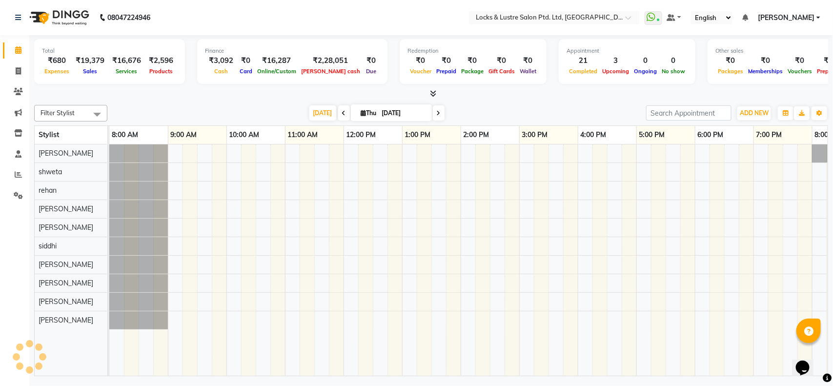
scroll to position [0, 218]
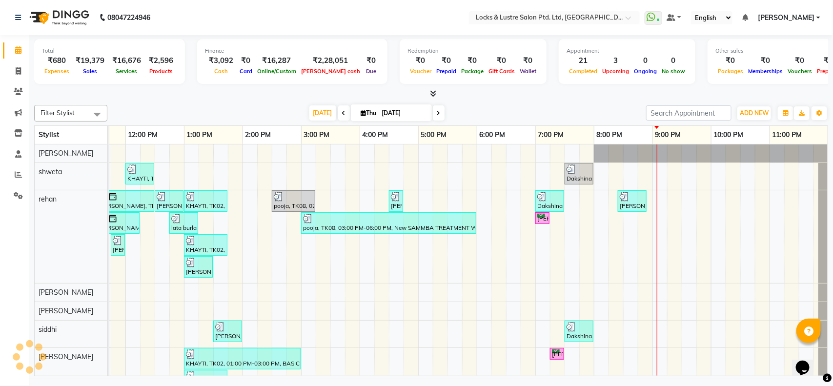
click at [438, 113] on icon at bounding box center [439, 113] width 4 height 6
type input "[DATE]"
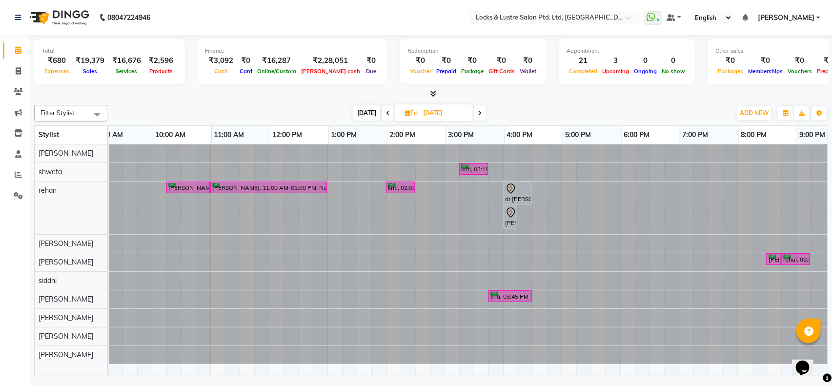
scroll to position [0, 75]
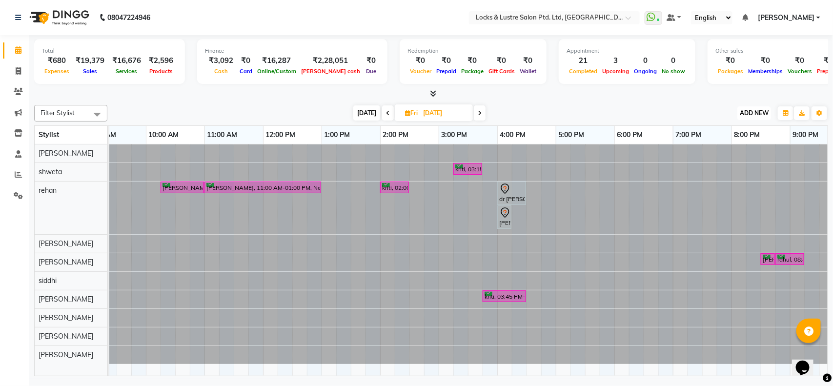
click at [752, 111] on span "ADD NEW" at bounding box center [754, 112] width 29 height 7
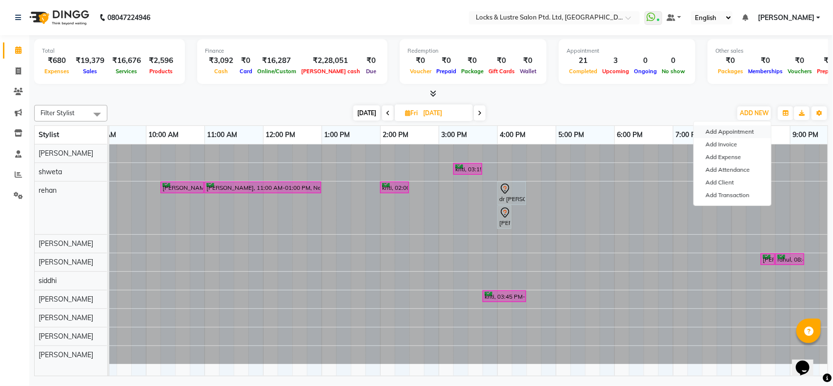
click at [718, 133] on button "Add Appointment" at bounding box center [732, 131] width 77 height 13
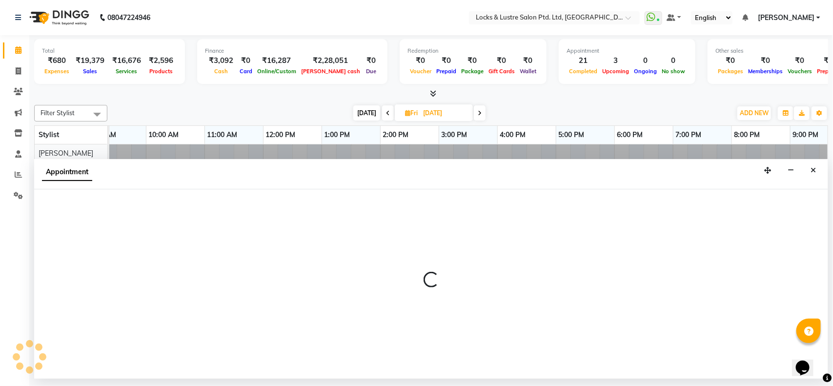
select select "tentative"
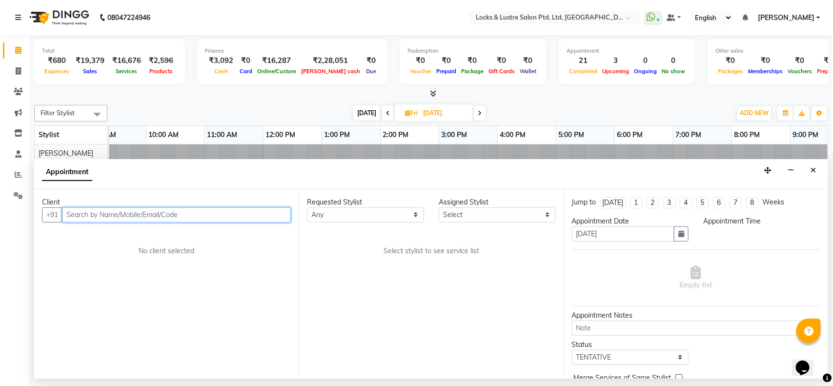
select select "540"
click at [158, 215] on input "text" at bounding box center [176, 214] width 229 height 15
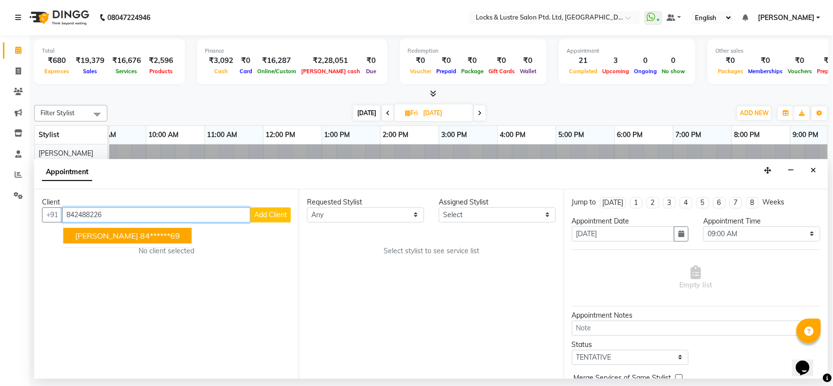
click at [148, 233] on ngb-highlight "84******69" at bounding box center [160, 236] width 40 height 10
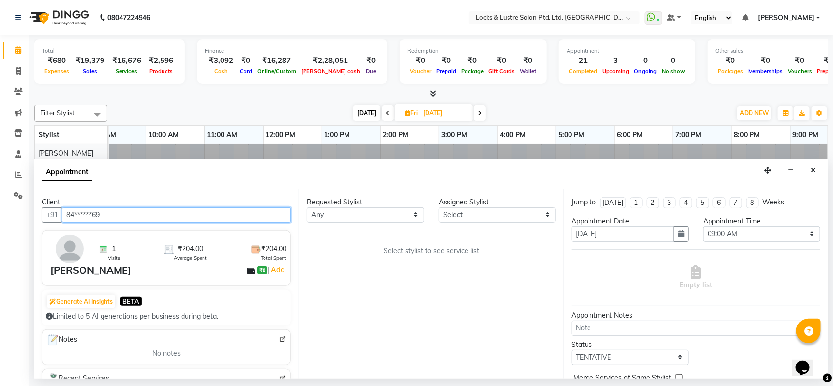
type input "84******69"
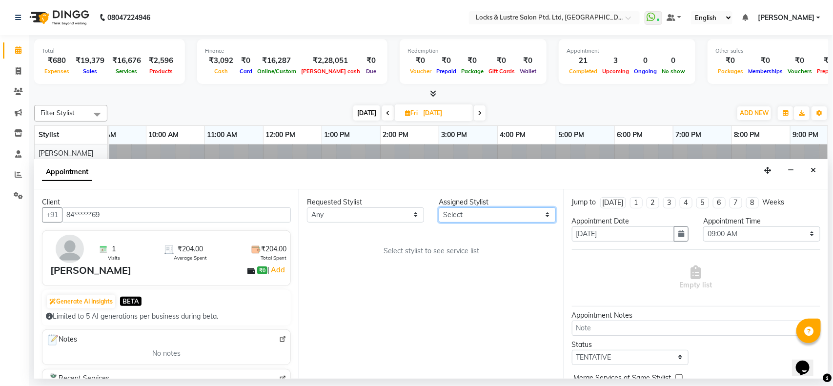
click at [472, 216] on select "Select [PERSON_NAME] [PERSON_NAME] [PERSON_NAME] [PERSON_NAME] [PERSON_NAME] [P…" at bounding box center [497, 214] width 117 height 15
select select "62982"
click at [439, 207] on select "Select [PERSON_NAME] [PERSON_NAME] [PERSON_NAME] [PERSON_NAME] [PERSON_NAME] [P…" at bounding box center [497, 214] width 117 height 15
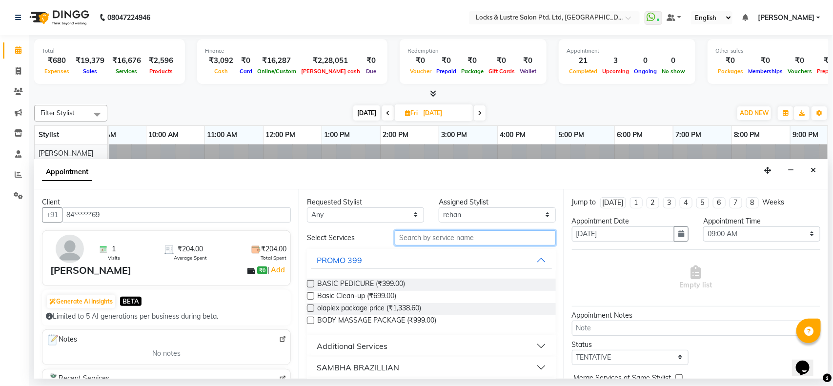
click at [450, 236] on input "text" at bounding box center [475, 237] width 161 height 15
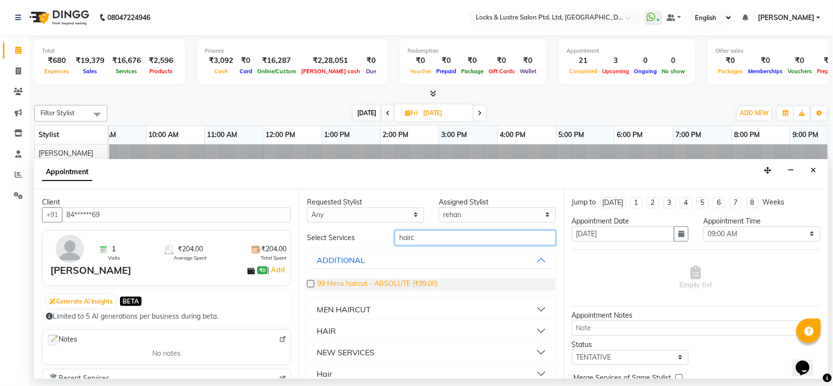
type input "hairc"
click at [417, 285] on span "99 Mens haircut - ABSOLUTE (₹99.00)" at bounding box center [377, 285] width 121 height 12
checkbox input "false"
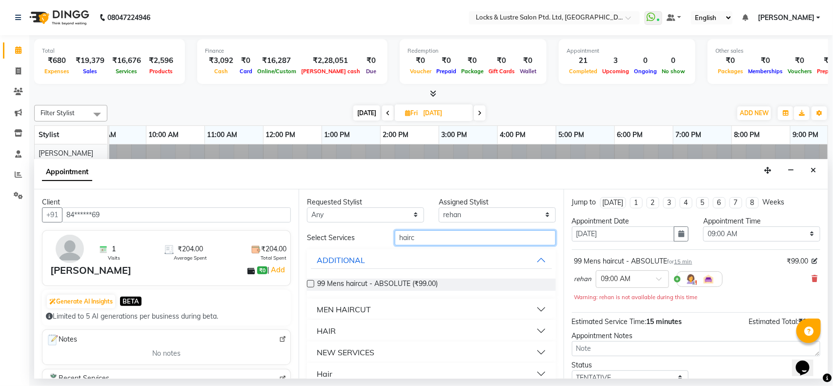
click at [430, 233] on input "hairc" at bounding box center [475, 237] width 161 height 15
type input "bear"
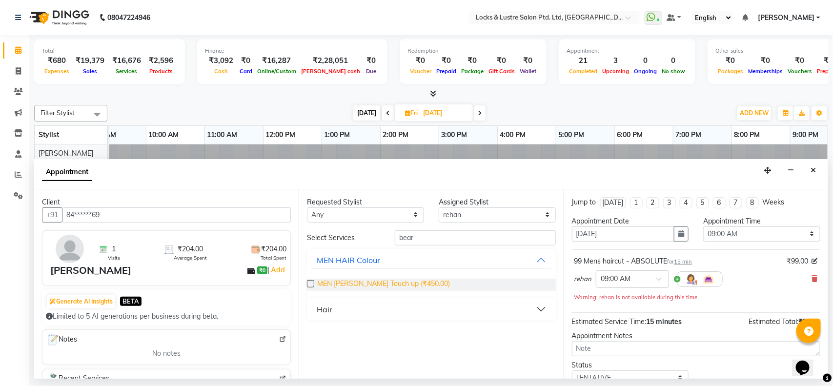
click at [319, 286] on span "MEN [PERSON_NAME] Touch up (₹450.00)" at bounding box center [383, 285] width 133 height 12
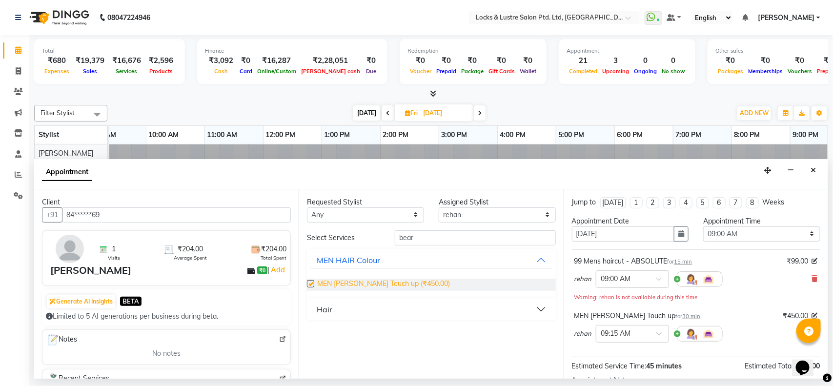
checkbox input "false"
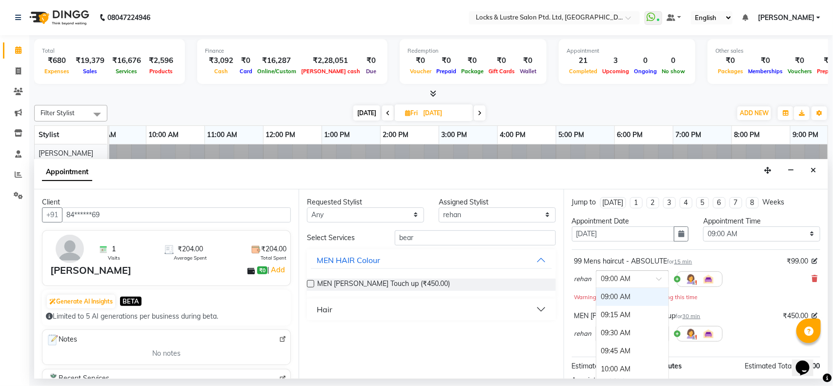
click at [640, 279] on input "text" at bounding box center [622, 278] width 43 height 10
click at [622, 353] on div "01:00 PM" at bounding box center [632, 356] width 72 height 18
click at [628, 332] on input "text" at bounding box center [622, 333] width 43 height 10
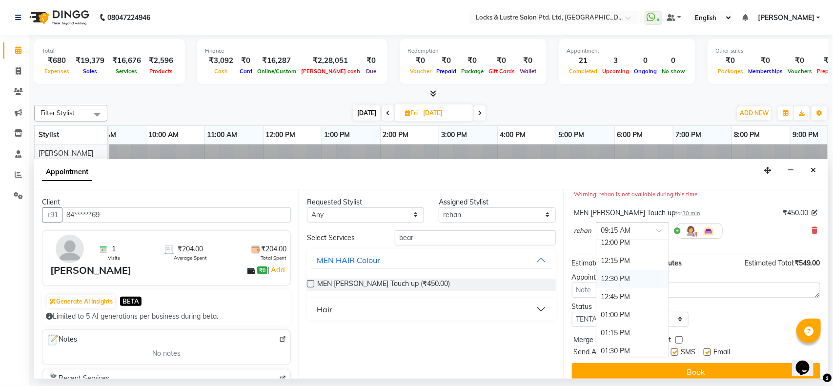
scroll to position [223, 0]
click at [616, 299] on div "12:45 PM" at bounding box center [632, 296] width 72 height 18
click at [620, 228] on input "text" at bounding box center [622, 230] width 43 height 10
click at [616, 263] on div "01:00 PM" at bounding box center [632, 267] width 72 height 18
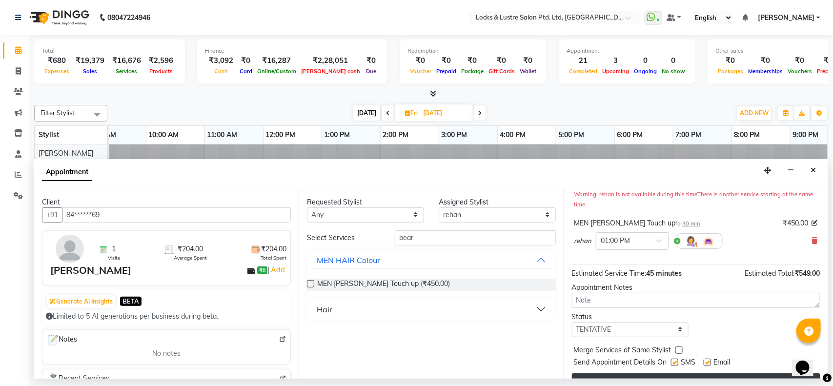
click at [649, 376] on button "Book" at bounding box center [696, 382] width 248 height 18
